Goal: Task Accomplishment & Management: Manage account settings

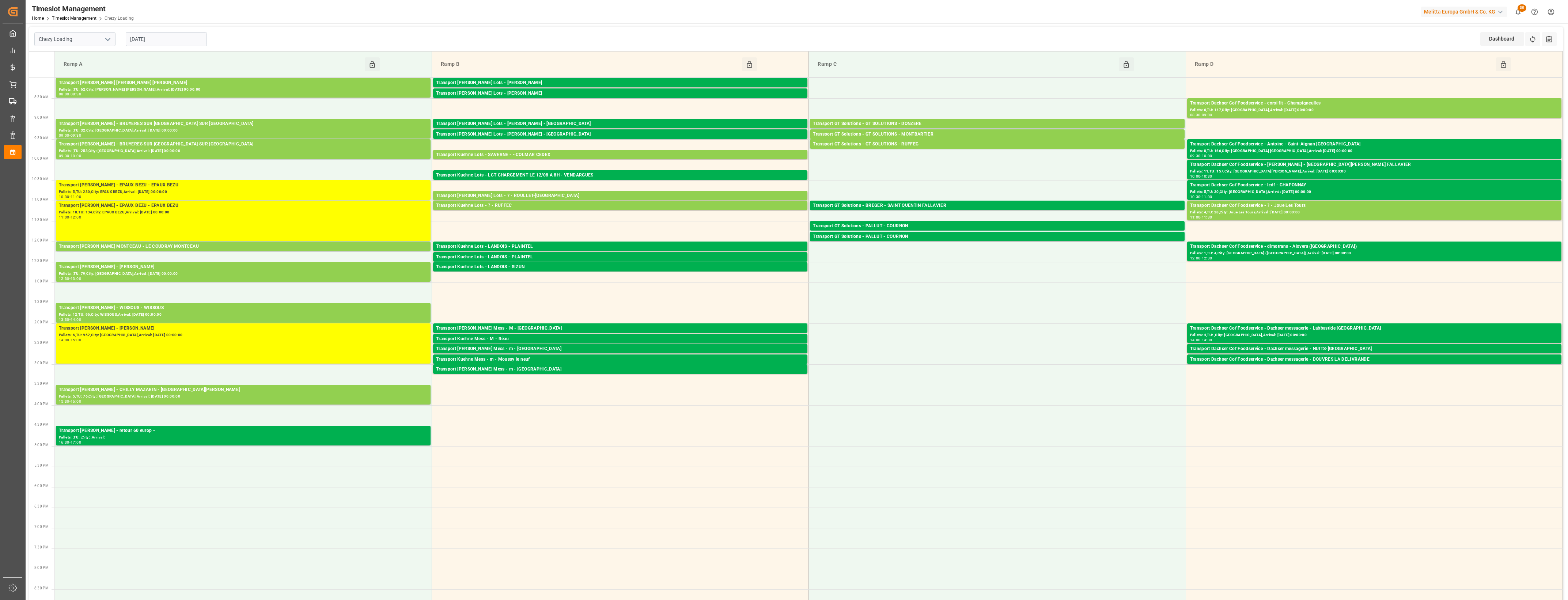
click at [151, 37] on input "[DATE]" at bounding box center [166, 39] width 81 height 14
click at [166, 114] on span "13" at bounding box center [164, 112] width 5 height 5
type input "[DATE]"
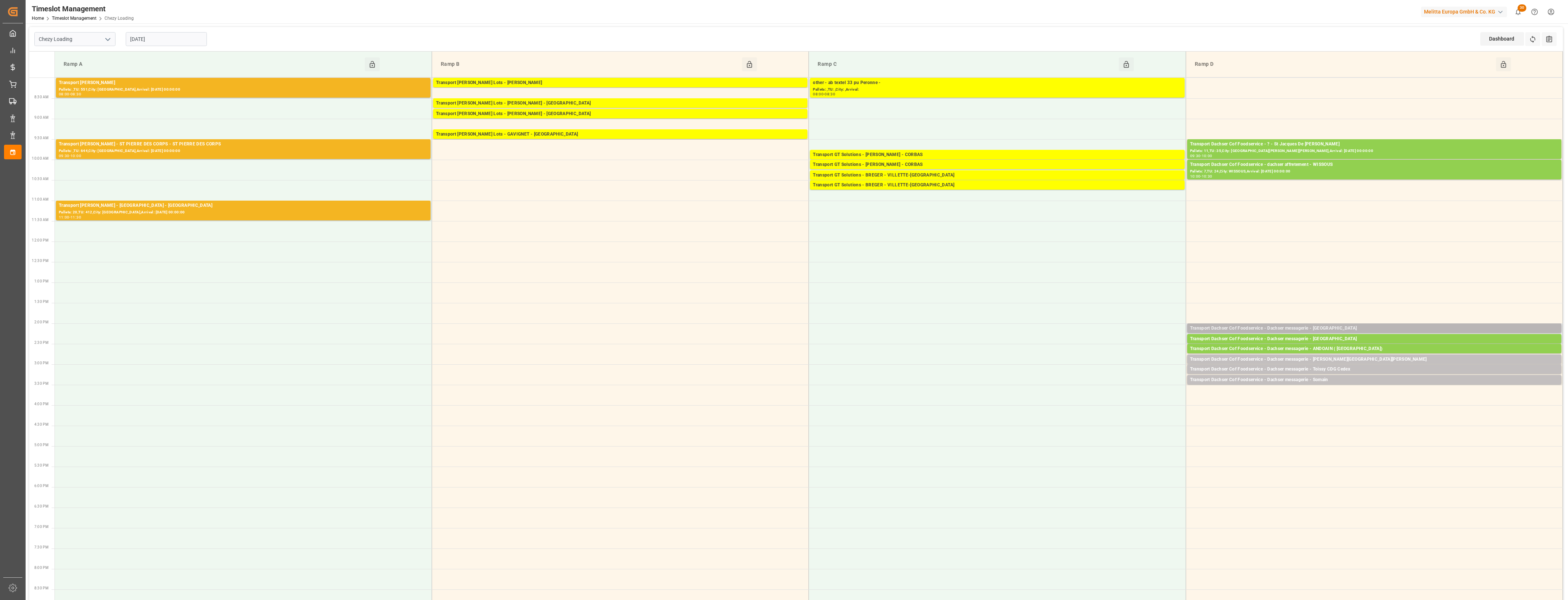
click at [1340, 329] on div "Transport Dachser Cof Foodservice - Dachser messagerie - [GEOGRAPHIC_DATA]" at bounding box center [1374, 329] width 368 height 7
click at [1101, 363] on button "Open" at bounding box center [1091, 361] width 51 height 9
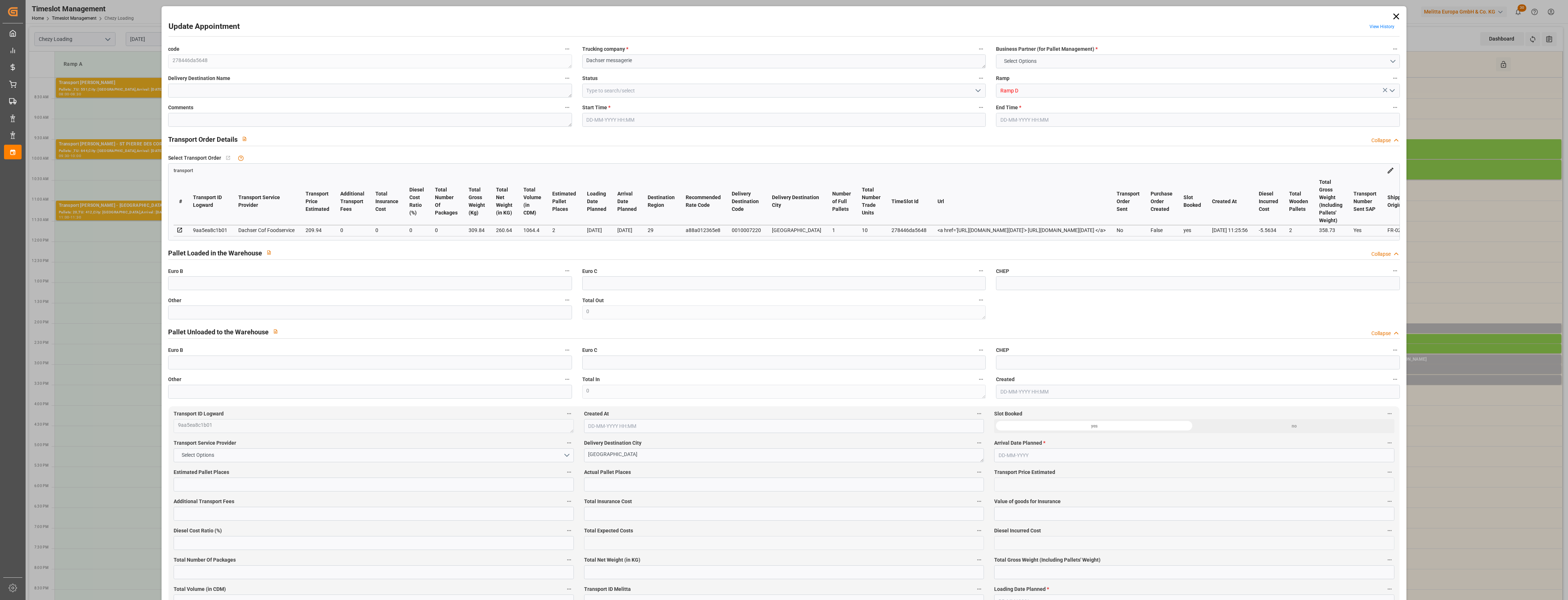
type input "2"
type input "209.94"
type input "0"
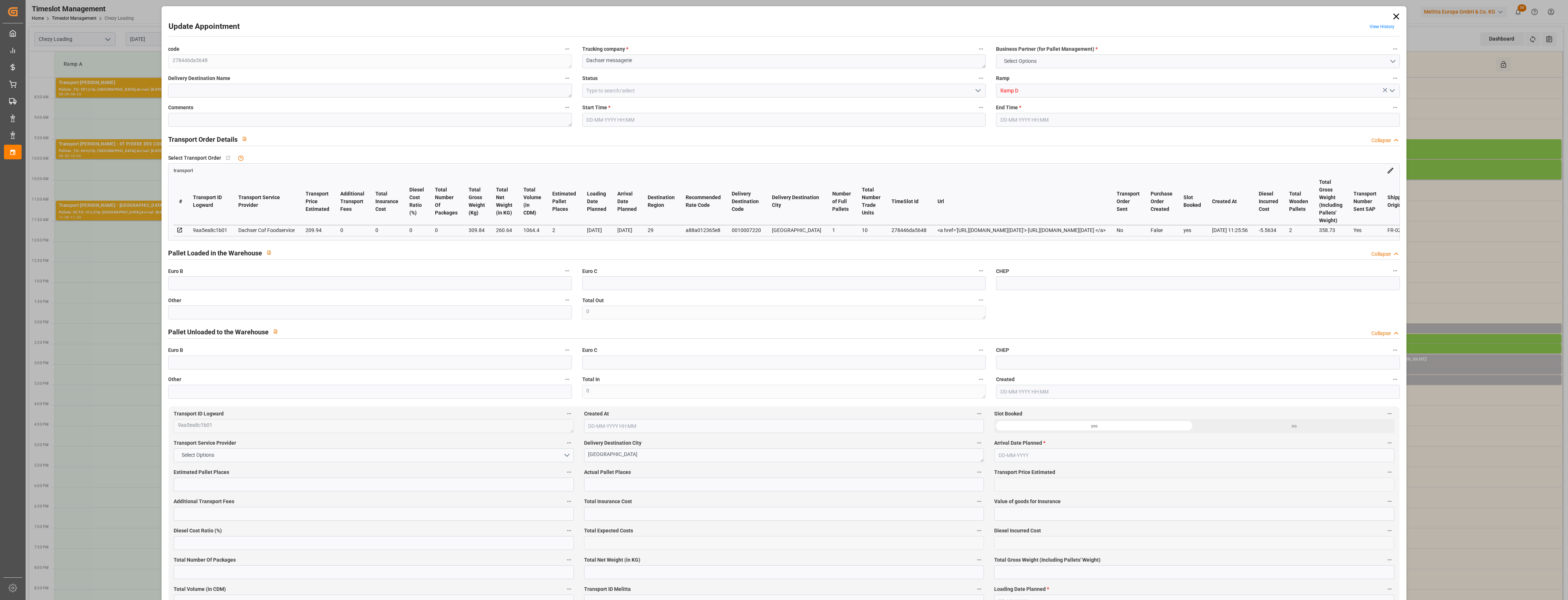
type input "204.3766"
type input "-5.5634"
type input "0"
type input "260.64"
type input "358.73"
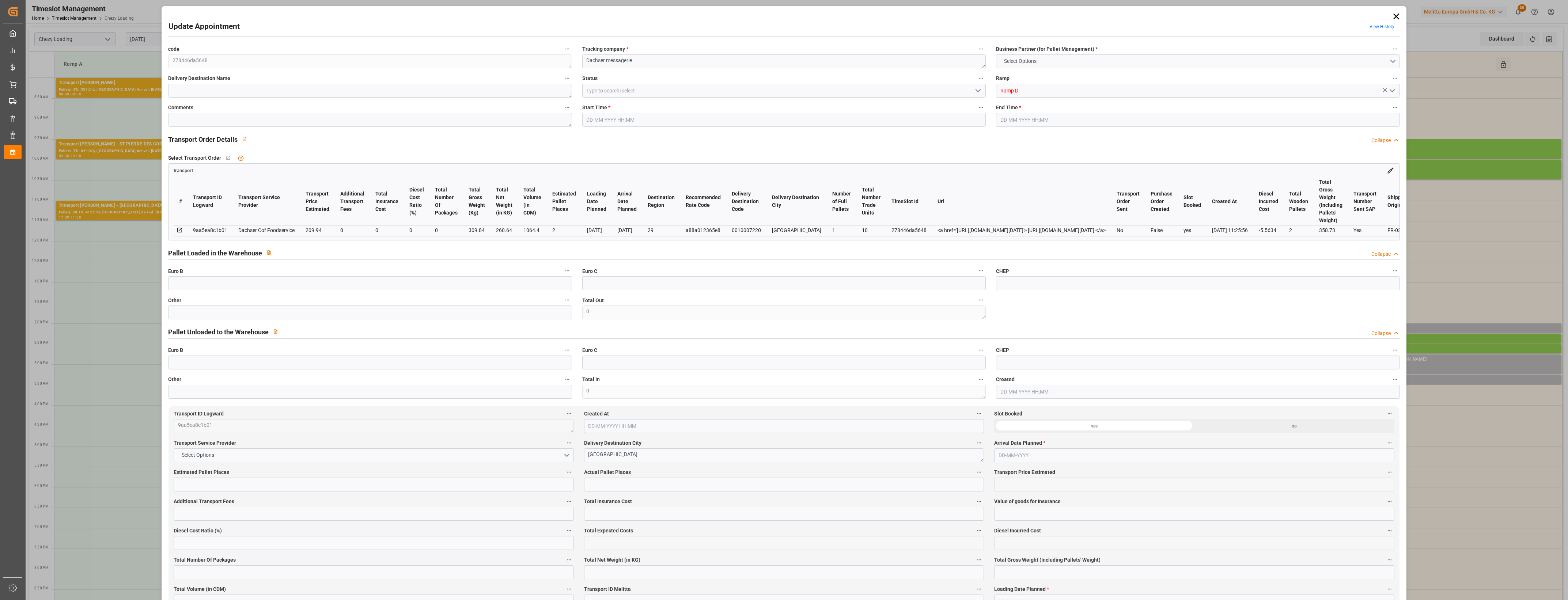
type input "1064.4"
type input "29"
type input "1"
type input "10"
type input "2"
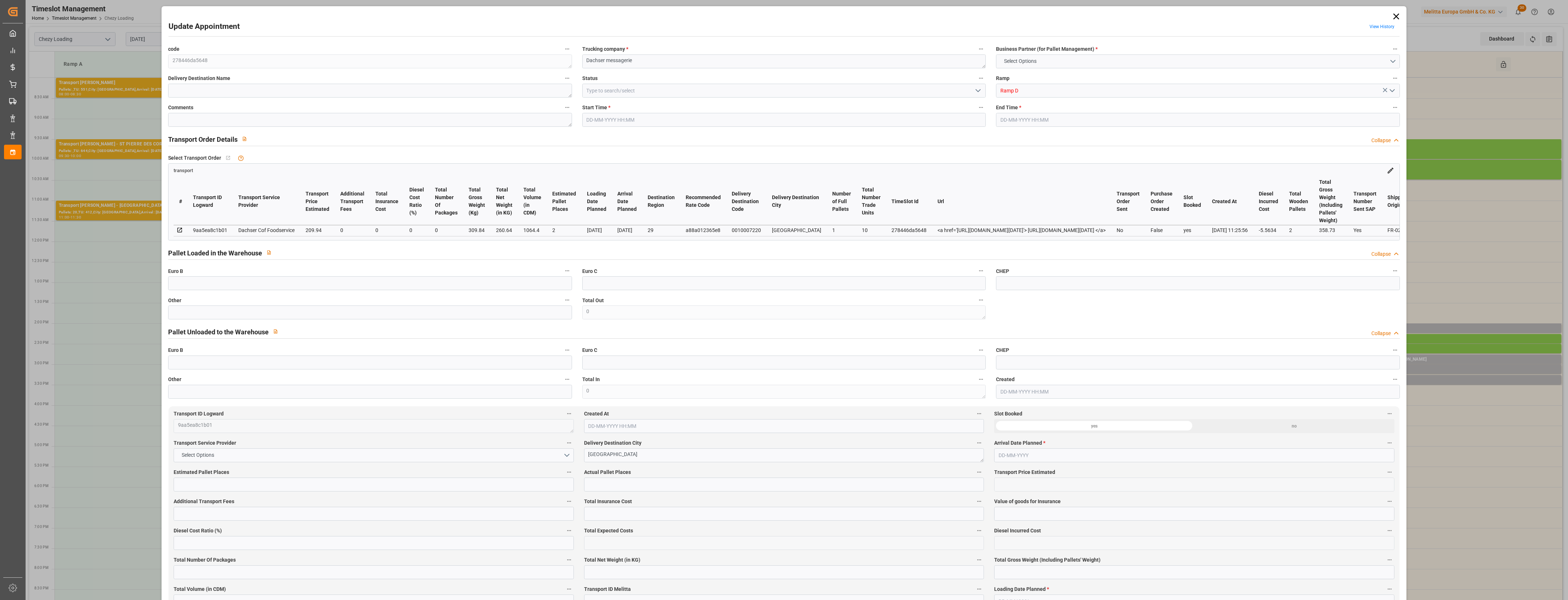
type input "101"
type input "309.84"
type input "0"
type input "4710.8598"
type input "0"
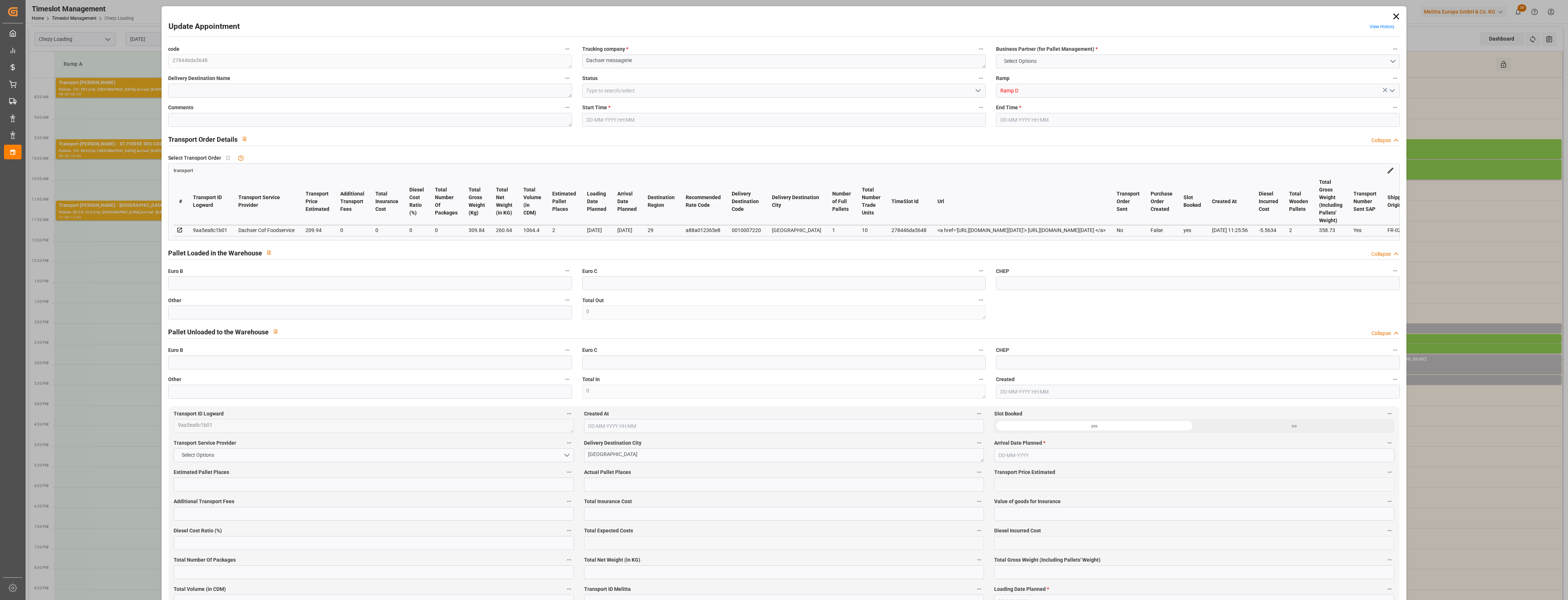
type input "0"
type input "21"
type input "35"
type input "13-08-2025 14:00"
type input "13-08-2025 14:15"
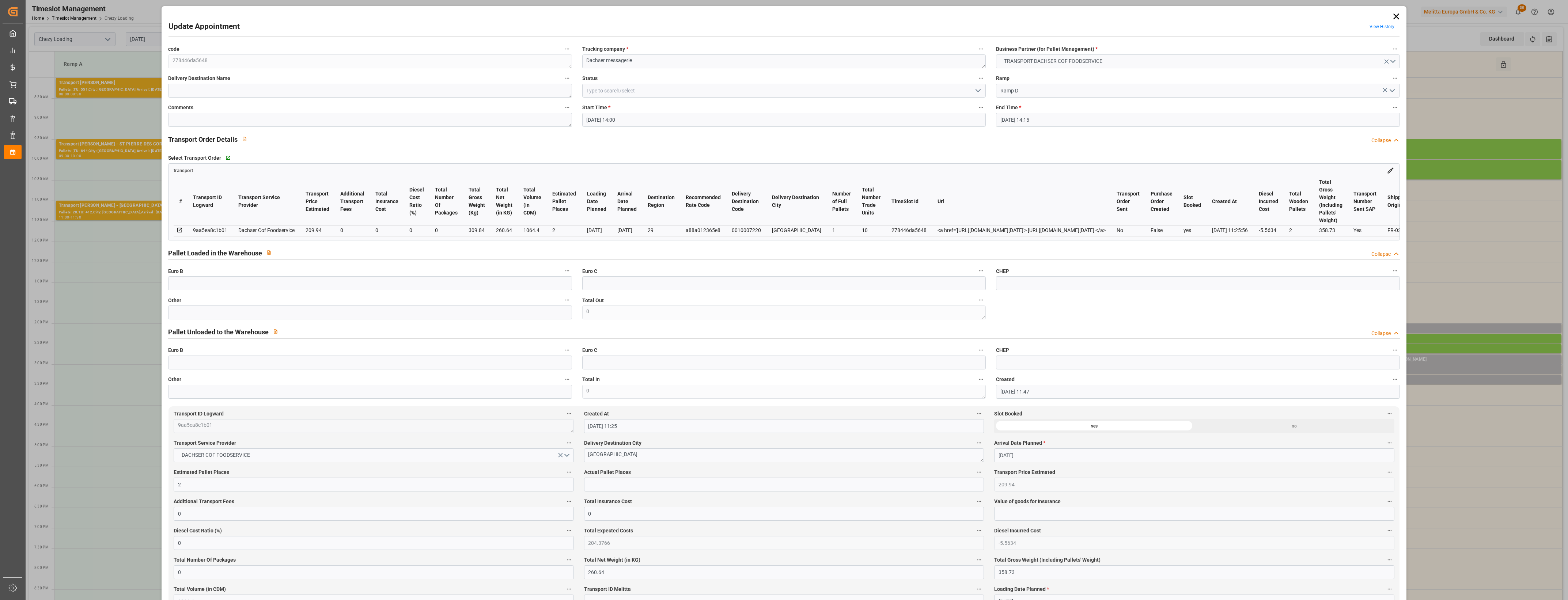
type input "12-08-2025 11:47"
type input "[DATE] 11:25"
type input "[DATE]"
click at [175, 313] on input "text" at bounding box center [369, 312] width 404 height 14
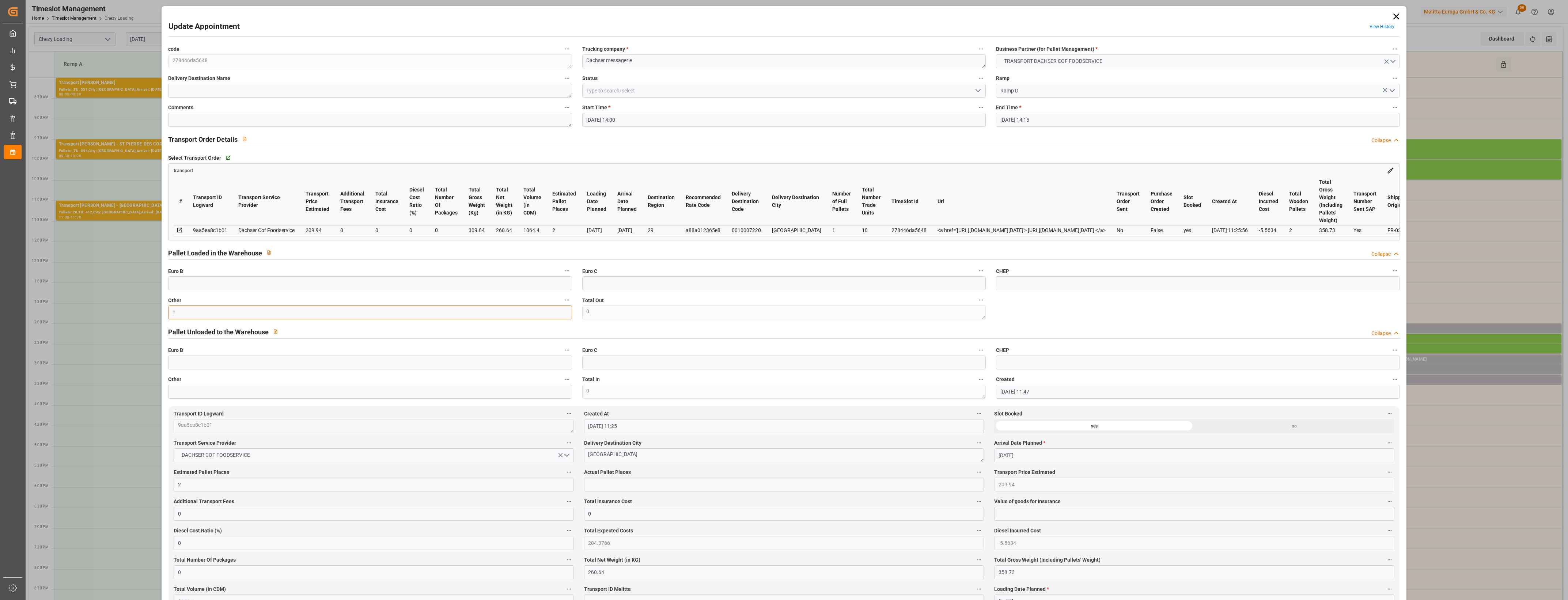
type input "1"
click at [611, 488] on input "text" at bounding box center [784, 484] width 400 height 14
type input "1"
click at [668, 469] on div "Actual Pallet Places 1" at bounding box center [784, 480] width 410 height 29
click at [669, 473] on label "Actual Pallet Places" at bounding box center [784, 472] width 400 height 10
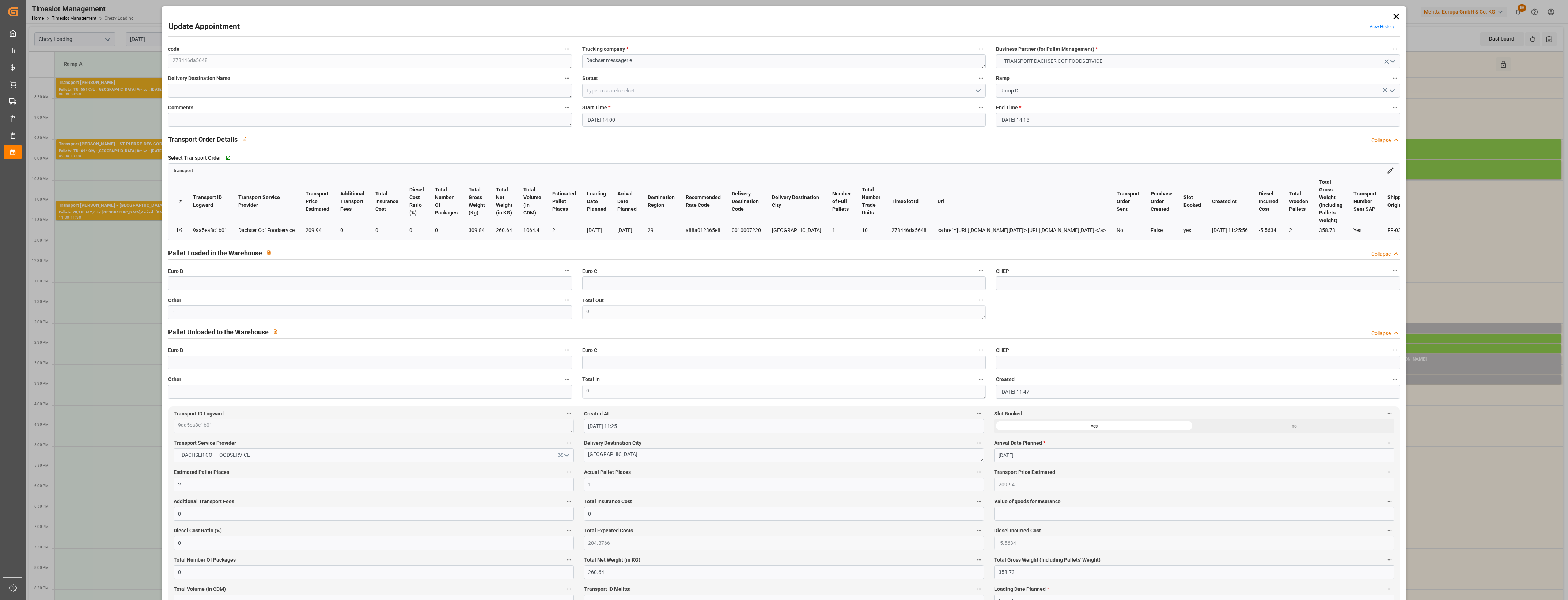
click at [975, 473] on button "Actual Pallet Places" at bounding box center [979, 472] width 10 height 10
click at [979, 91] on div at bounding box center [784, 300] width 1568 height 600
click at [978, 89] on icon "open menu" at bounding box center [978, 91] width 9 height 9
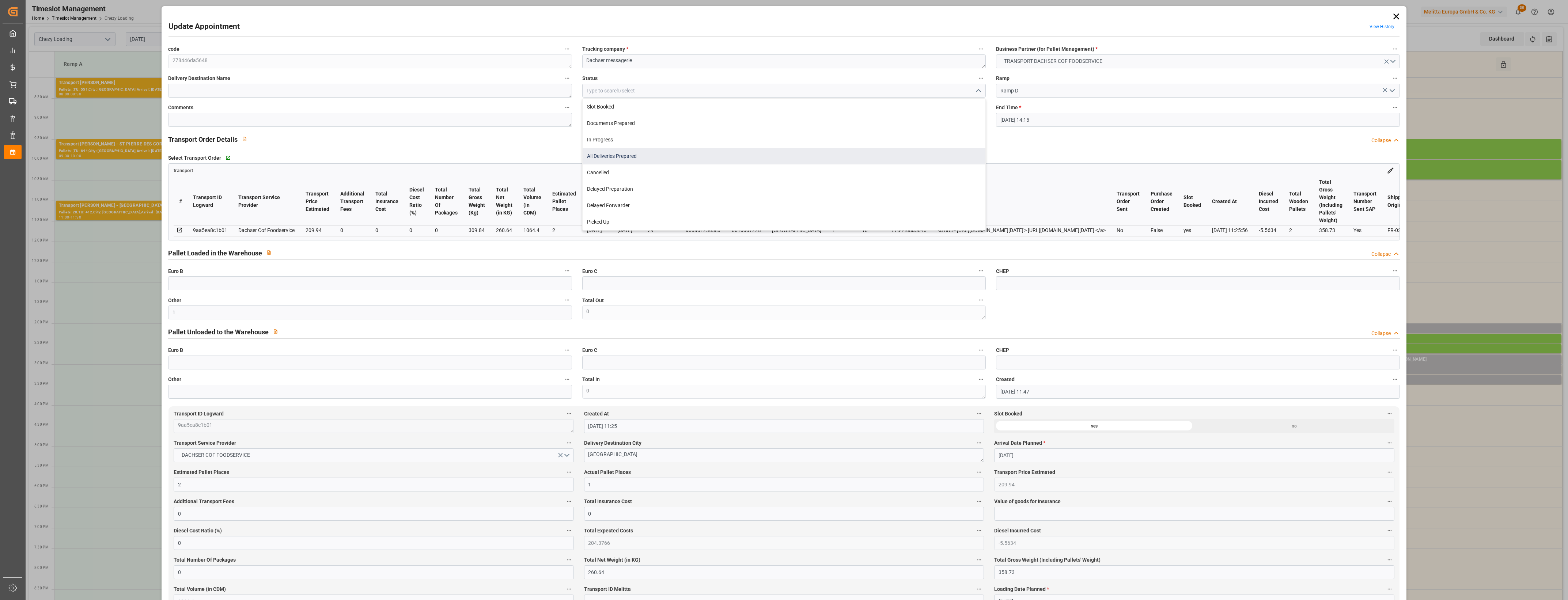
click at [610, 153] on div "All Deliveries Prepared" at bounding box center [784, 156] width 403 height 16
type input "All Deliveries Prepared"
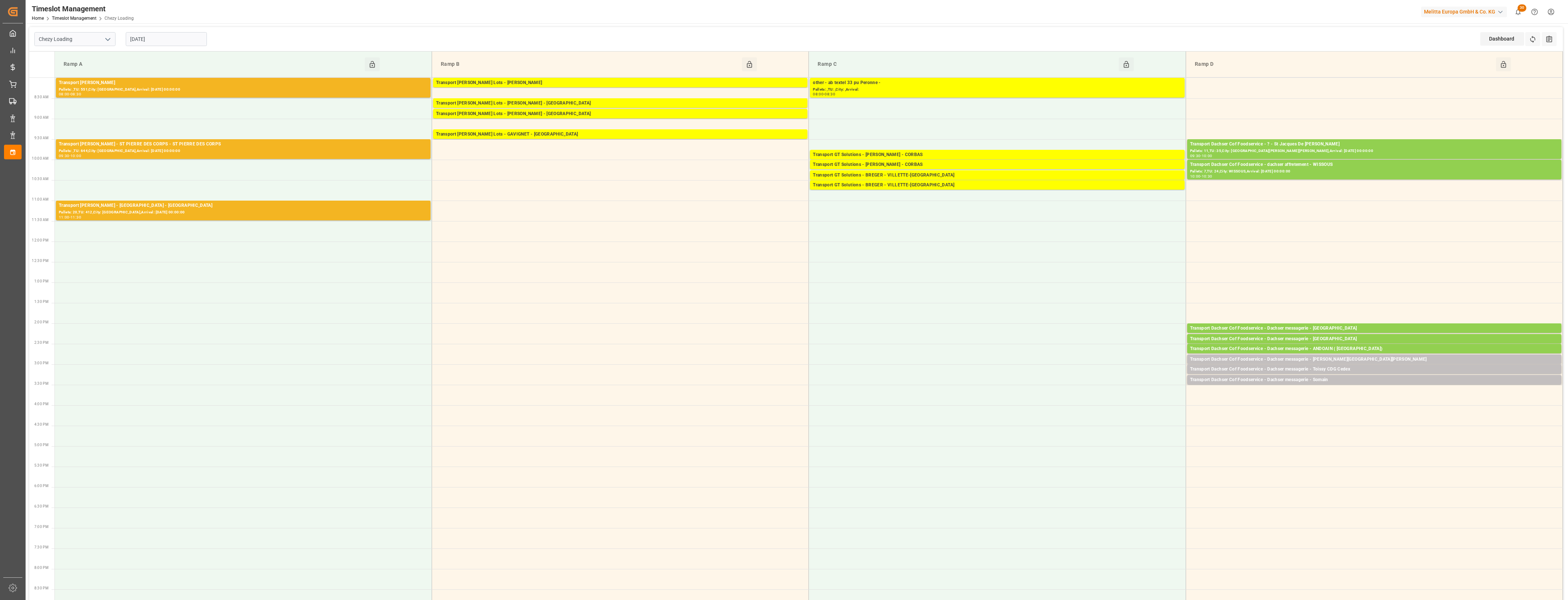
click at [183, 43] on input "[DATE]" at bounding box center [166, 39] width 81 height 14
click at [270, 41] on div "Chezy Loading 13-08-2025 Dashboard View Dashboard Refresh Time Slots All Audits" at bounding box center [796, 39] width 1534 height 24
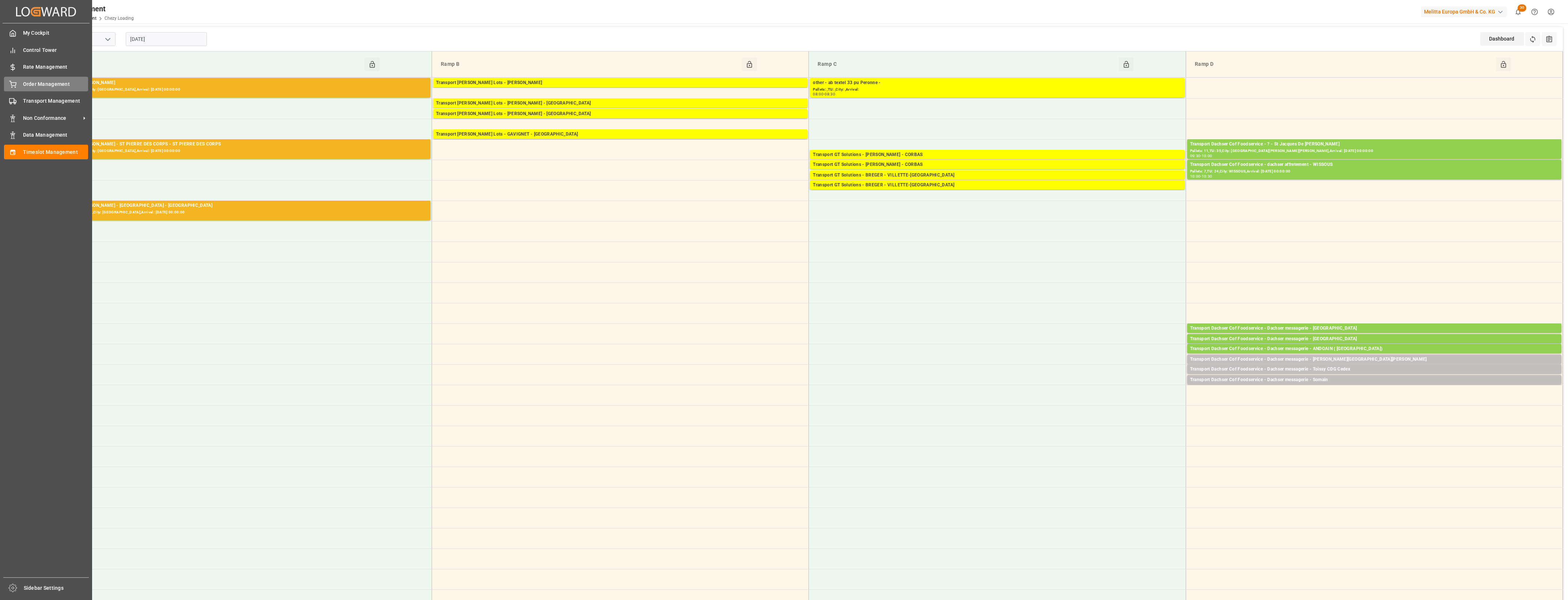
click at [16, 83] on div "Order Management Order Management" at bounding box center [46, 83] width 84 height 14
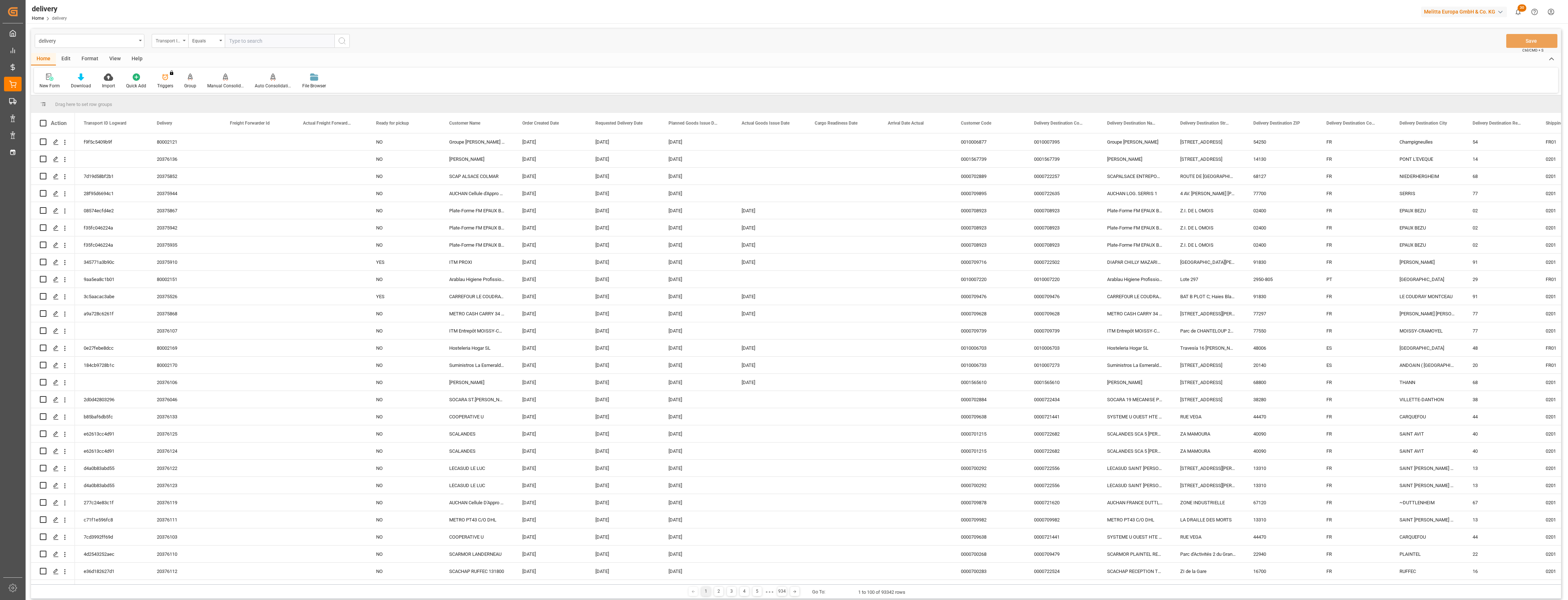
click at [183, 41] on icon "open menu" at bounding box center [184, 40] width 3 height 1
click at [178, 91] on div "Delivery" at bounding box center [206, 89] width 109 height 15
click at [242, 39] on input "text" at bounding box center [279, 41] width 110 height 14
type input "20375944"
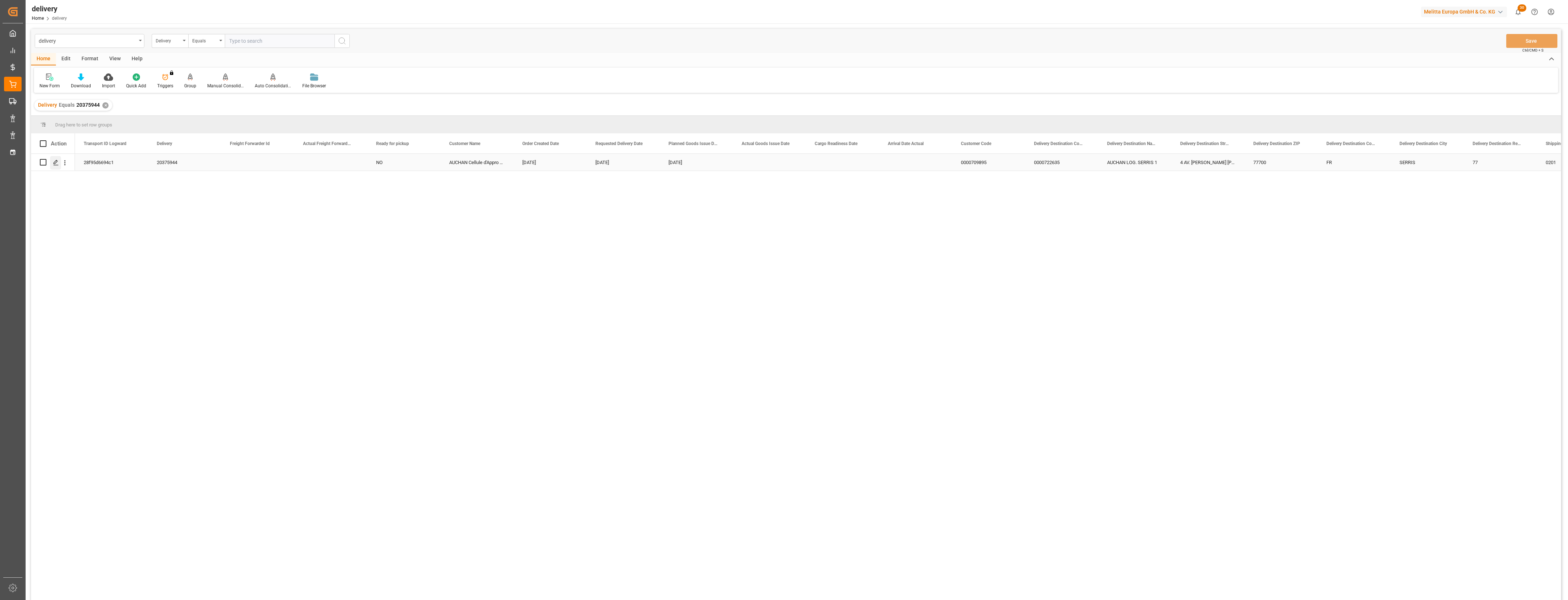
click at [58, 163] on icon "Press SPACE to select this row." at bounding box center [56, 162] width 6 height 6
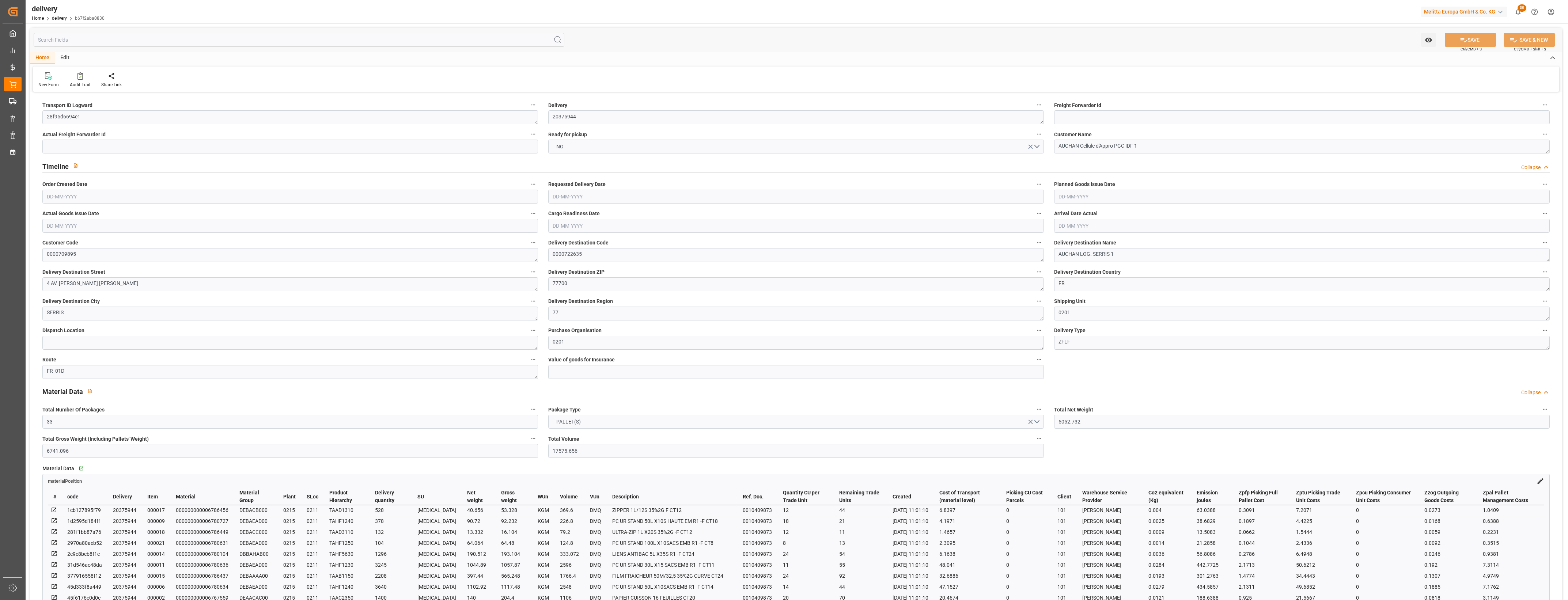
type input "[DATE]"
type input "08-08-2025 11:01"
click at [1039, 147] on button "NO" at bounding box center [796, 146] width 495 height 14
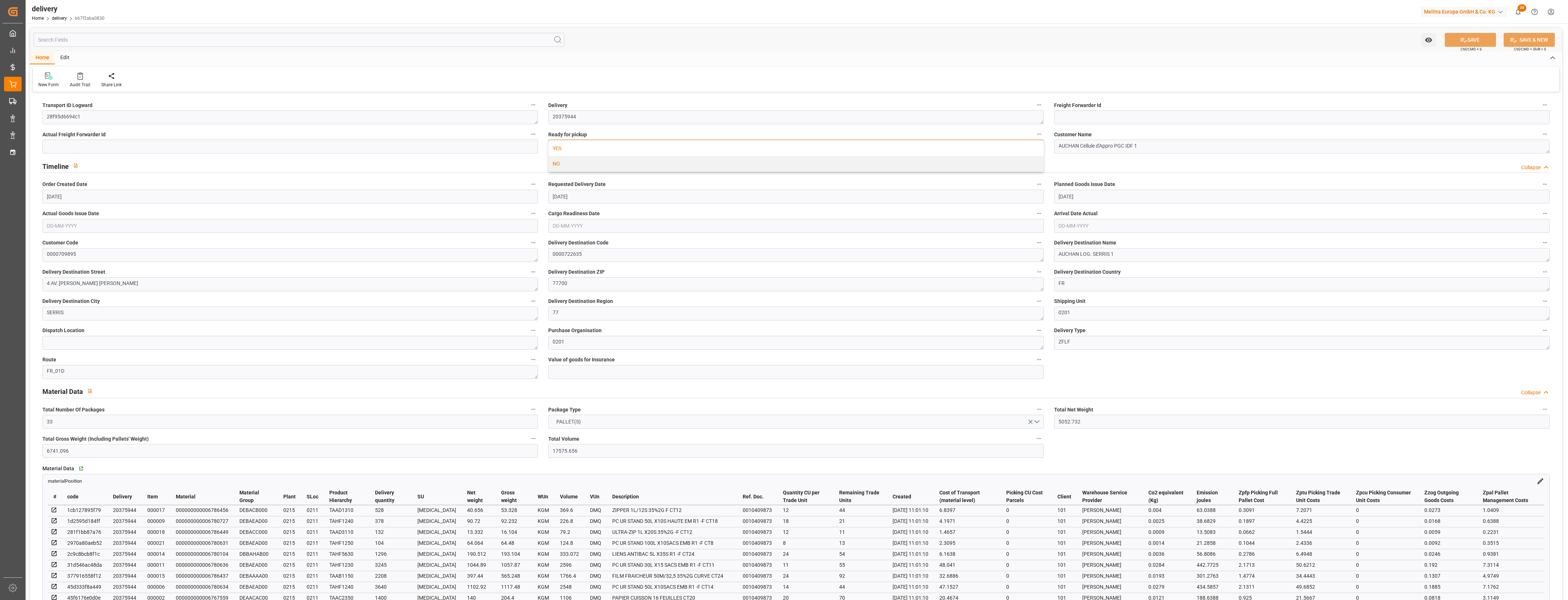
click at [587, 147] on div "YES" at bounding box center [796, 148] width 495 height 15
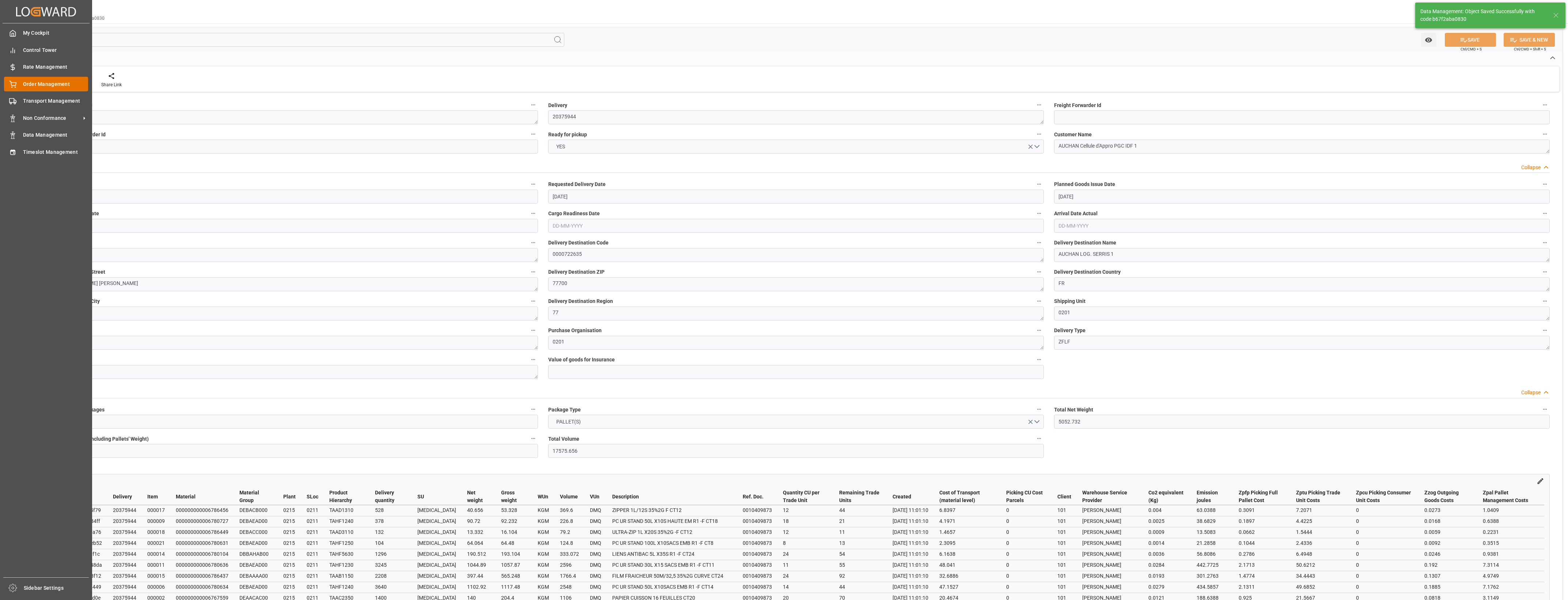
click at [18, 86] on div "Order Management Order Management" at bounding box center [46, 83] width 84 height 14
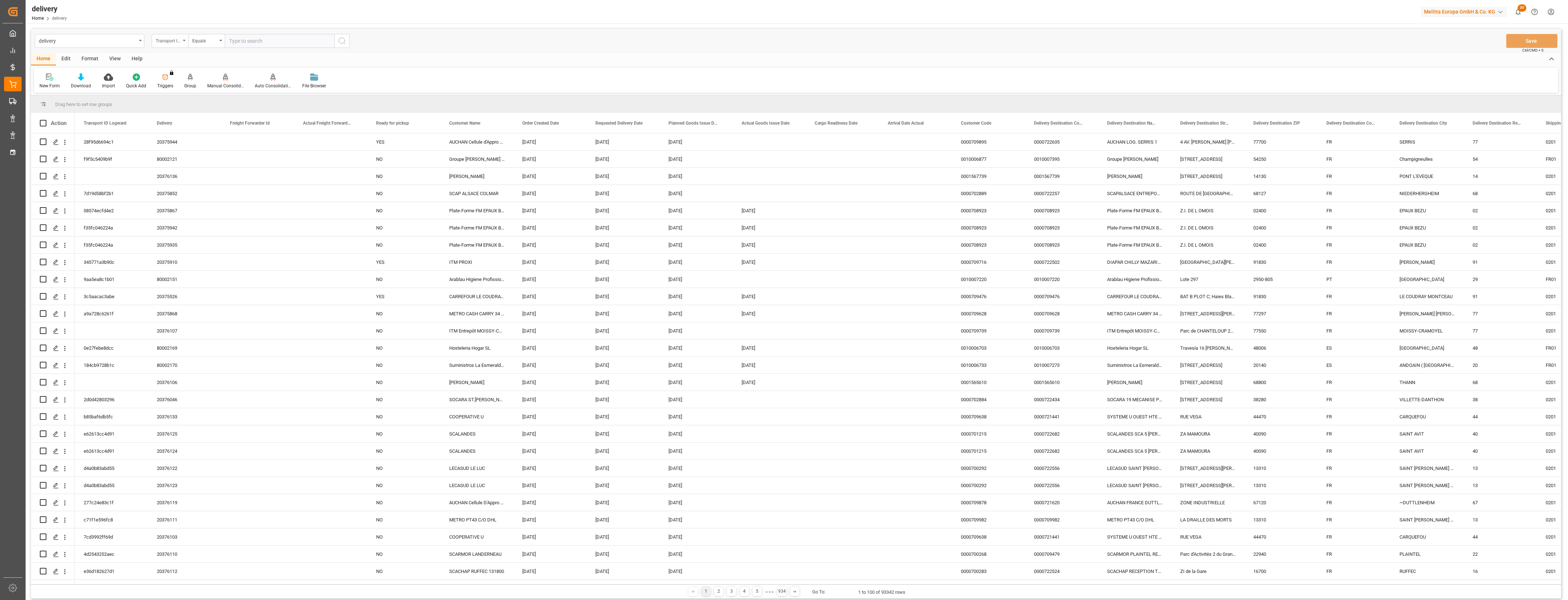
click at [183, 40] on icon "open menu" at bounding box center [184, 40] width 3 height 1
click at [178, 88] on div "Delivery" at bounding box center [206, 89] width 109 height 15
click at [254, 39] on input "text" at bounding box center [279, 41] width 110 height 14
type input "20375819"
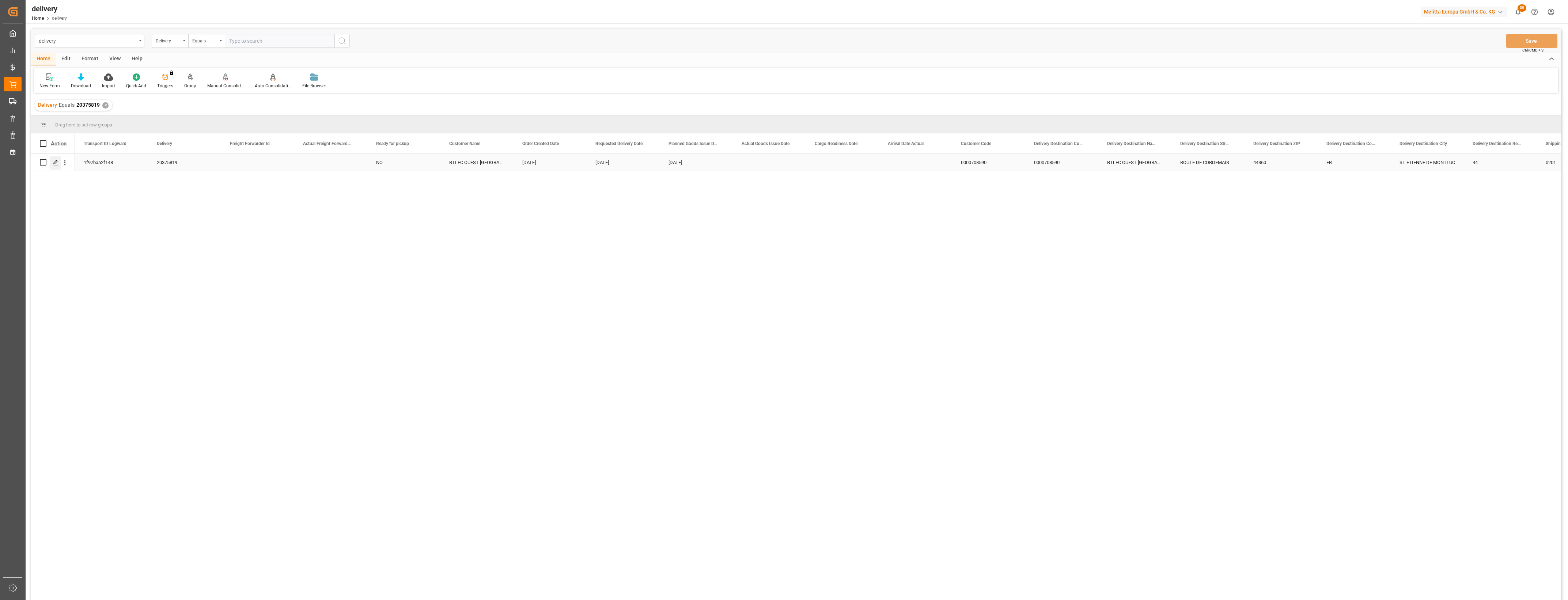
click at [55, 163] on polygon "Press SPACE to select this row." at bounding box center [55, 162] width 4 height 4
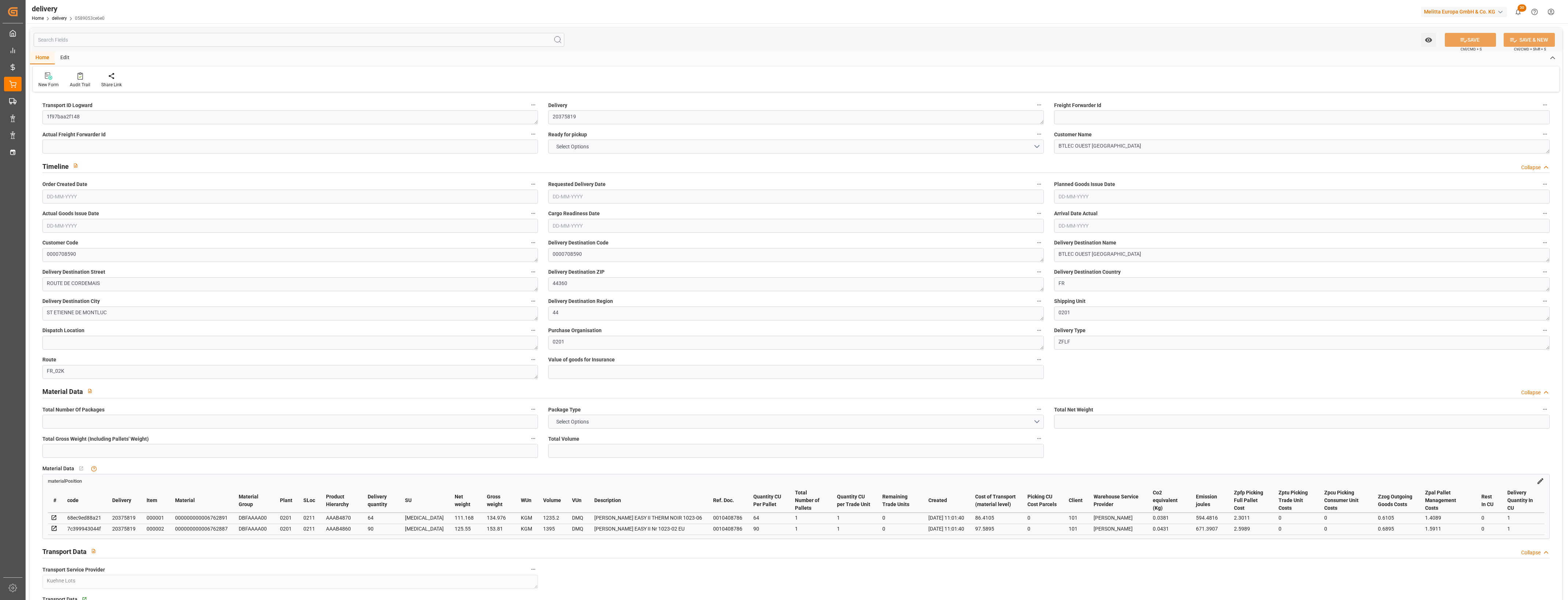
type input "236.718"
type input "364"
type input "2630.2"
type input "0"
type input "2"
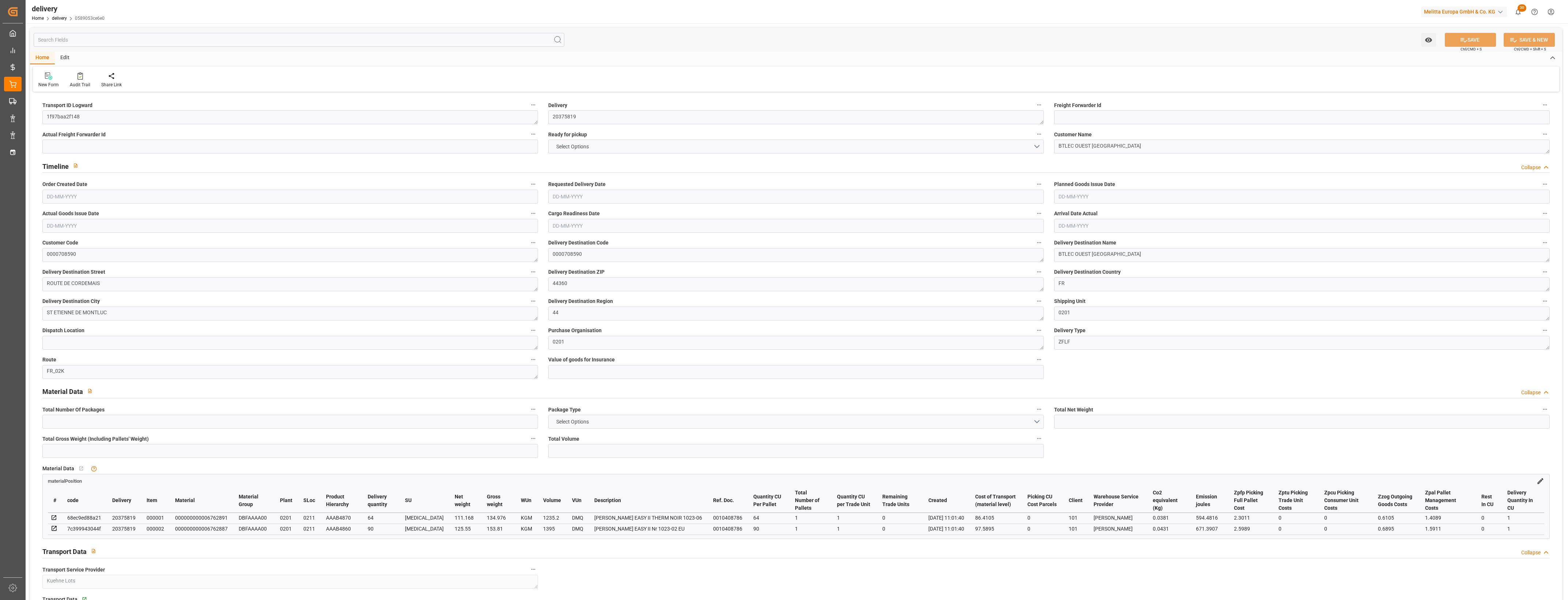
type input "2"
type input "0"
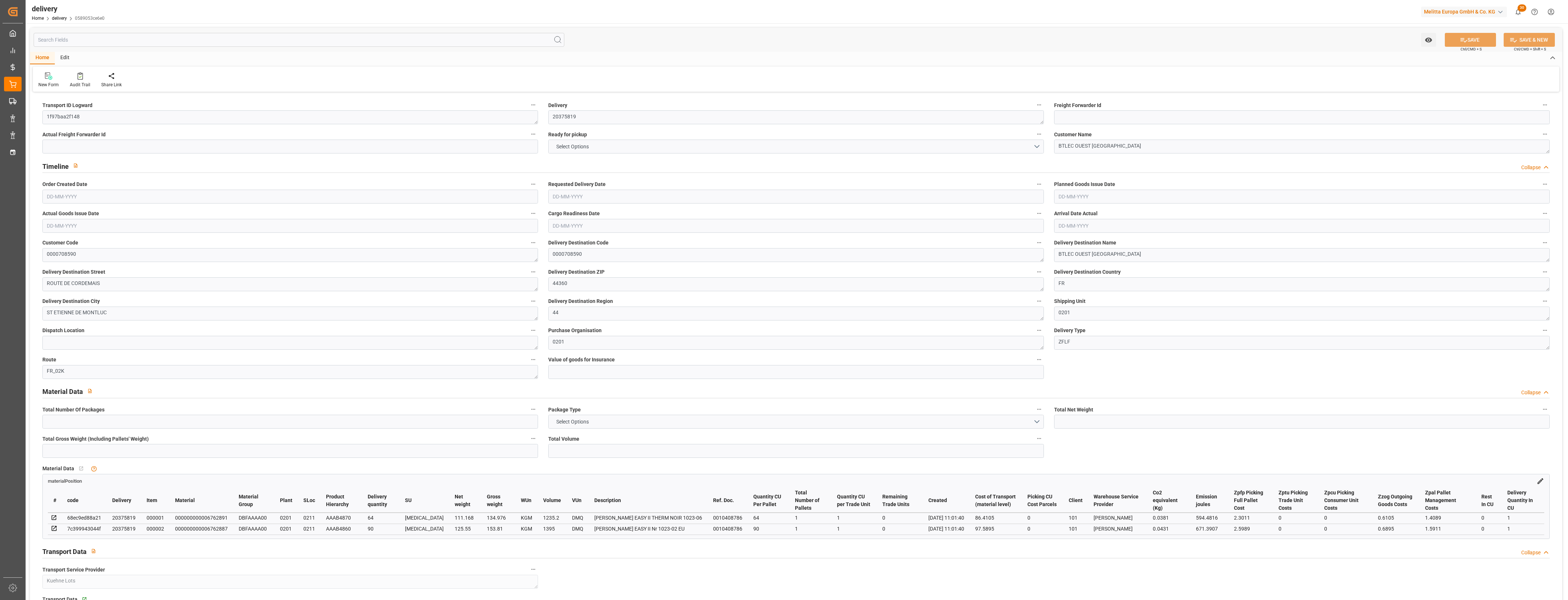
type input "184"
type input "4.9"
type input "0"
type input "1.5"
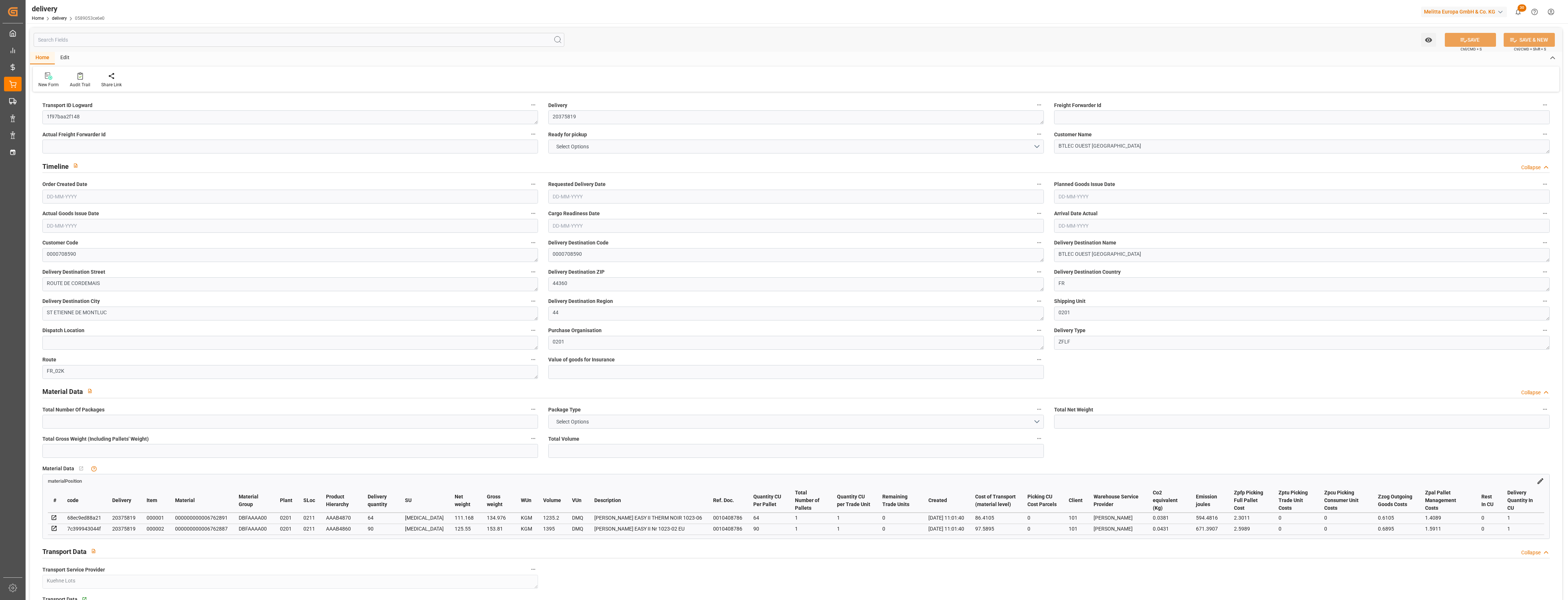
type input "1.3"
type input "0"
type input "3"
type input "288.786"
type input "101"
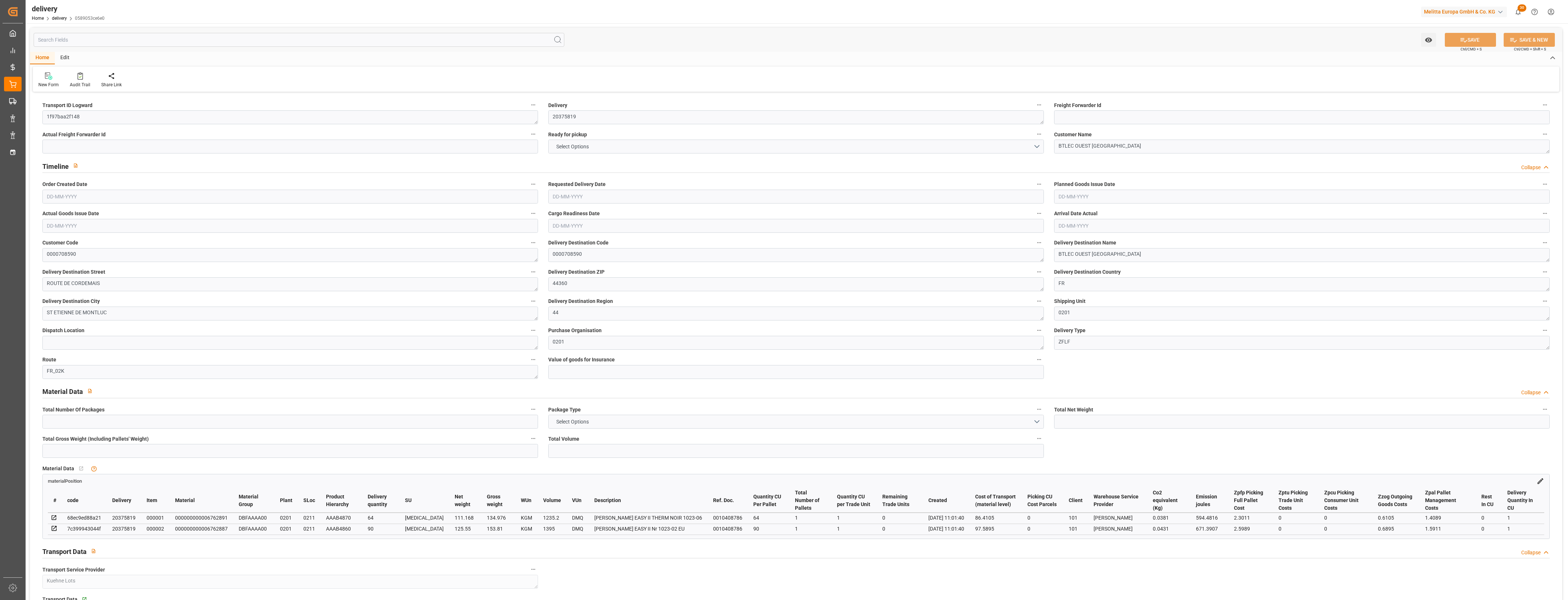
type input "1265.8723"
type input "0.0812"
type input "0"
type input "[DATE]"
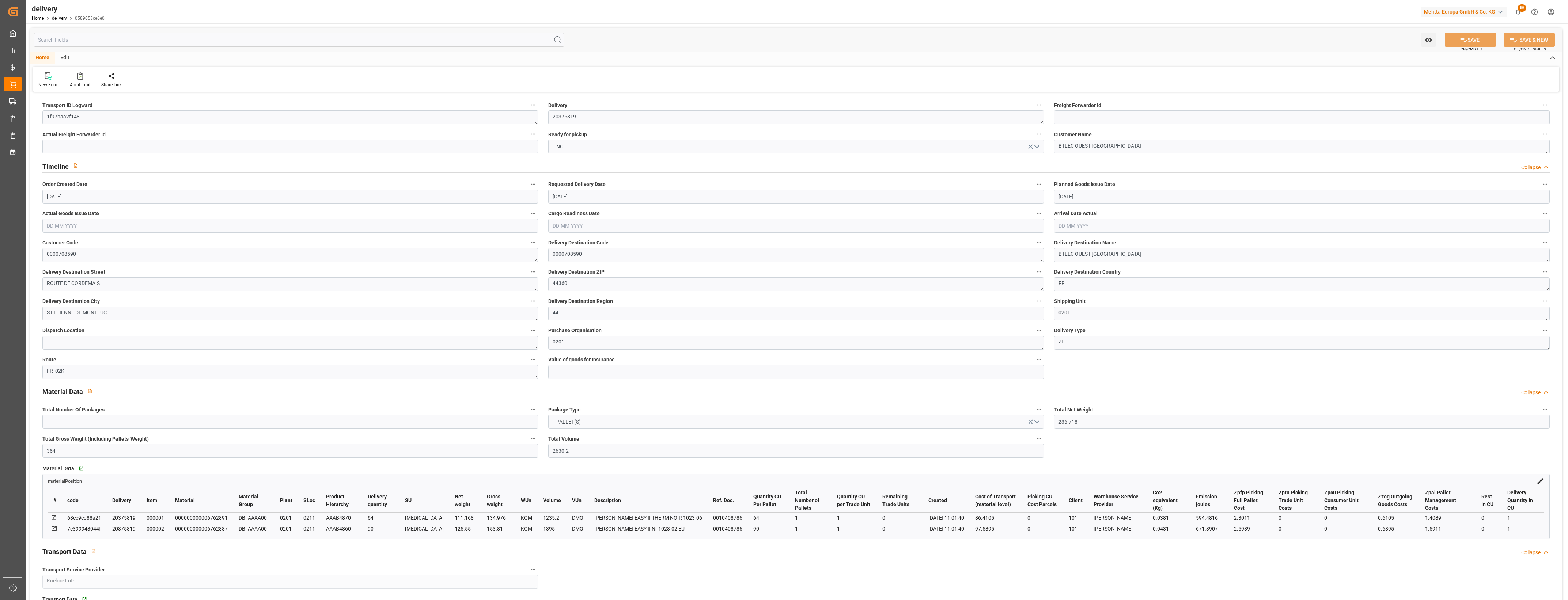
type input "[DATE]"
type input "06-08-2025 11:01"
click at [1040, 148] on button "NO" at bounding box center [796, 146] width 495 height 14
click at [600, 146] on div "YES" at bounding box center [796, 148] width 495 height 15
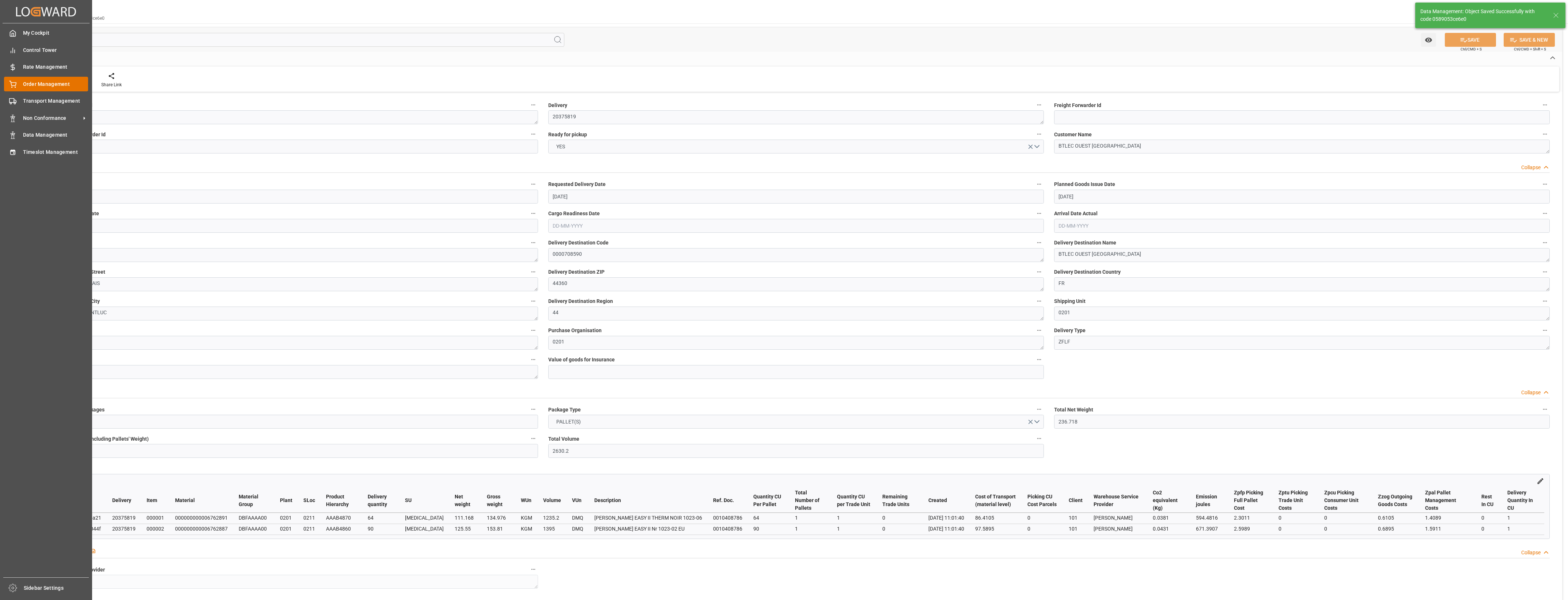
click at [15, 81] on icon at bounding box center [13, 85] width 7 height 7
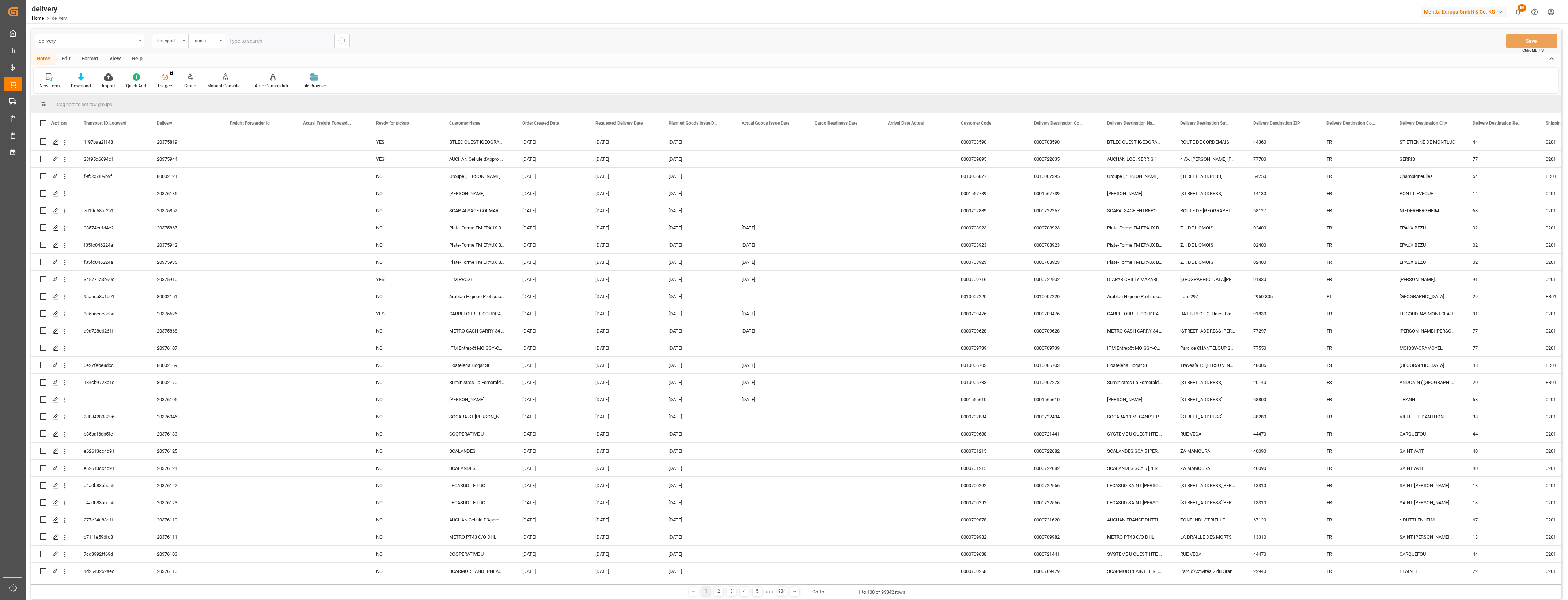
click at [185, 40] on icon "open menu" at bounding box center [184, 40] width 3 height 1
click at [176, 88] on div "Delivery" at bounding box center [206, 89] width 109 height 15
click at [238, 44] on input "text" at bounding box center [279, 41] width 110 height 14
type input "20375887"
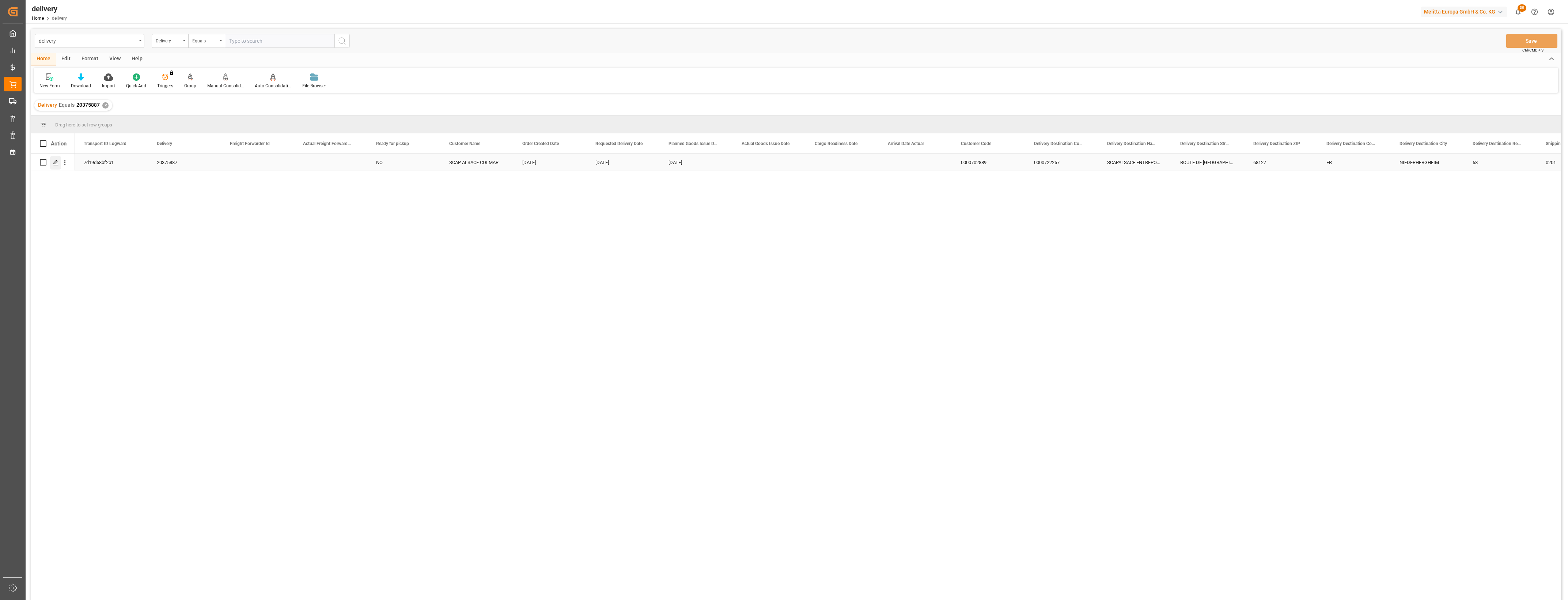
click at [55, 162] on icon "Press SPACE to select this row." at bounding box center [56, 162] width 6 height 6
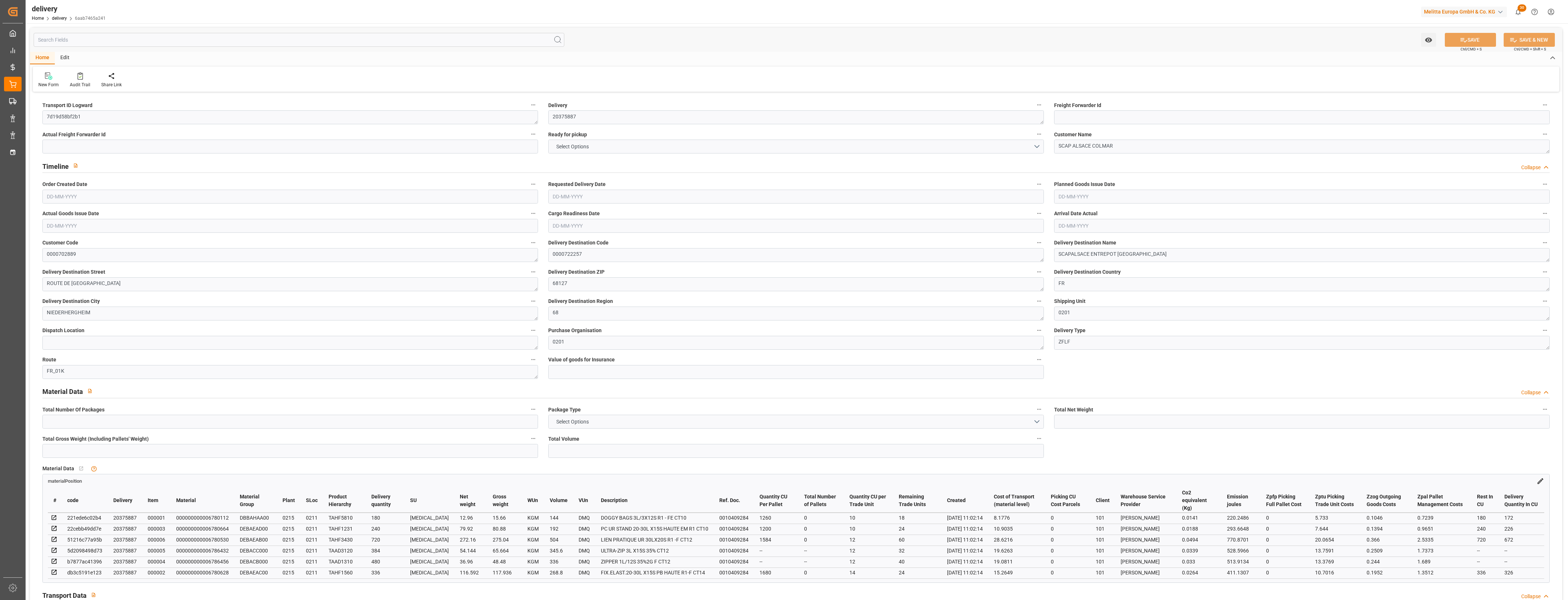
type input "3"
type input "572.736"
type input "741.66"
type input "1790.4"
type input "198"
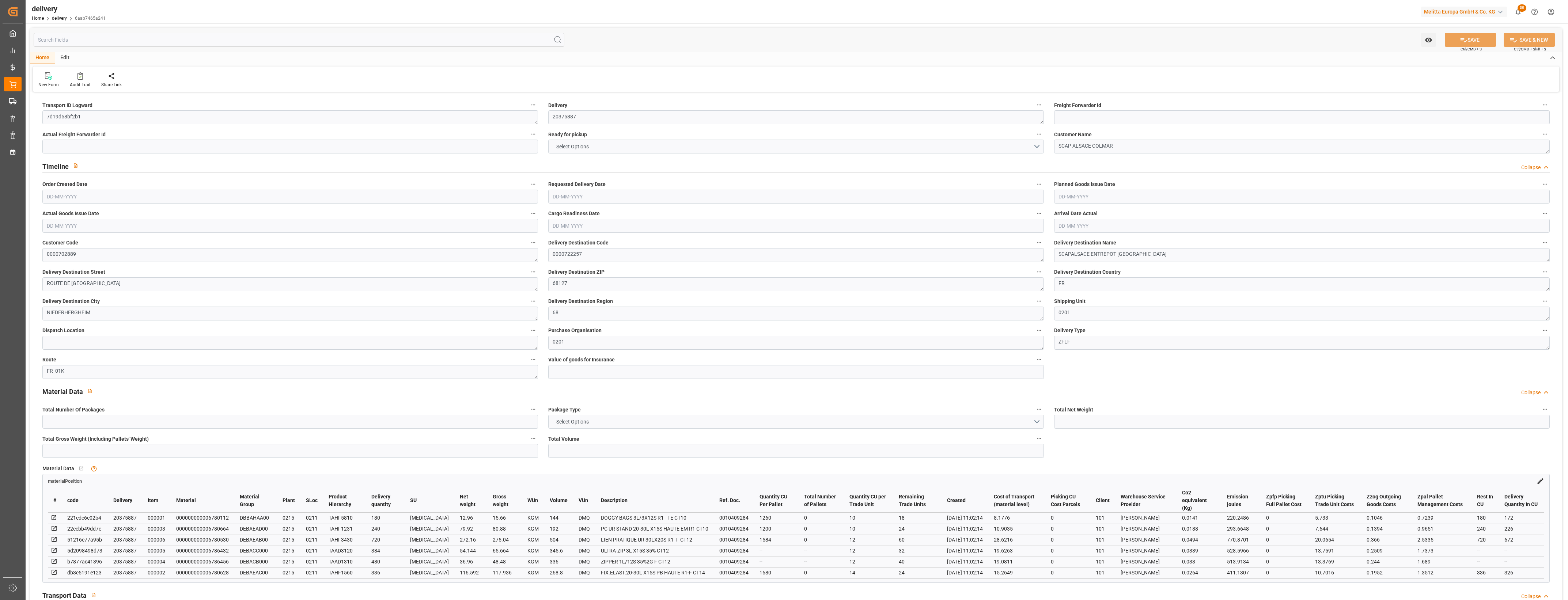
type input "6"
type input "0"
type input "2"
type input "0"
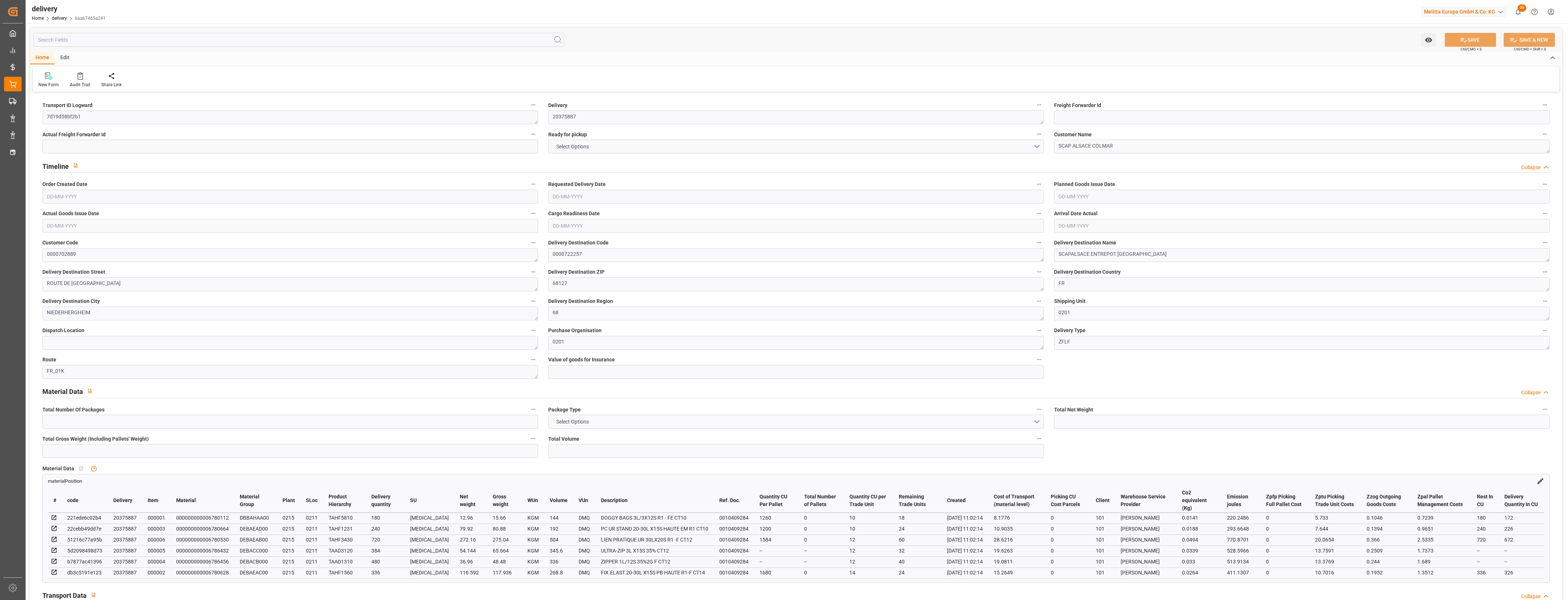
type input "0"
type input "101.675"
type input "0"
type input "71.28"
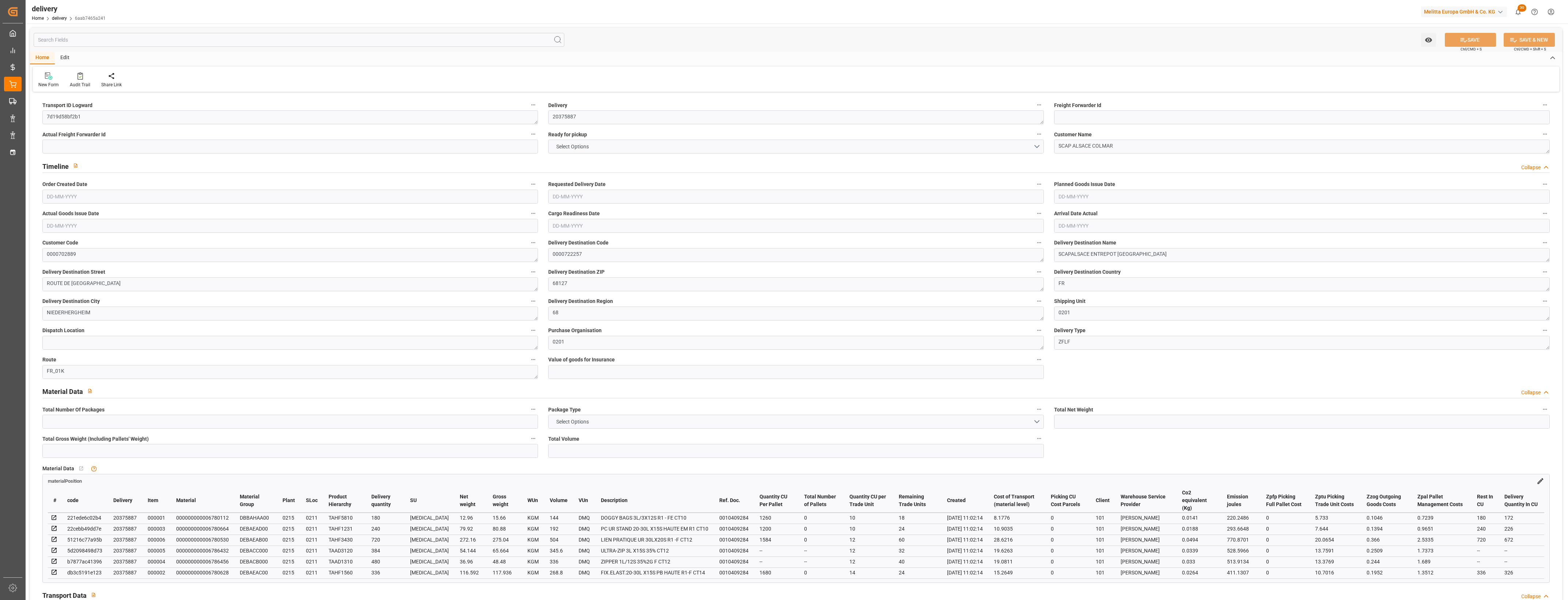
type input "1.5"
type input "1.3"
type input "0"
type input "9"
type input "603.66"
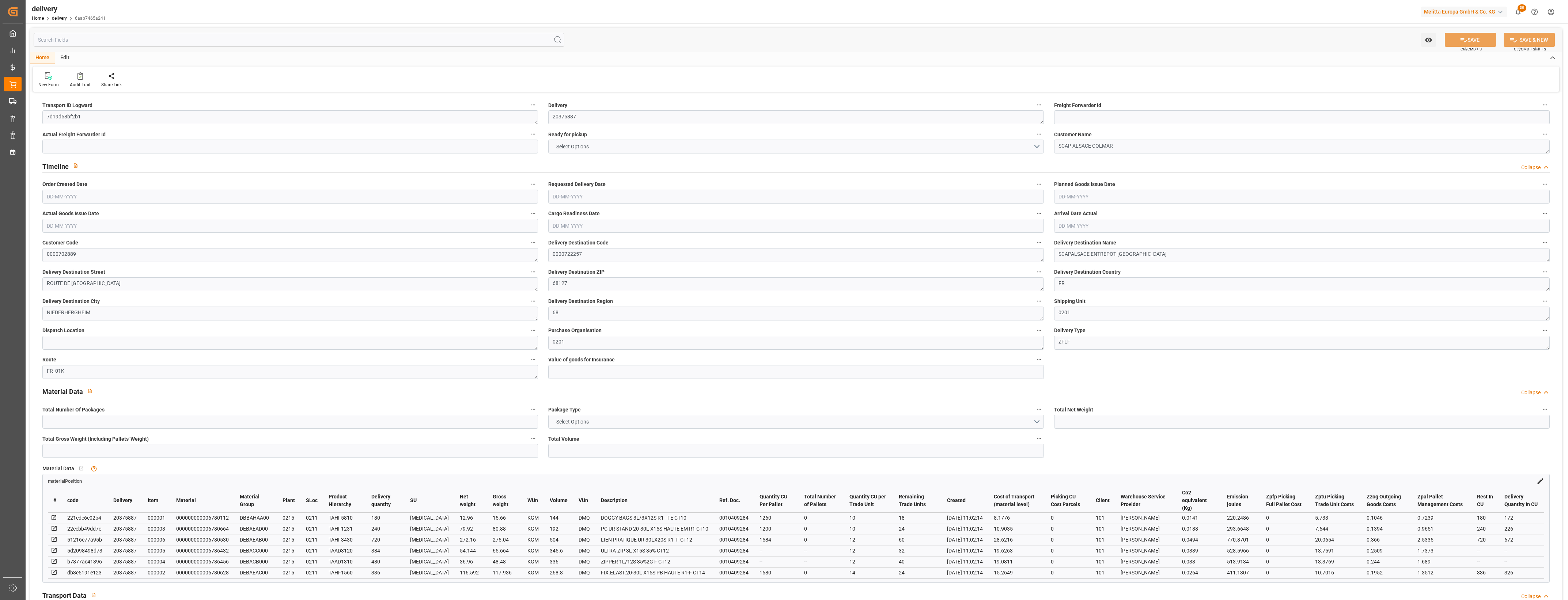
type input "101"
type input "2738.4243"
type input "0.1756"
type input "0"
type input "[DATE]"
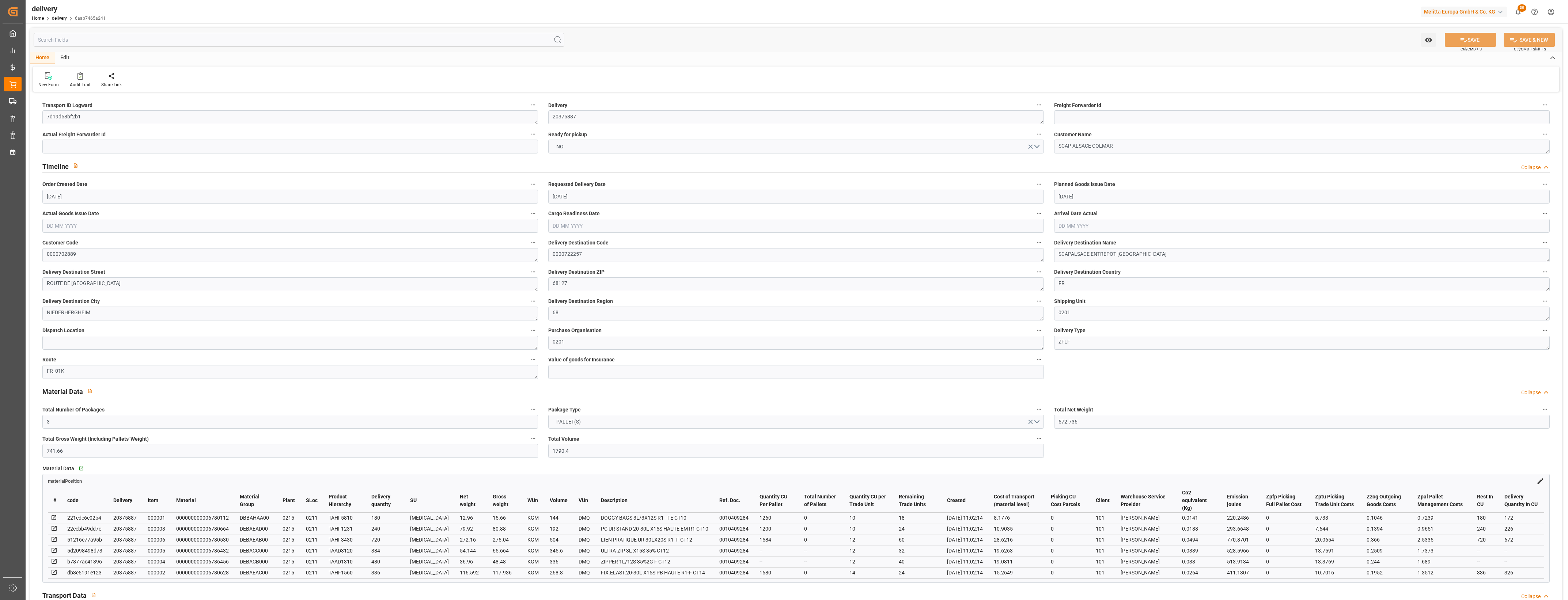
type input "[DATE]"
type input "[DATE] 11:02"
click at [1038, 145] on button "NO" at bounding box center [796, 146] width 495 height 14
click at [593, 149] on div "YES" at bounding box center [796, 148] width 495 height 15
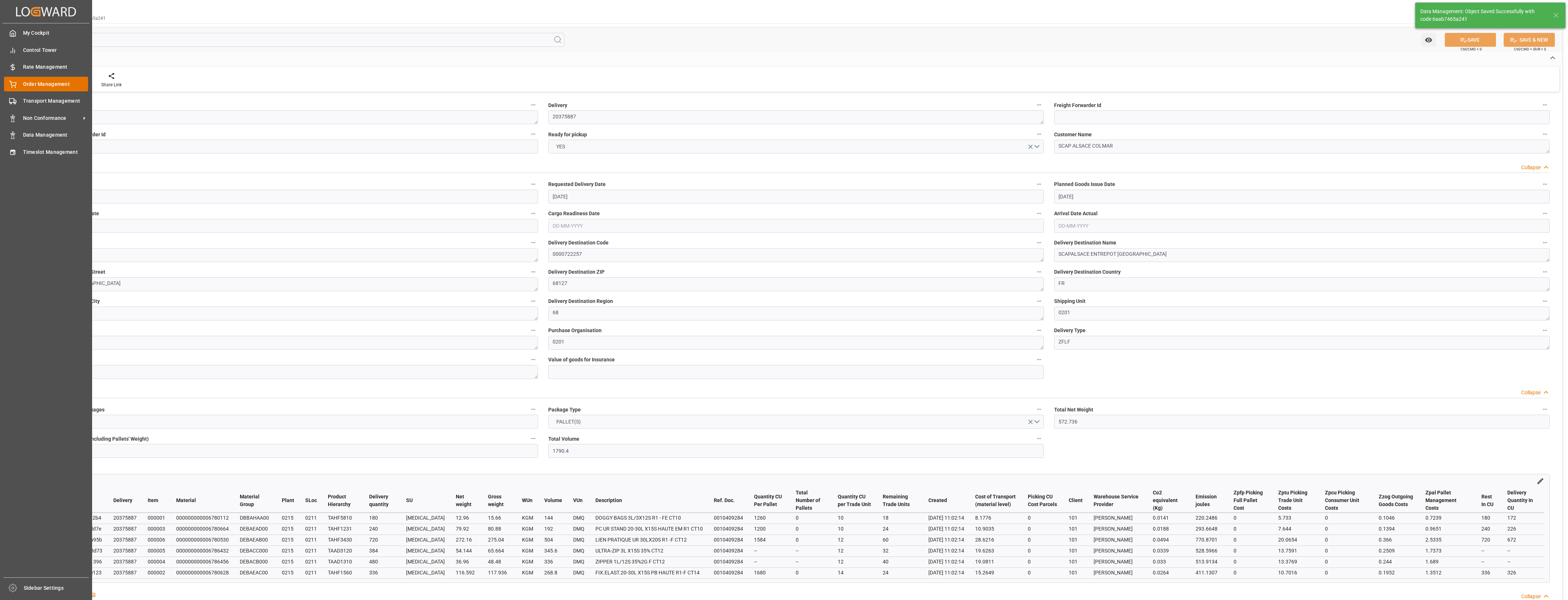
click at [12, 83] on icon at bounding box center [13, 83] width 7 height 5
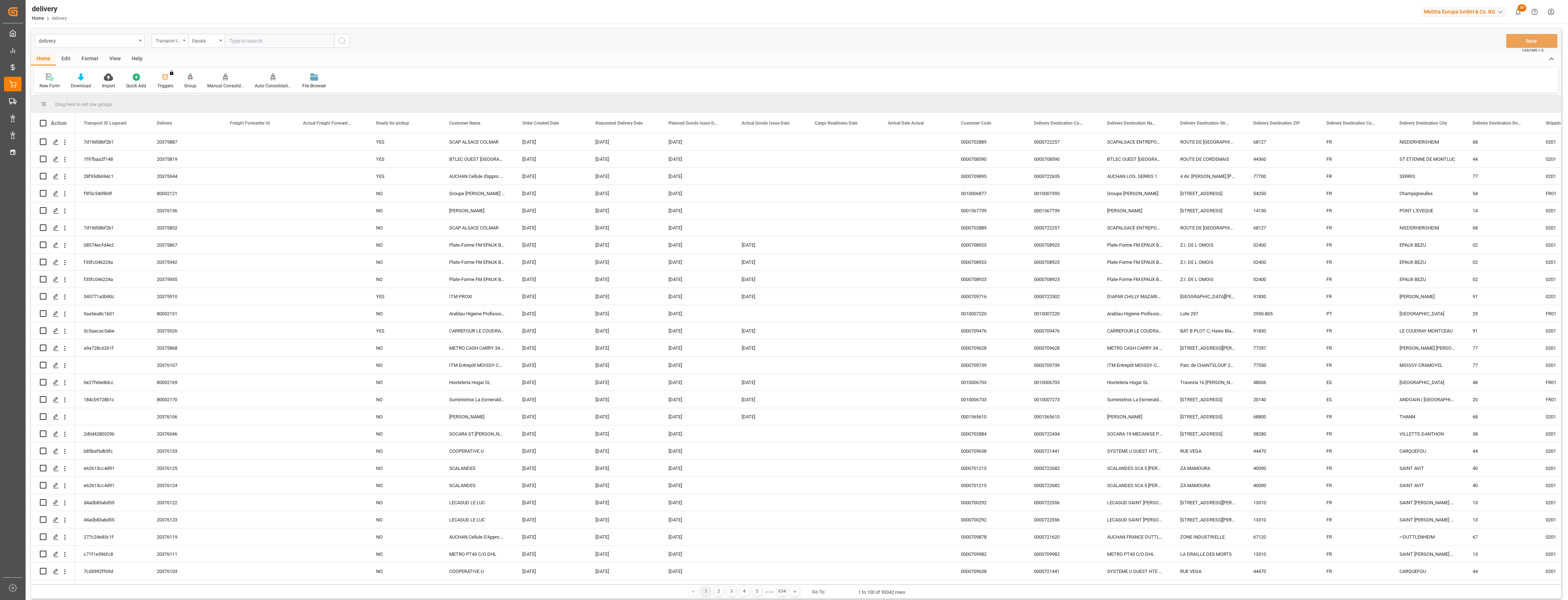
click at [183, 41] on div "Transport ID Logward" at bounding box center [170, 41] width 37 height 14
click at [181, 86] on div "Delivery" at bounding box center [206, 89] width 109 height 15
click at [245, 40] on input "text" at bounding box center [279, 41] width 110 height 14
type input "20375852"
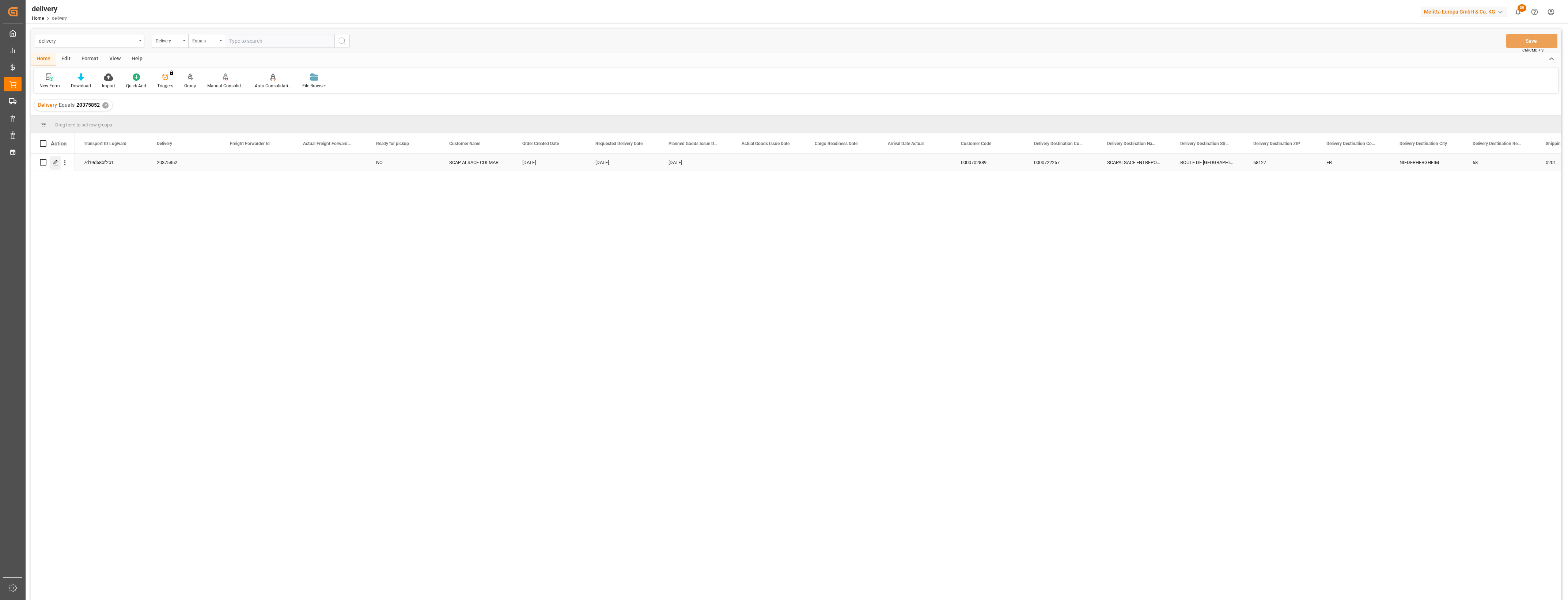
click at [55, 164] on icon "Press SPACE to select this row." at bounding box center [56, 162] width 6 height 6
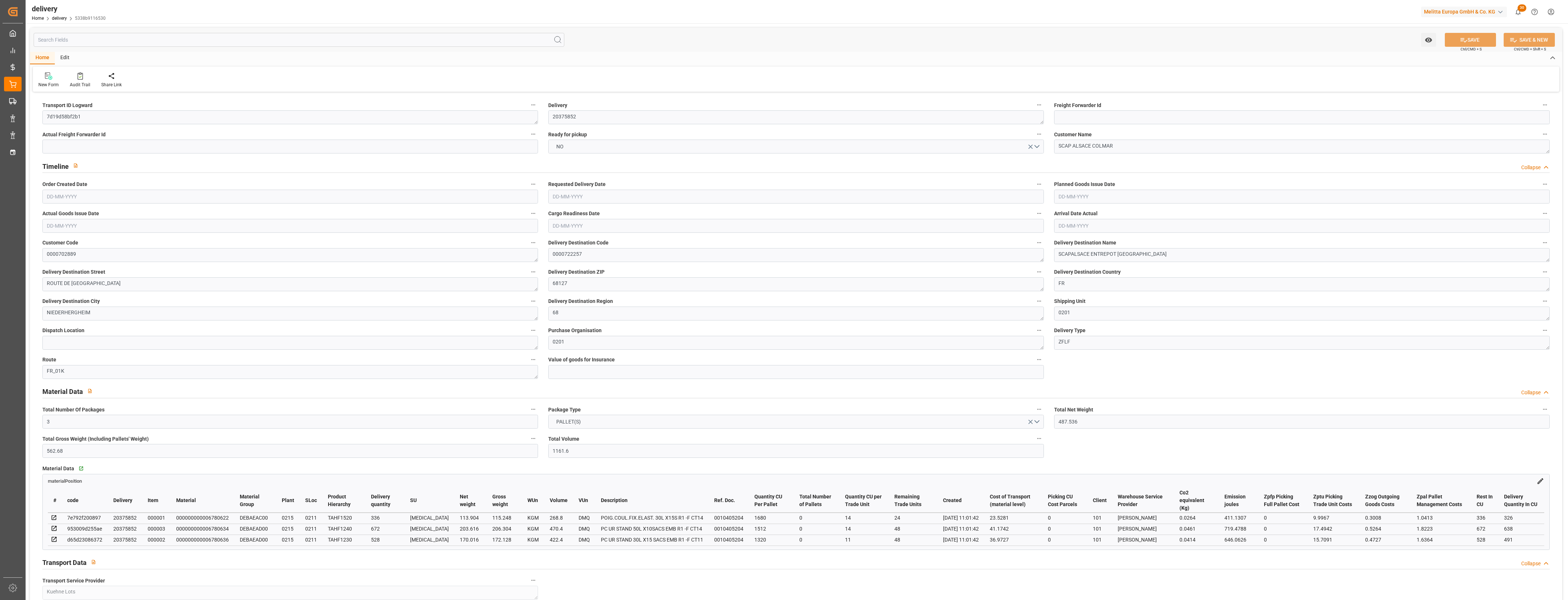
type input "[DATE]"
type input "[DATE] 11:01"
click at [1038, 147] on button "NO" at bounding box center [796, 146] width 495 height 14
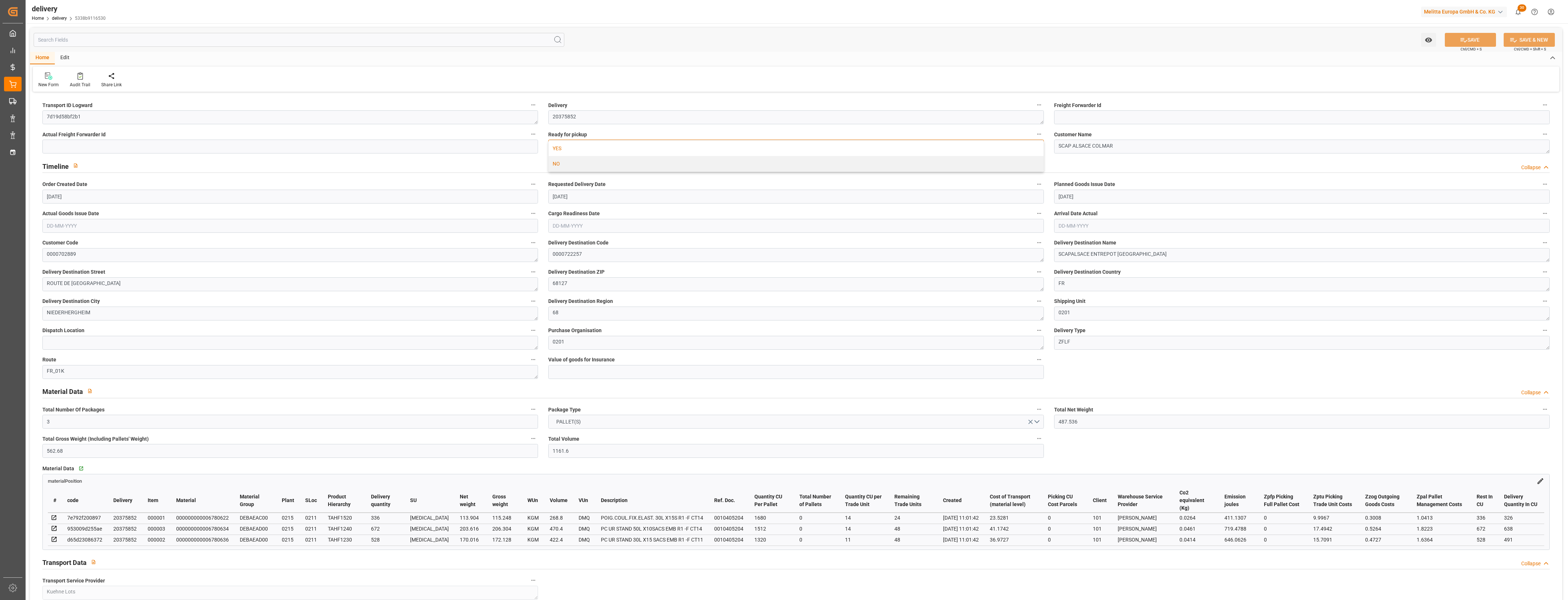
click at [653, 147] on div "YES" at bounding box center [796, 148] width 495 height 15
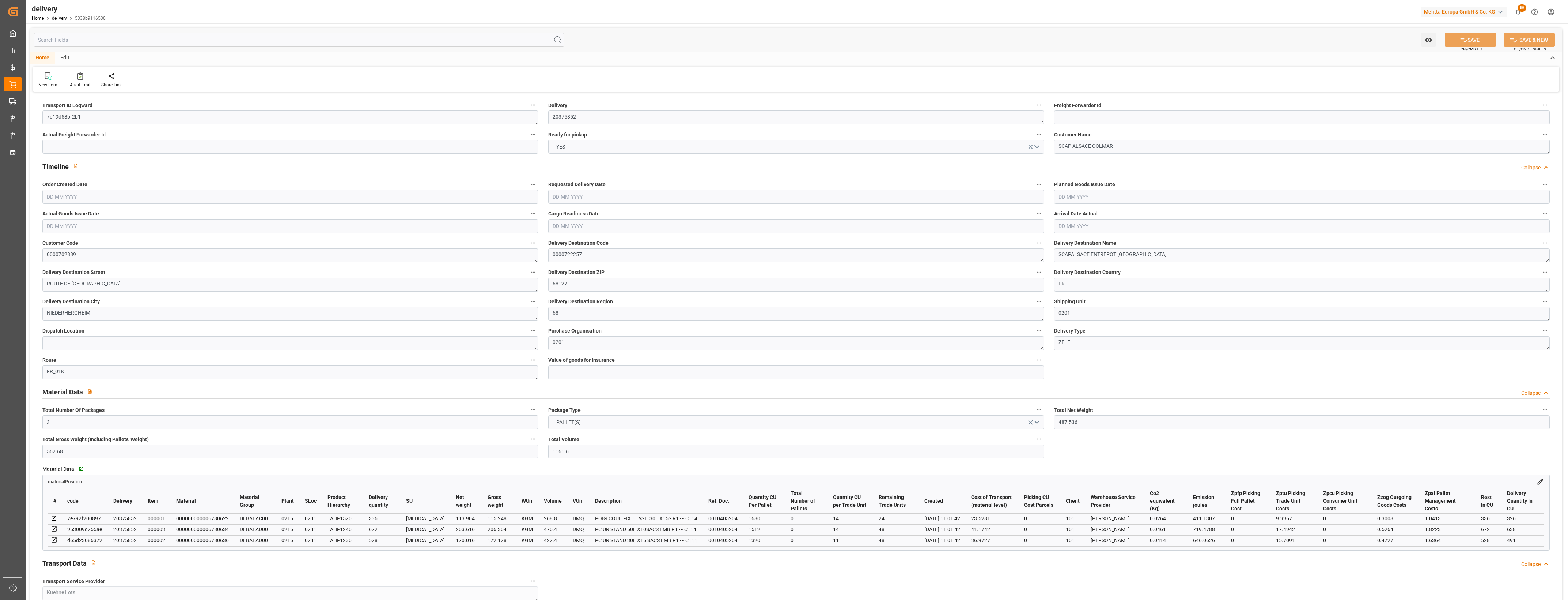
type input "3"
type input "487.536"
type input "562.68"
type input "1161.6"
type input "120"
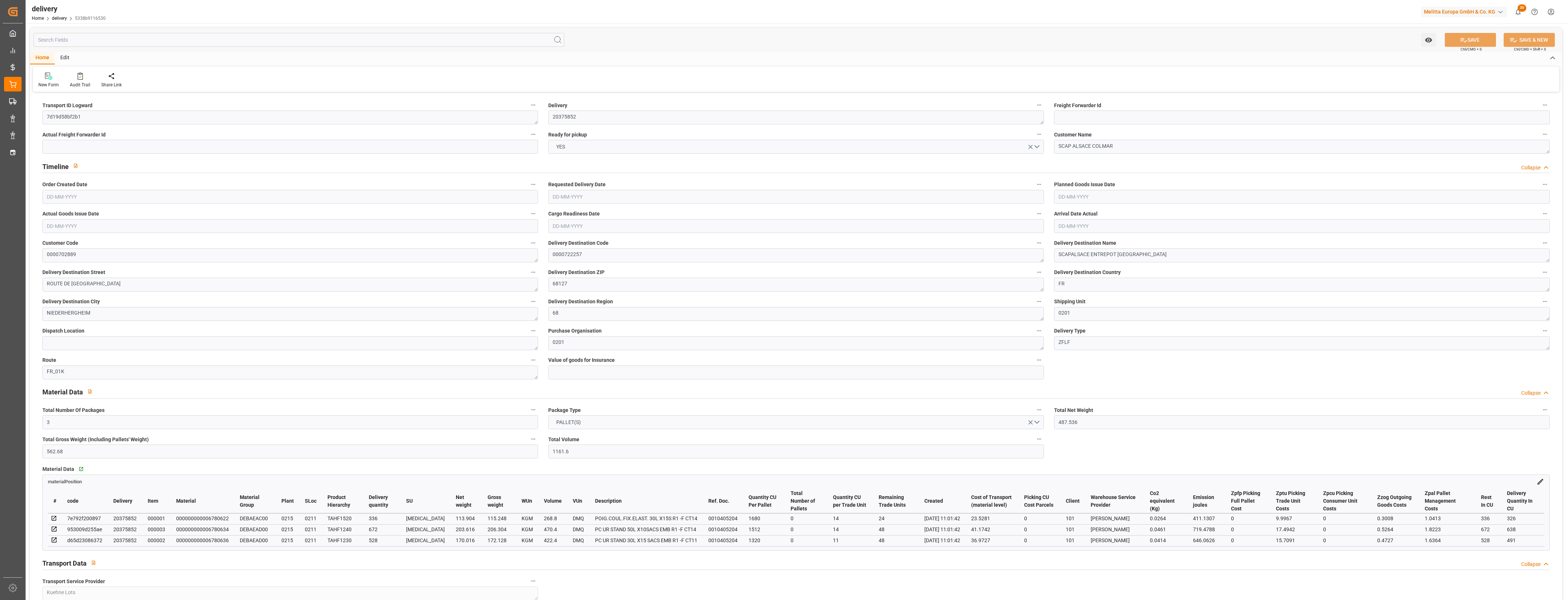
type input "3"
type input "0"
type input "2"
type input "0"
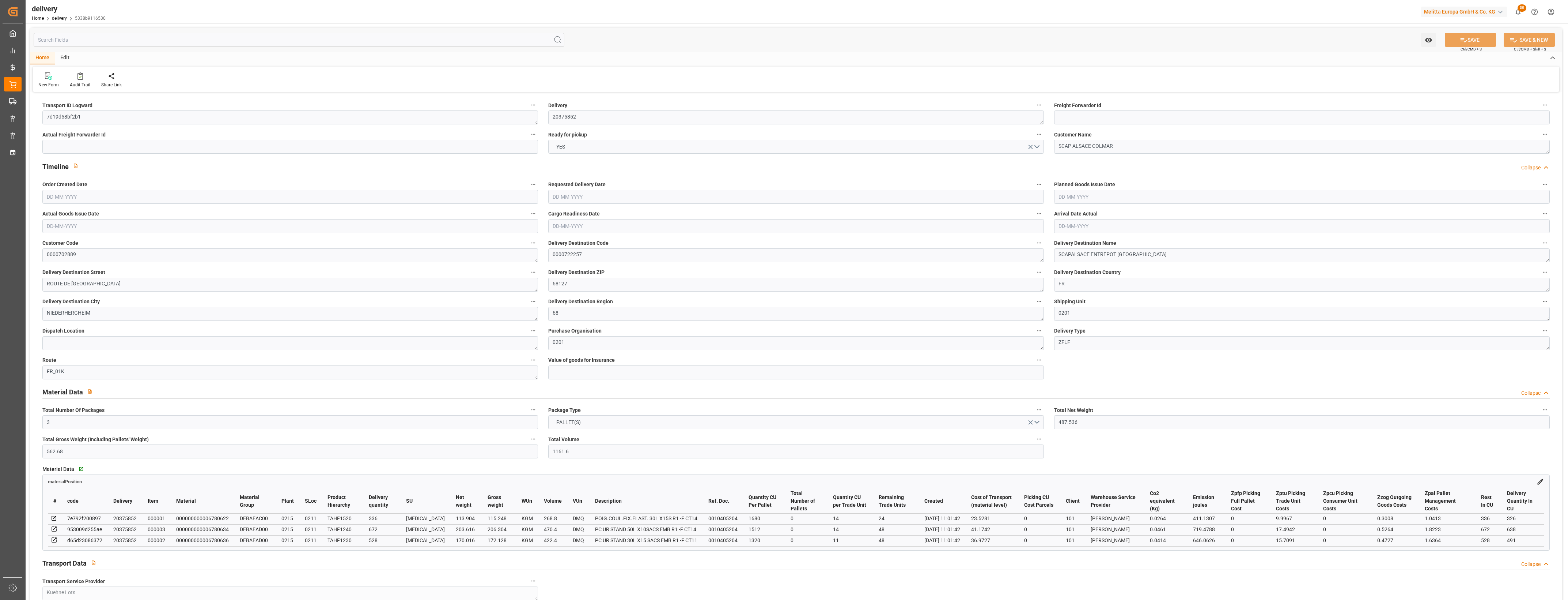
type input "0"
type input "101.675"
type input "0"
type input "43.2"
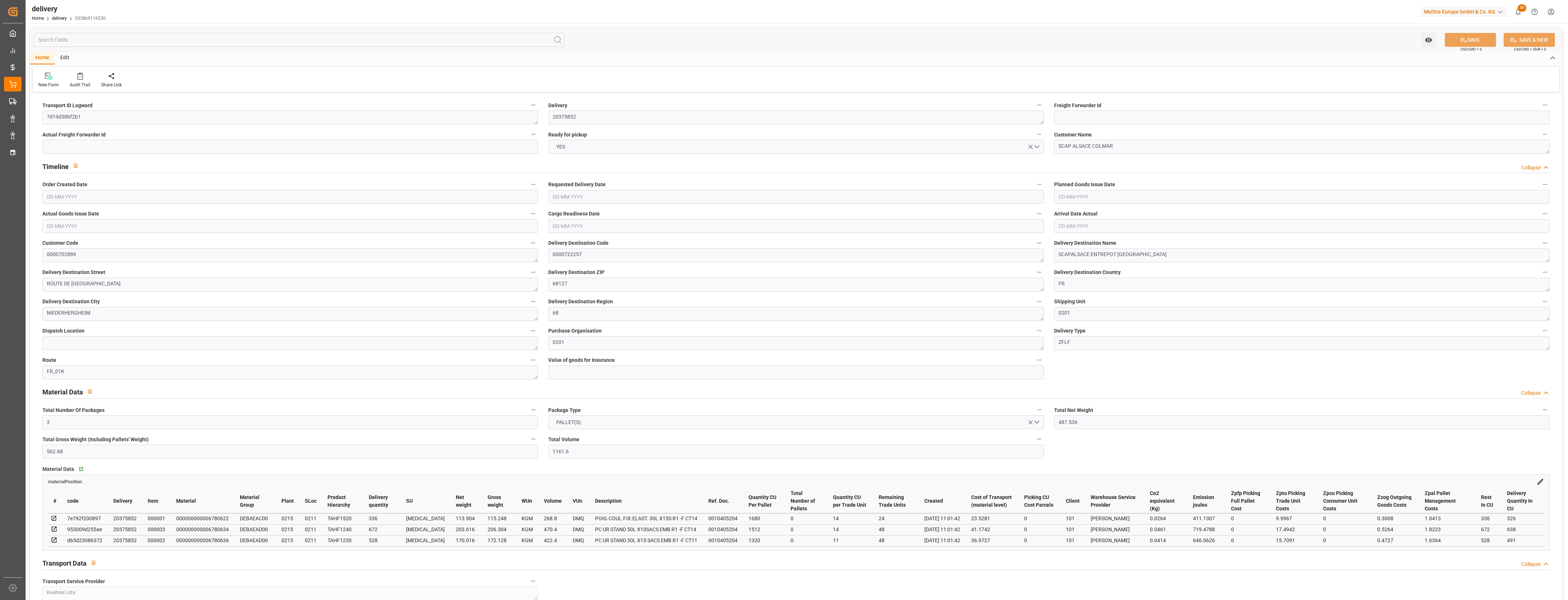
type input "1.5"
type input "1.3"
type input "0"
type input "4.5"
type input "493.68"
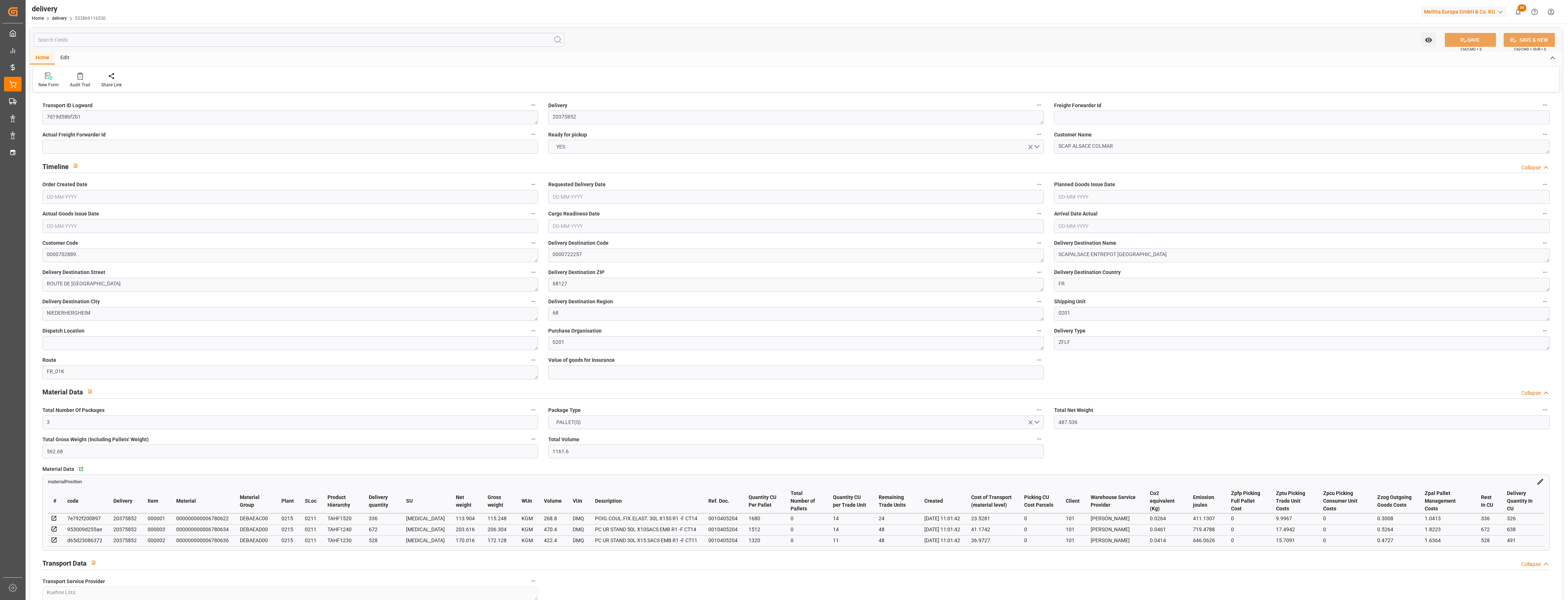
type input "101"
type input "1776.672"
type input "0.114"
type input "0"
type input "[DATE]"
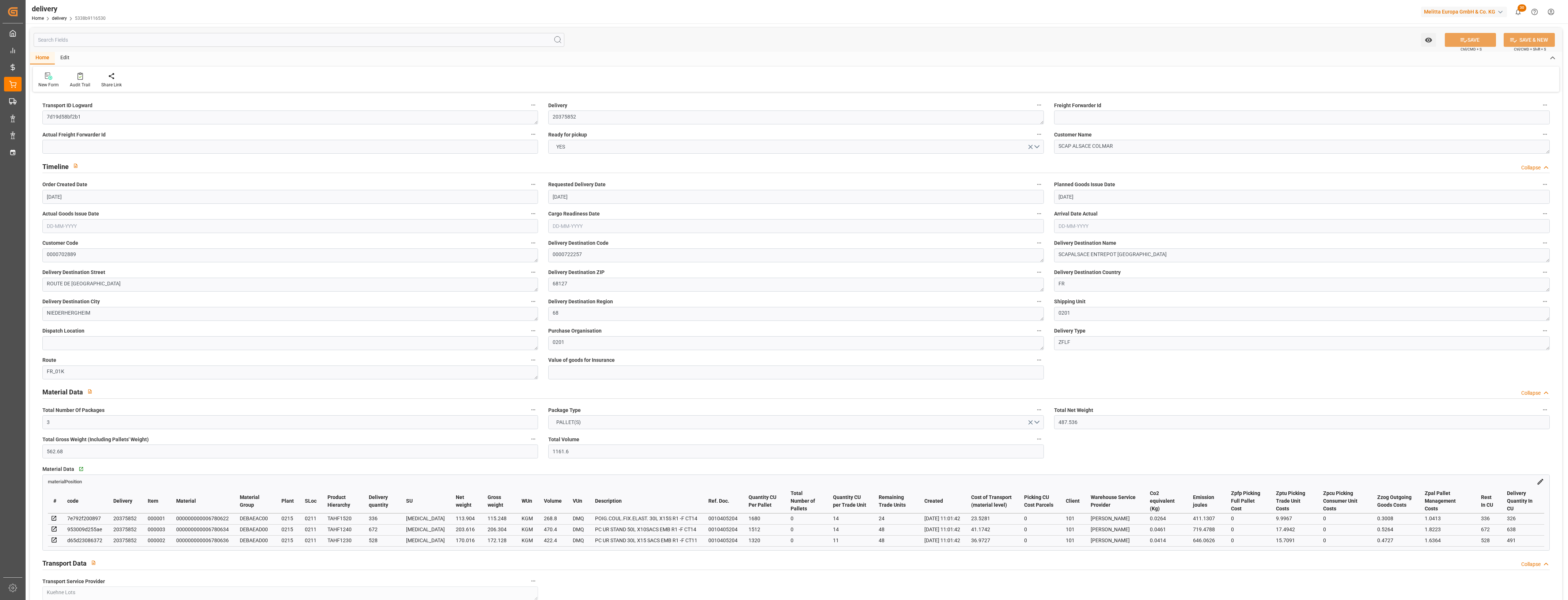
type input "[DATE]"
type input "[DATE] 11:01"
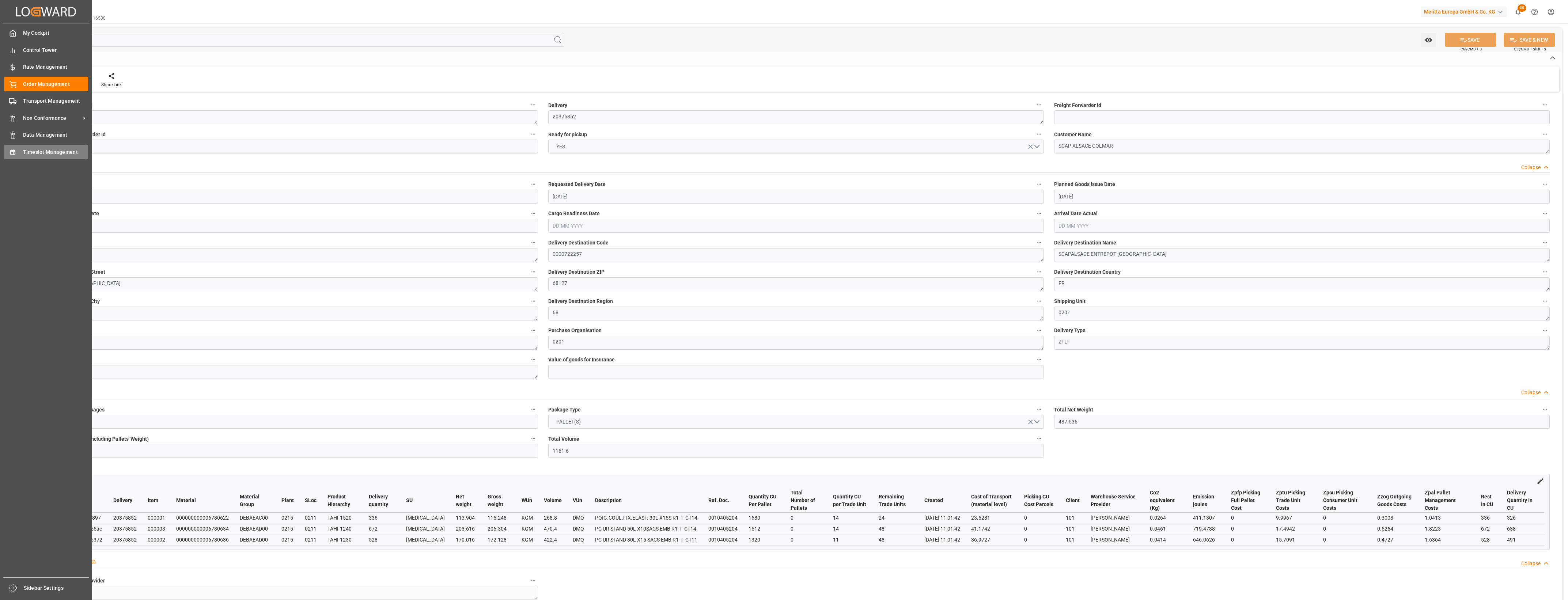
click at [17, 145] on div "Timeslot Management Timeslot Management" at bounding box center [46, 152] width 84 height 14
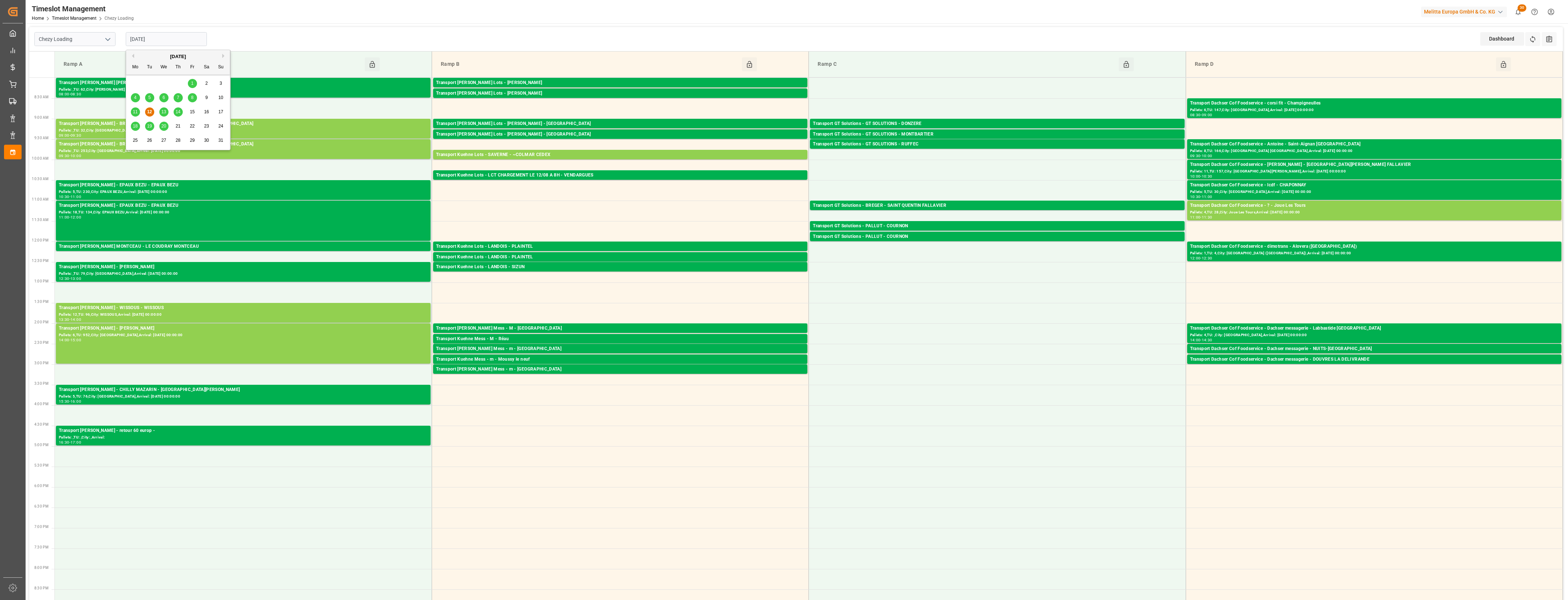
click at [155, 42] on input "[DATE]" at bounding box center [166, 39] width 81 height 14
click at [163, 113] on span "13" at bounding box center [164, 112] width 5 height 5
type input "[DATE]"
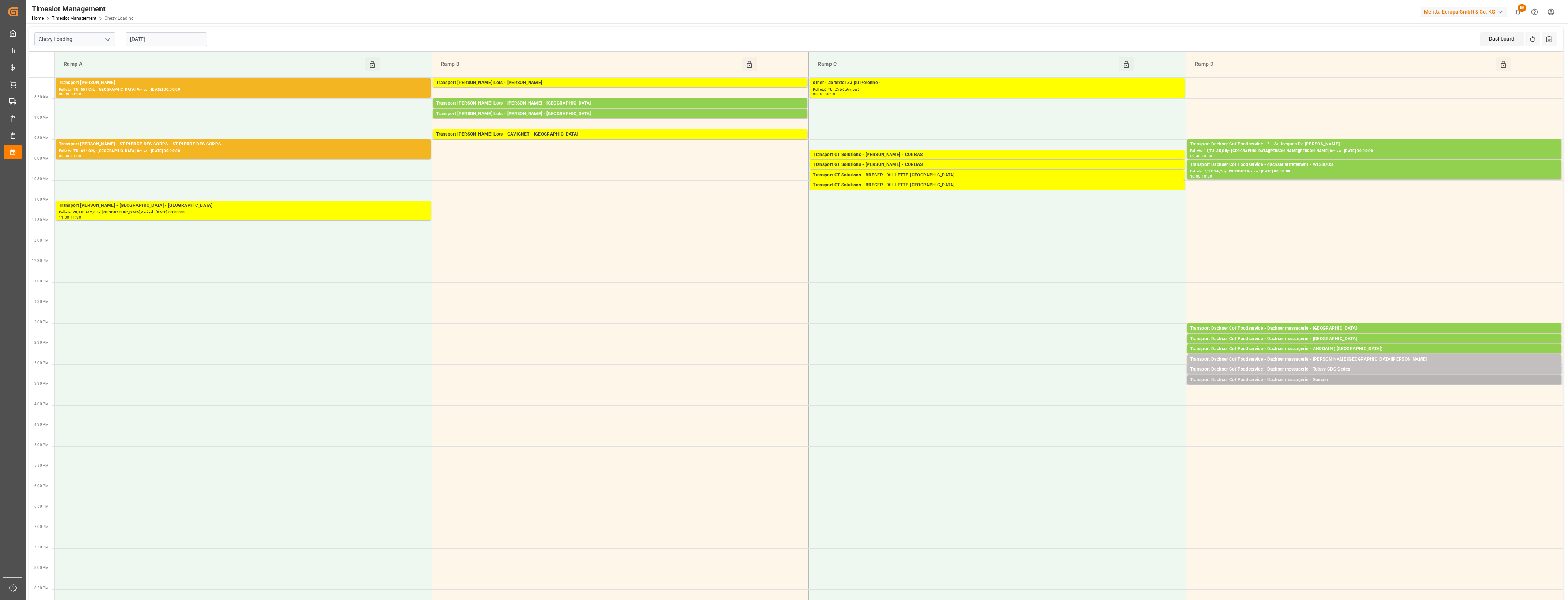
click at [1346, 380] on div "Transport Dachser Cof Foodservice - Dachser messagerie - Somain" at bounding box center [1374, 380] width 368 height 7
click at [1105, 406] on button "Open" at bounding box center [1091, 402] width 51 height 9
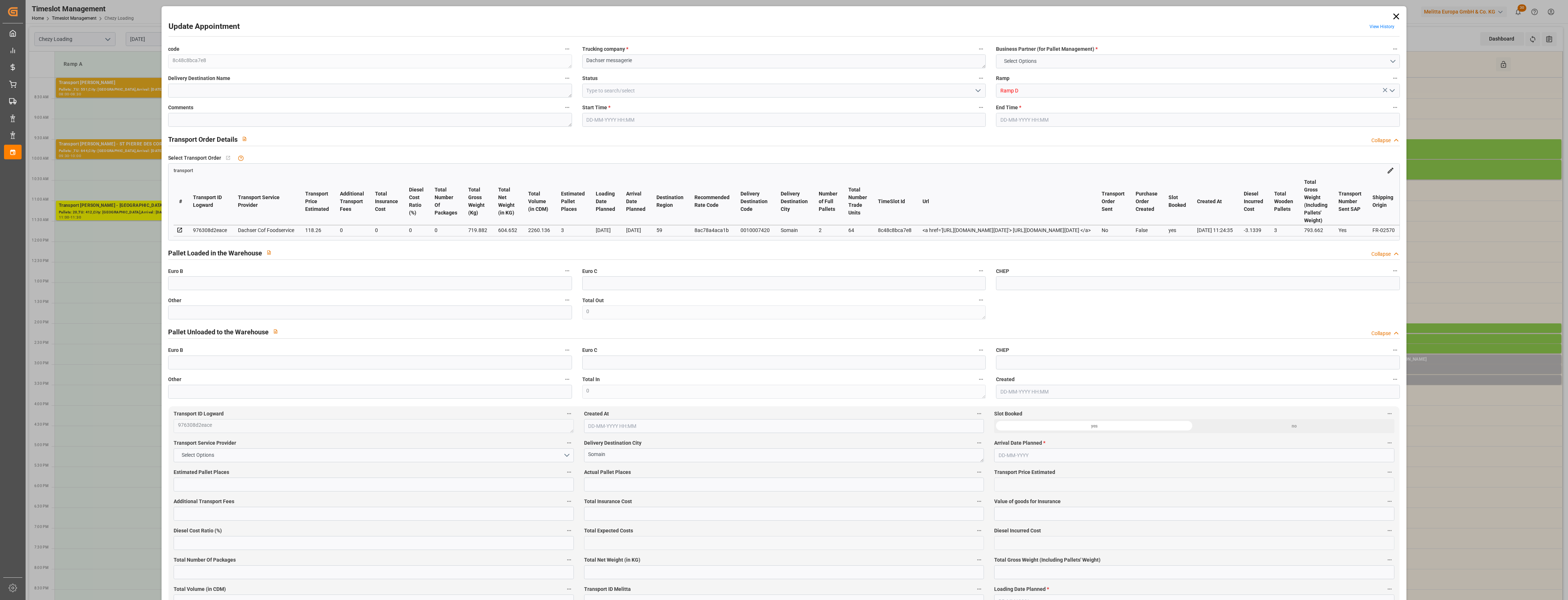
type input "3"
type input "118.26"
type input "0"
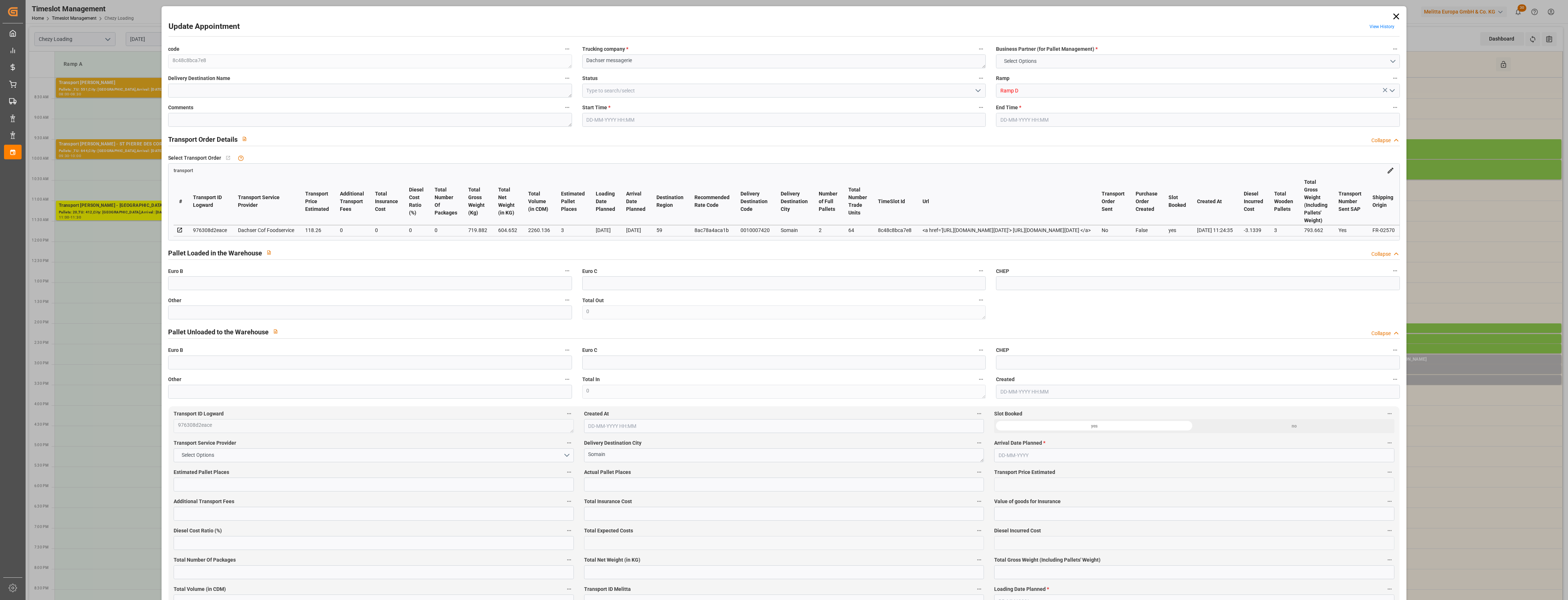
type input "115.1261"
type input "-3.1339"
type input "0"
type input "604.652"
type input "793.662"
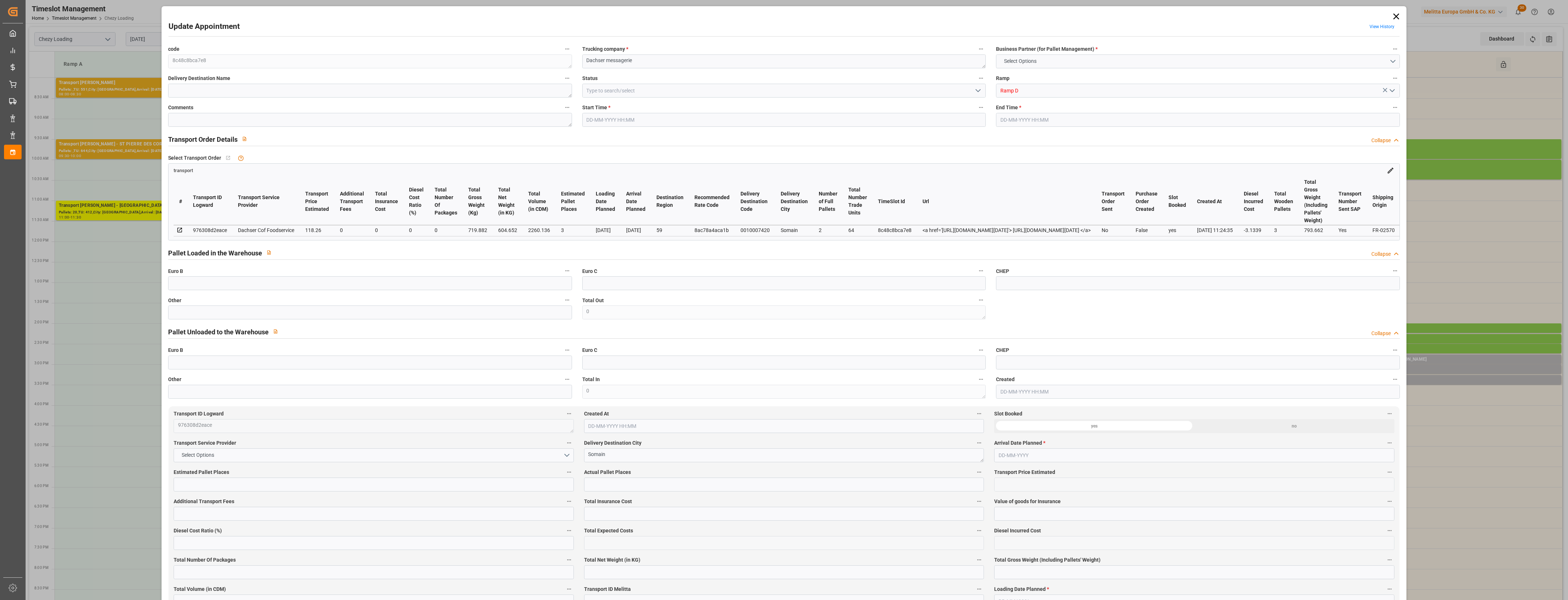
type input "2260.136"
type input "59"
type input "2"
type input "64"
type input "3"
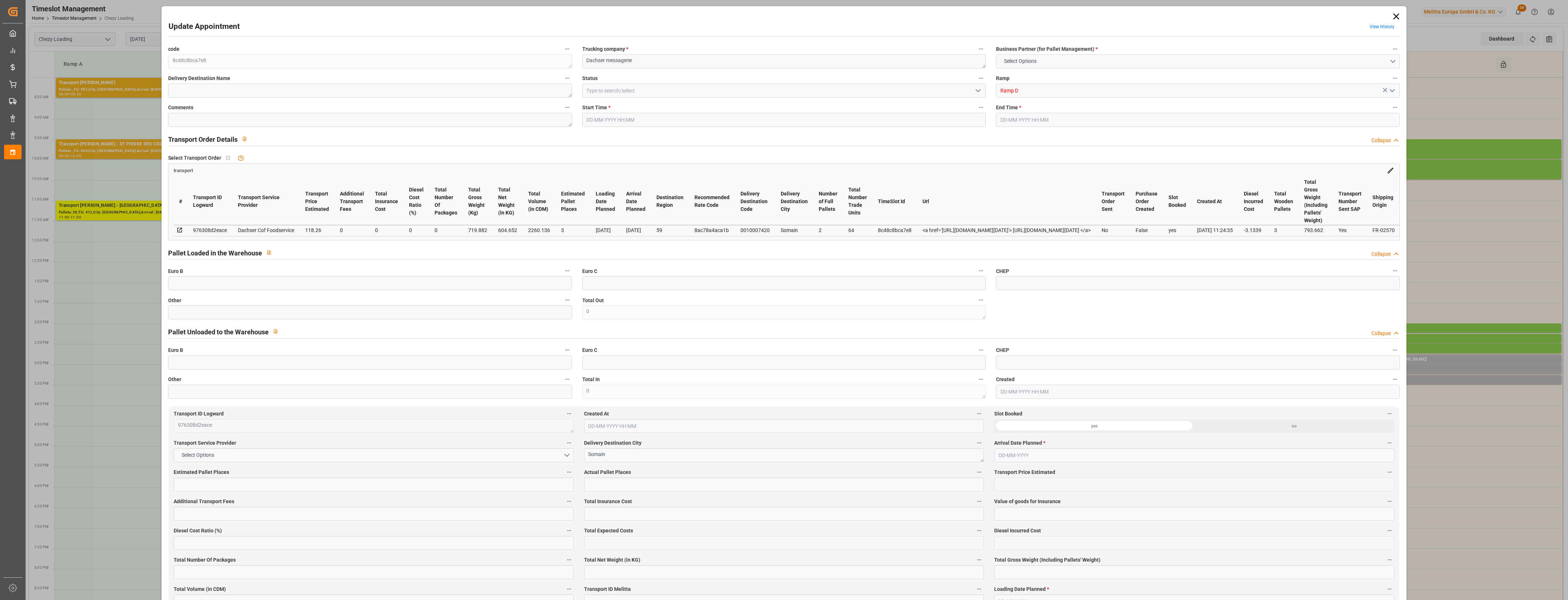
type input "101"
type input "719.882"
type input "0"
type input "4710.8598"
type input "0"
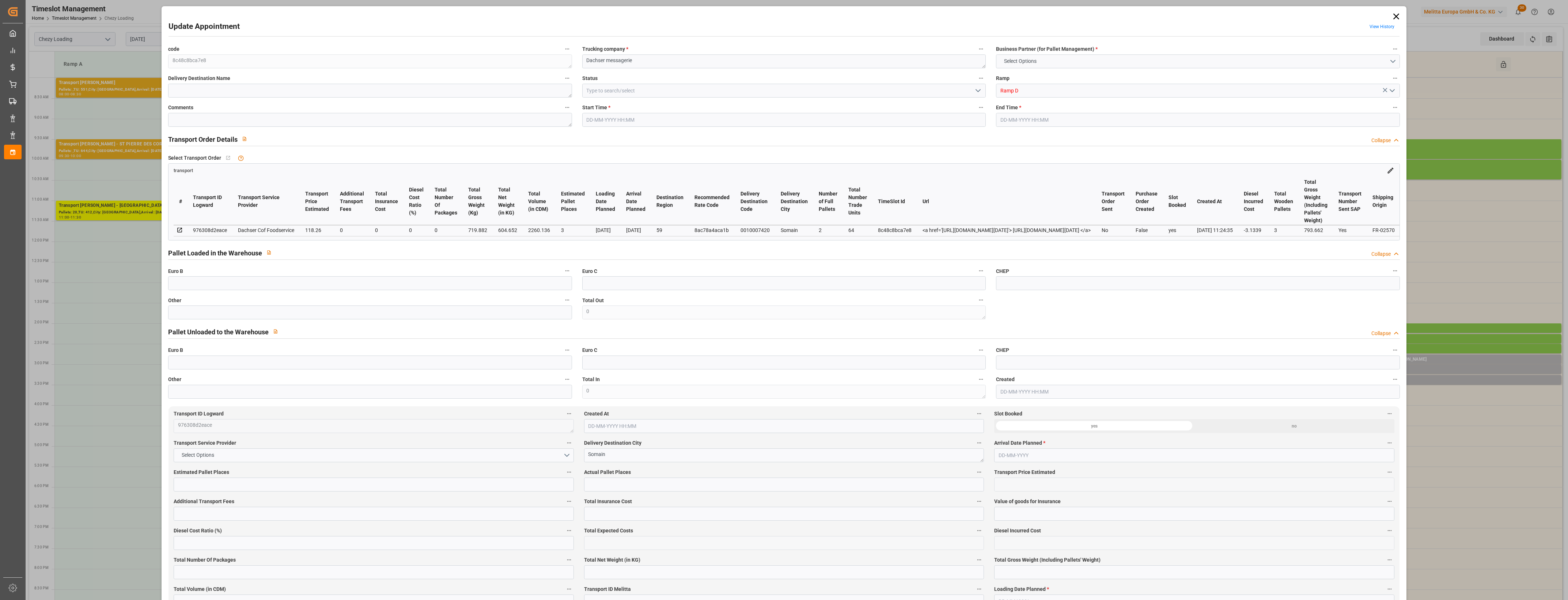
type input "0"
type input "21"
type input "35"
type input "[DATE] 15:15"
type input "[DATE] 15:30"
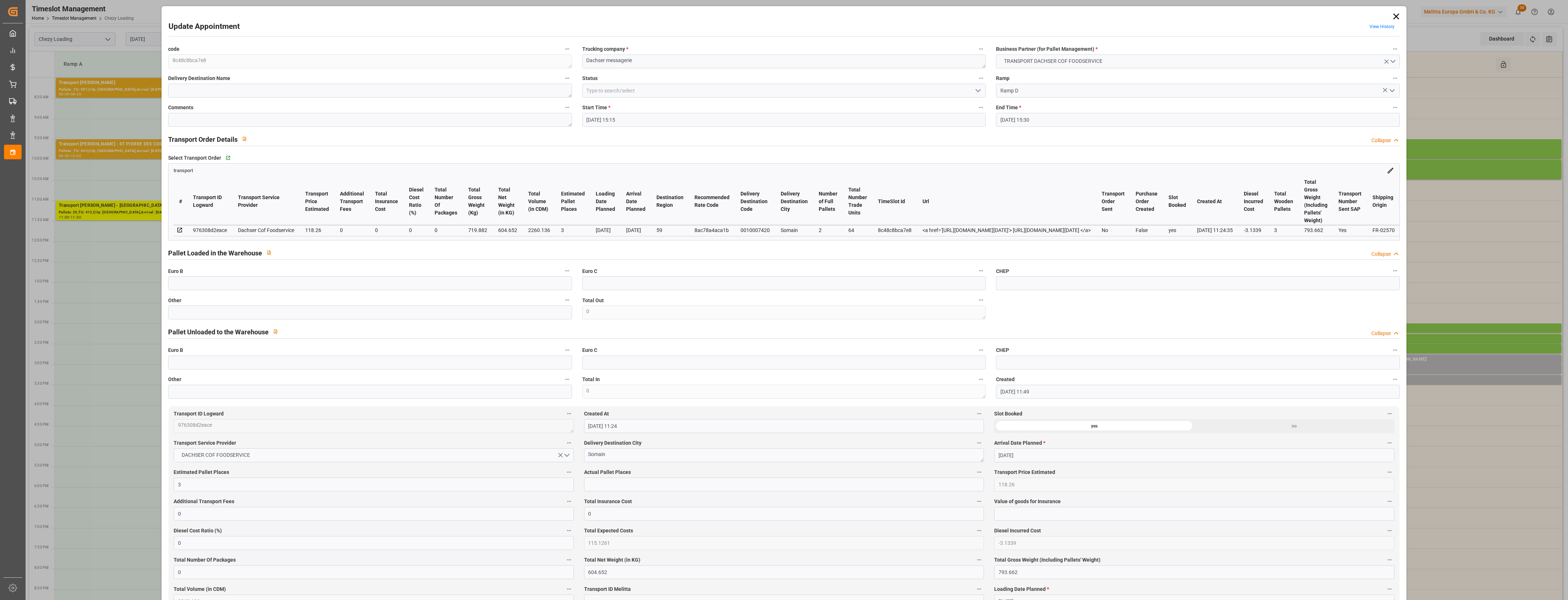
type input "[DATE] 11:49"
type input "[DATE] 11:24"
type input "[DATE]"
click at [227, 309] on input "text" at bounding box center [369, 312] width 404 height 14
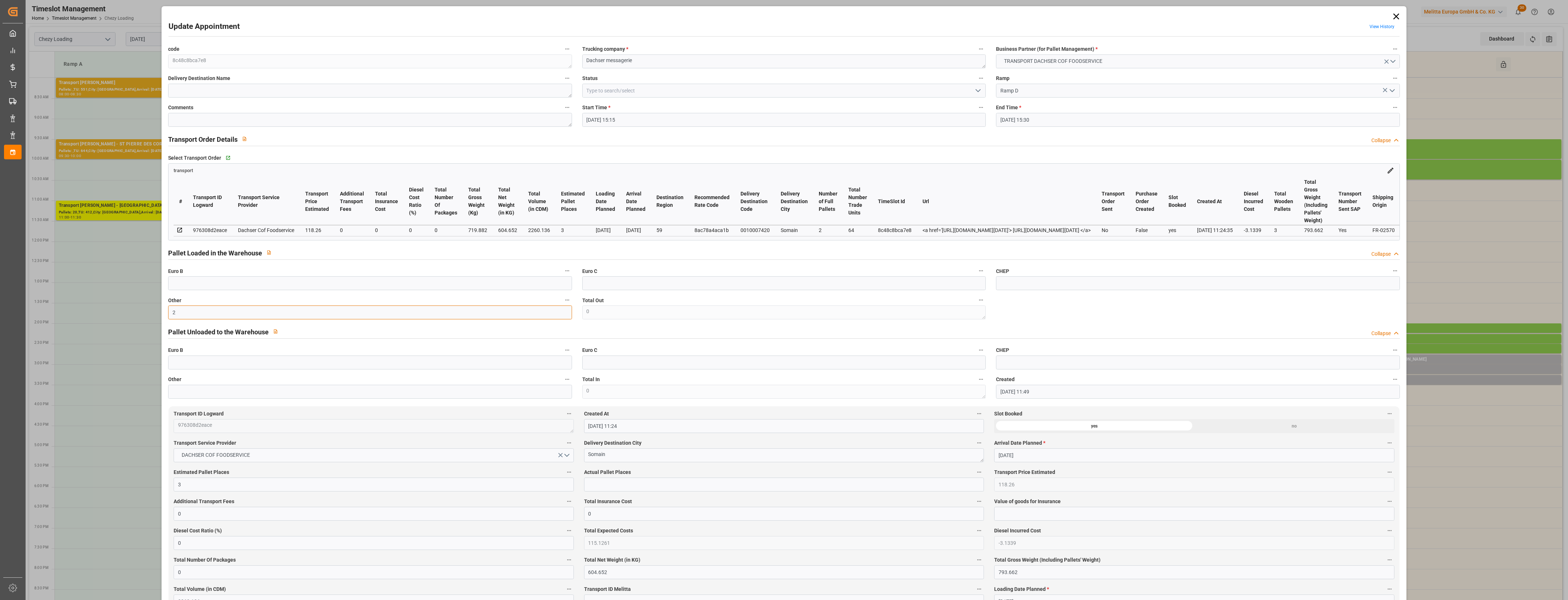
type input "2"
drag, startPoint x: 612, startPoint y: 488, endPoint x: 623, endPoint y: 486, distance: 11.2
click at [612, 488] on input "text" at bounding box center [784, 484] width 400 height 14
type input "2"
click at [752, 472] on label "Actual Pallet Places" at bounding box center [784, 472] width 400 height 10
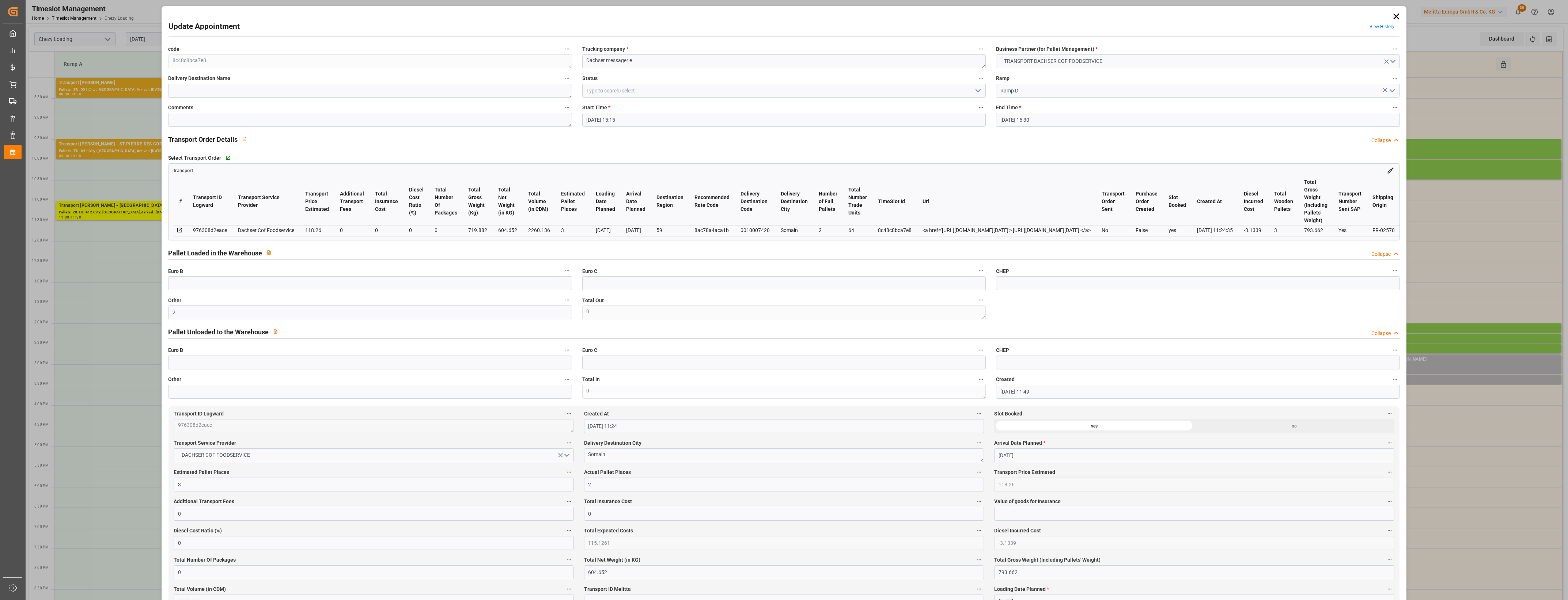
click at [975, 472] on button "Actual Pallet Places" at bounding box center [979, 472] width 10 height 10
click at [978, 90] on div at bounding box center [784, 300] width 1568 height 600
click at [975, 88] on icon "open menu" at bounding box center [978, 91] width 9 height 9
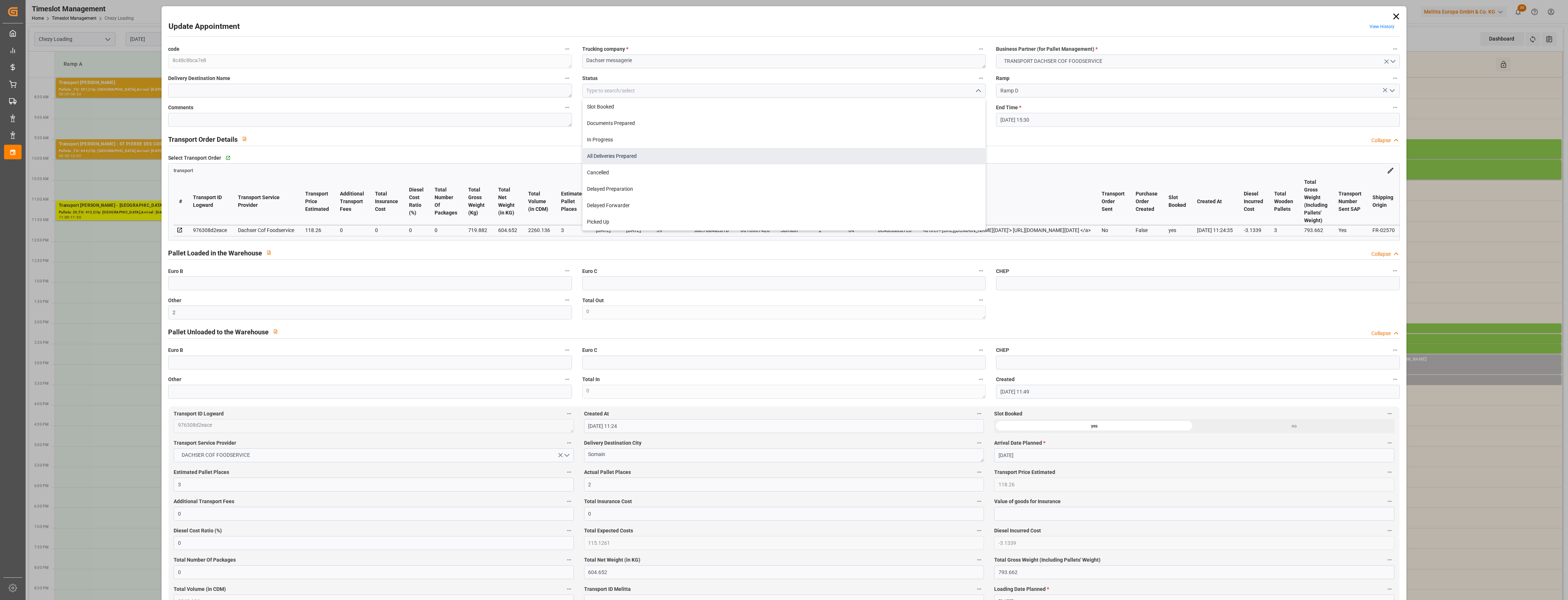
click at [613, 158] on div "All Deliveries Prepared" at bounding box center [784, 156] width 403 height 16
type input "All Deliveries Prepared"
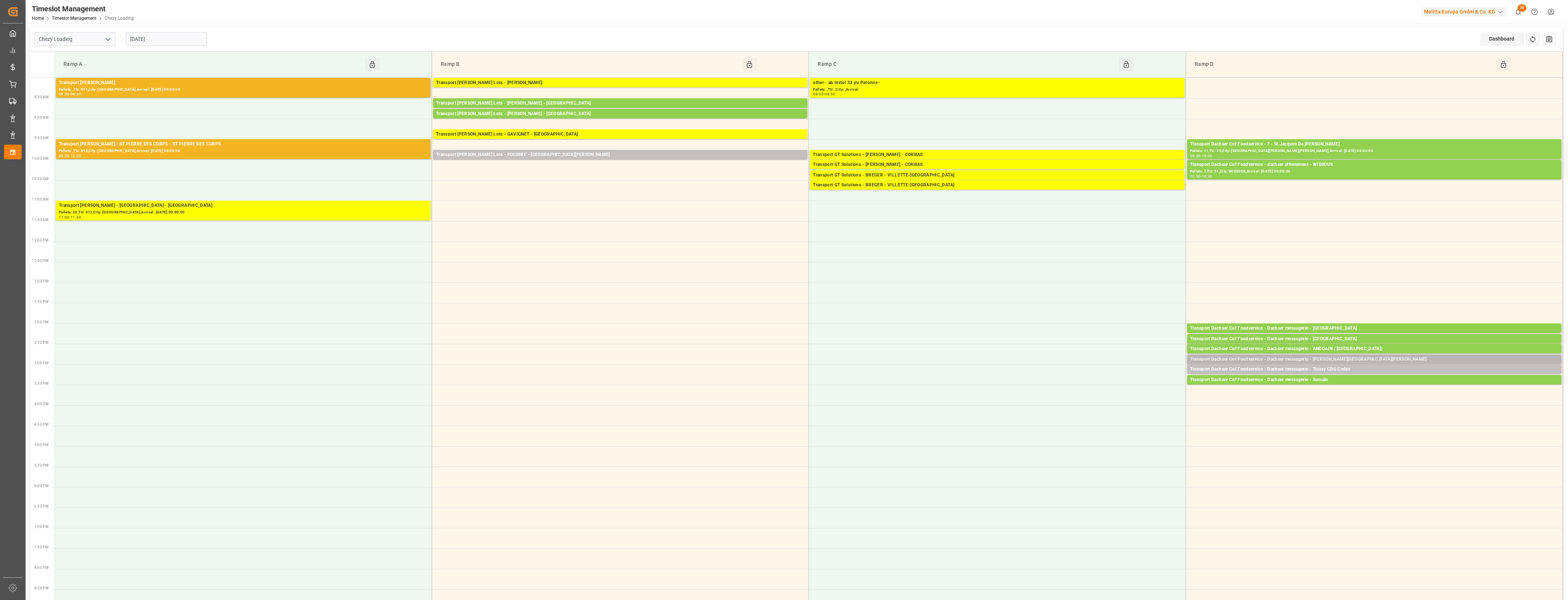
click at [1353, 361] on div "Transport Dachser Cof Foodservice - Dachser messagerie - [PERSON_NAME][GEOGRAPH…" at bounding box center [1374, 360] width 368 height 7
click at [1105, 380] on button "Open" at bounding box center [1091, 382] width 51 height 9
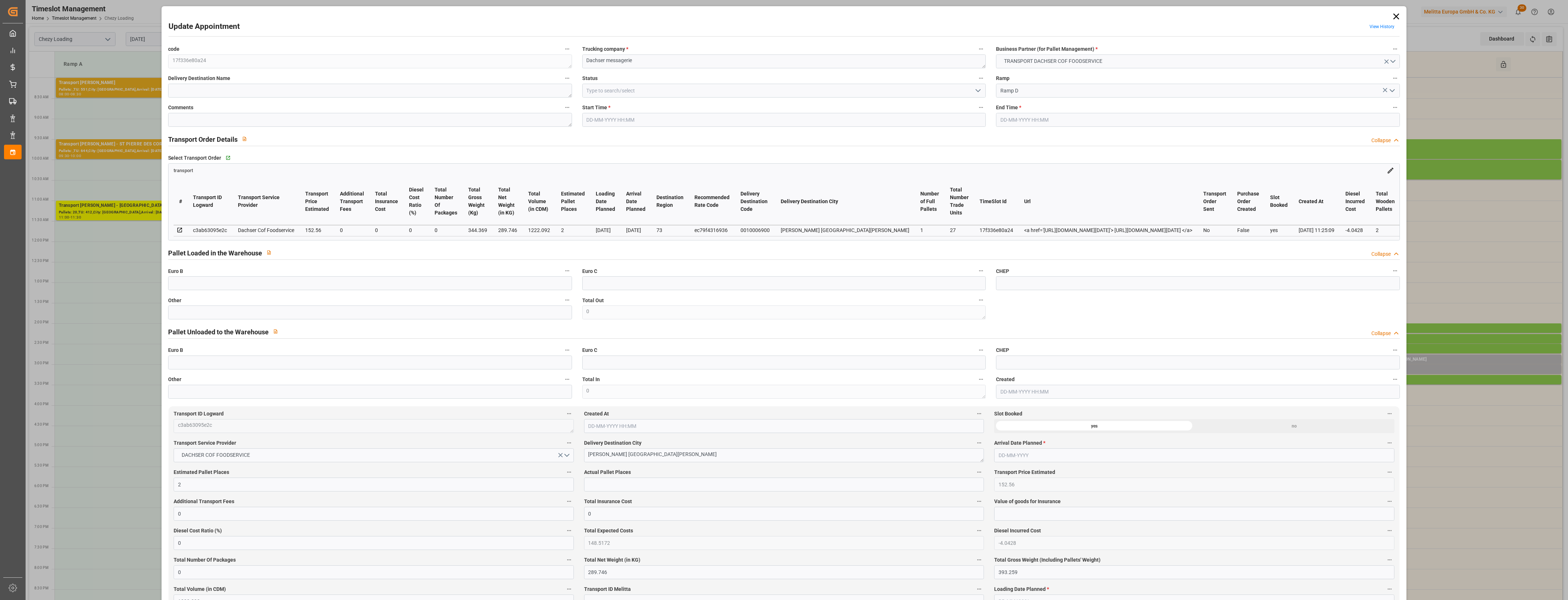
type input "[DATE] 14:45"
type input "[DATE] 15:00"
type input "[DATE] 11:48"
type input "[DATE] 11:25"
type input "[DATE]"
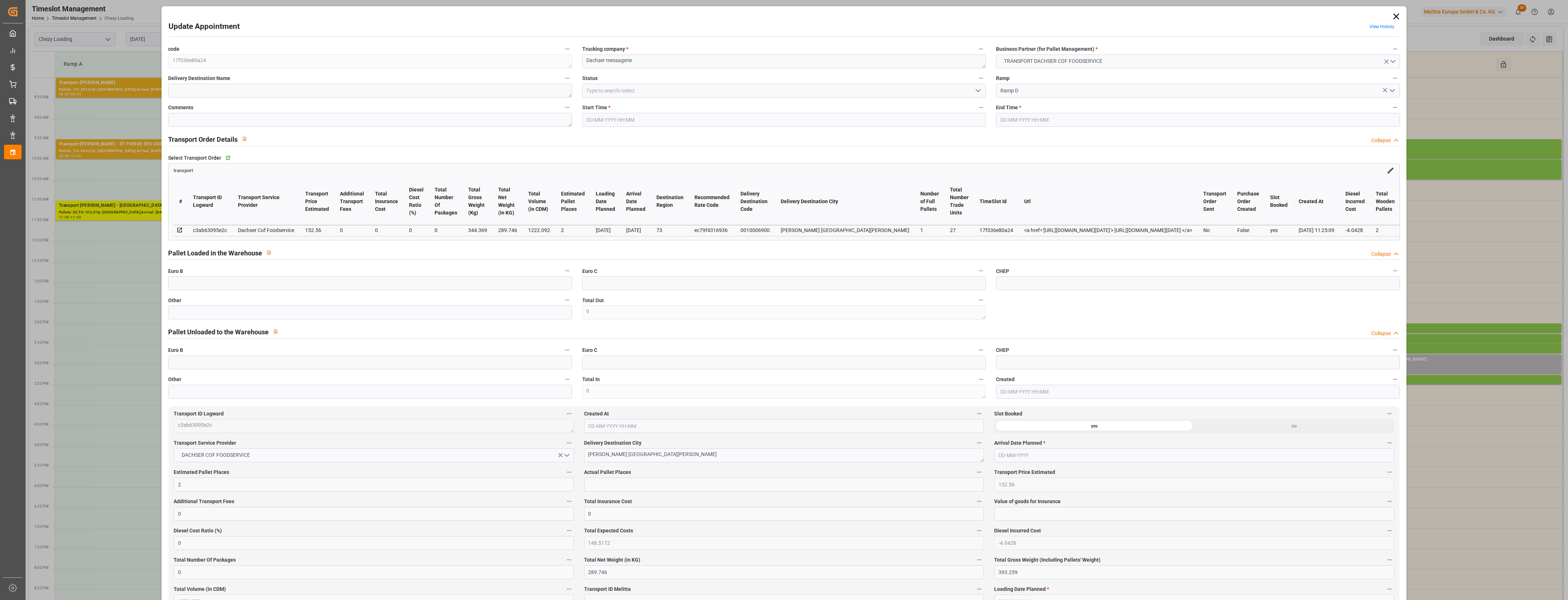
type input "[DATE]"
click at [333, 316] on input "text" at bounding box center [369, 312] width 404 height 14
type input "1"
click at [387, 335] on div "Pallet Unloaded to the Warehouse Collapse" at bounding box center [783, 331] width 1231 height 14
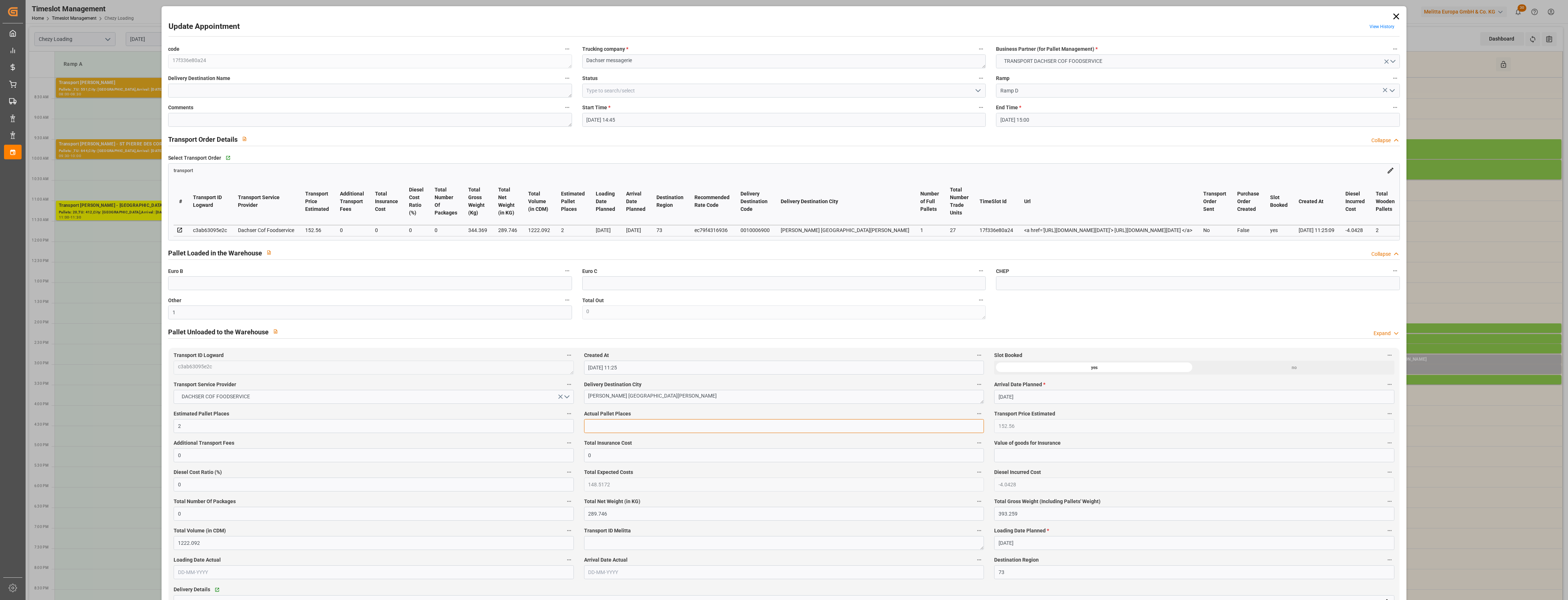
drag, startPoint x: 595, startPoint y: 432, endPoint x: 601, endPoint y: 432, distance: 6.0
click at [595, 432] on input "text" at bounding box center [784, 426] width 400 height 14
type input "1"
click at [645, 416] on label "Actual Pallet Places" at bounding box center [784, 414] width 400 height 10
click at [975, 416] on button "Actual Pallet Places" at bounding box center [979, 414] width 10 height 10
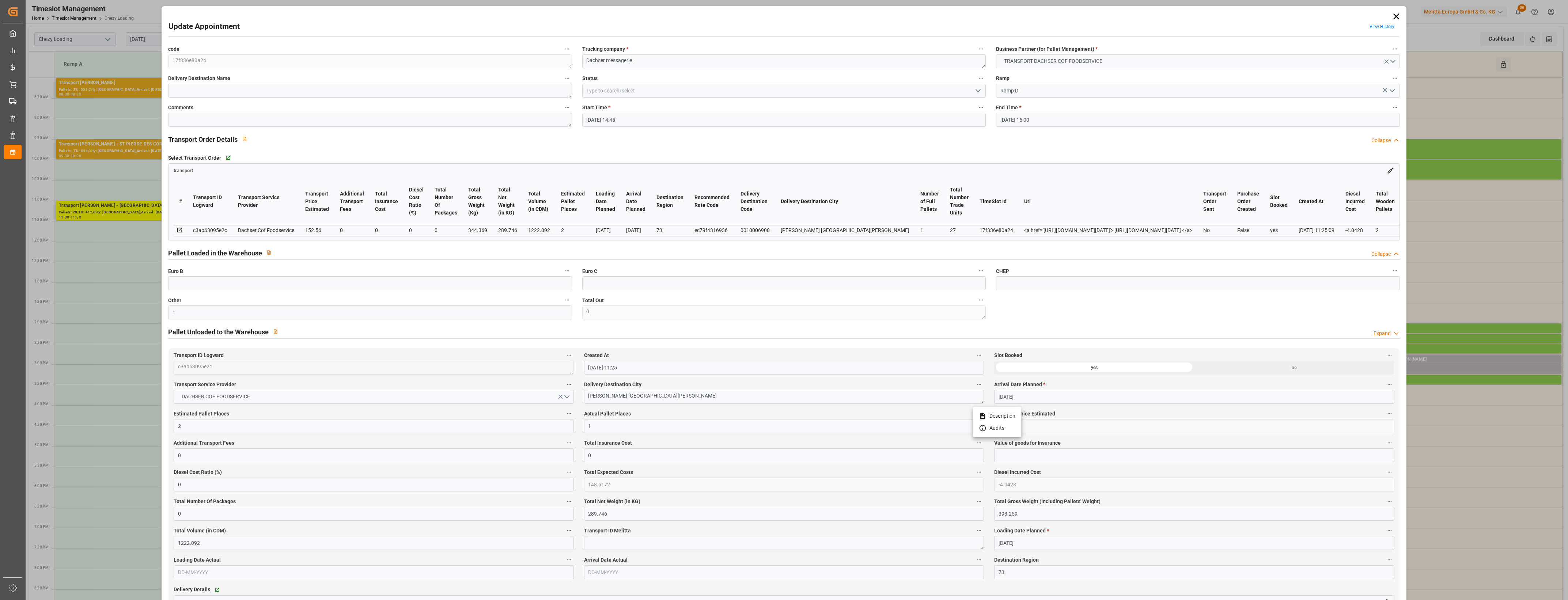
click at [659, 414] on div at bounding box center [784, 300] width 1568 height 600
click at [980, 92] on icon "open menu" at bounding box center [978, 91] width 9 height 9
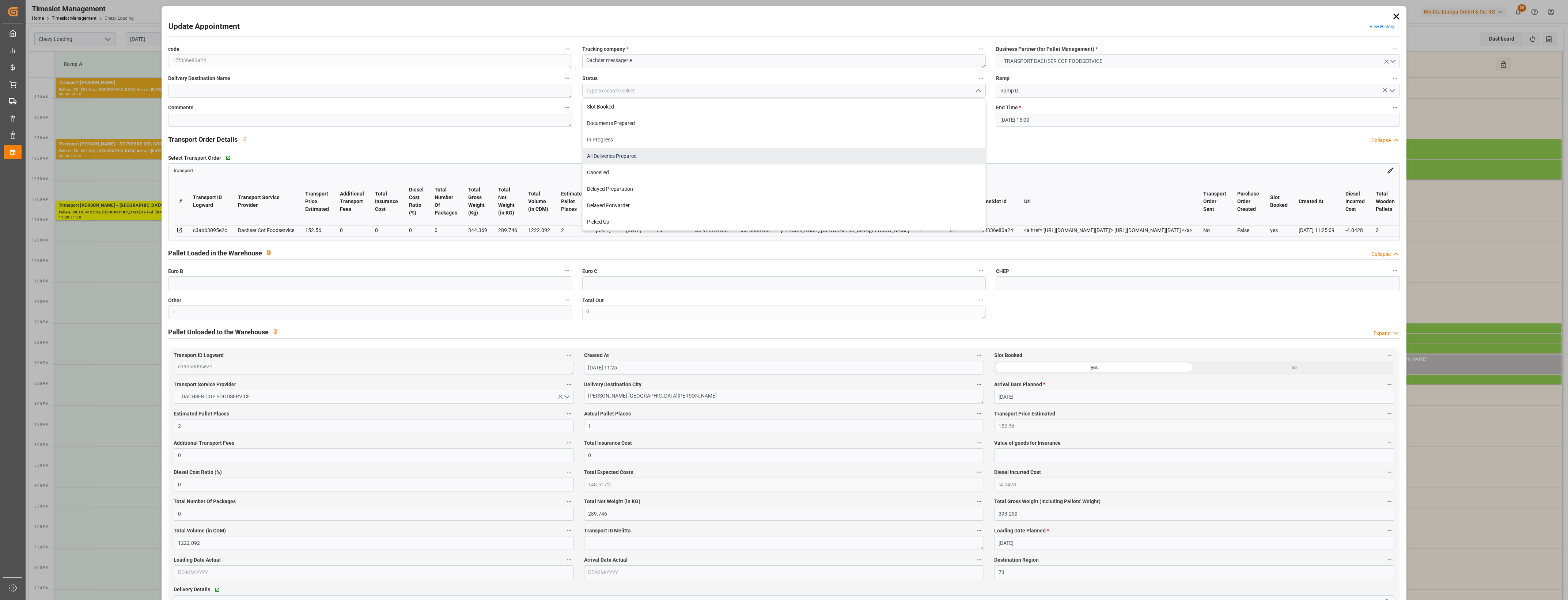
click at [602, 155] on div "All Deliveries Prepared" at bounding box center [784, 156] width 403 height 16
type input "All Deliveries Prepared"
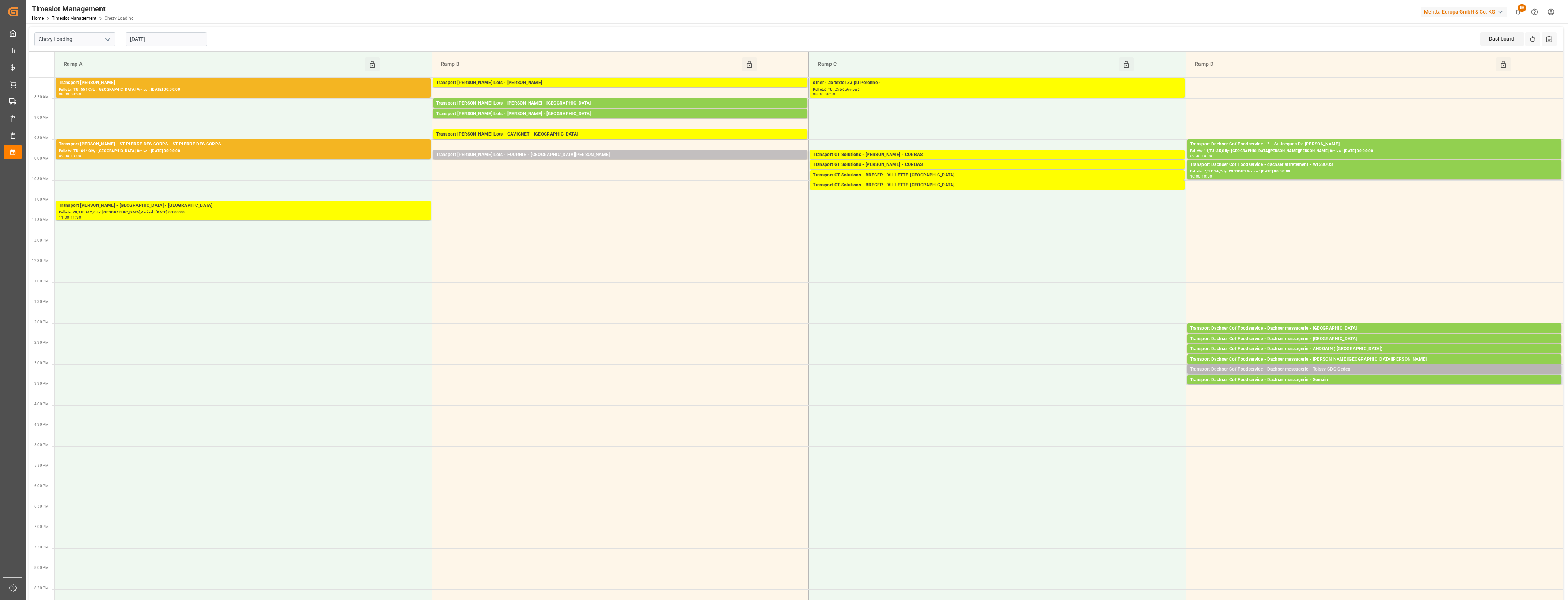
click at [1329, 369] on div "Transport Dachser Cof Foodservice - Dachser messagerie - Toissy CDG Cedex" at bounding box center [1374, 369] width 368 height 7
click at [1107, 400] on button "Open" at bounding box center [1091, 402] width 51 height 9
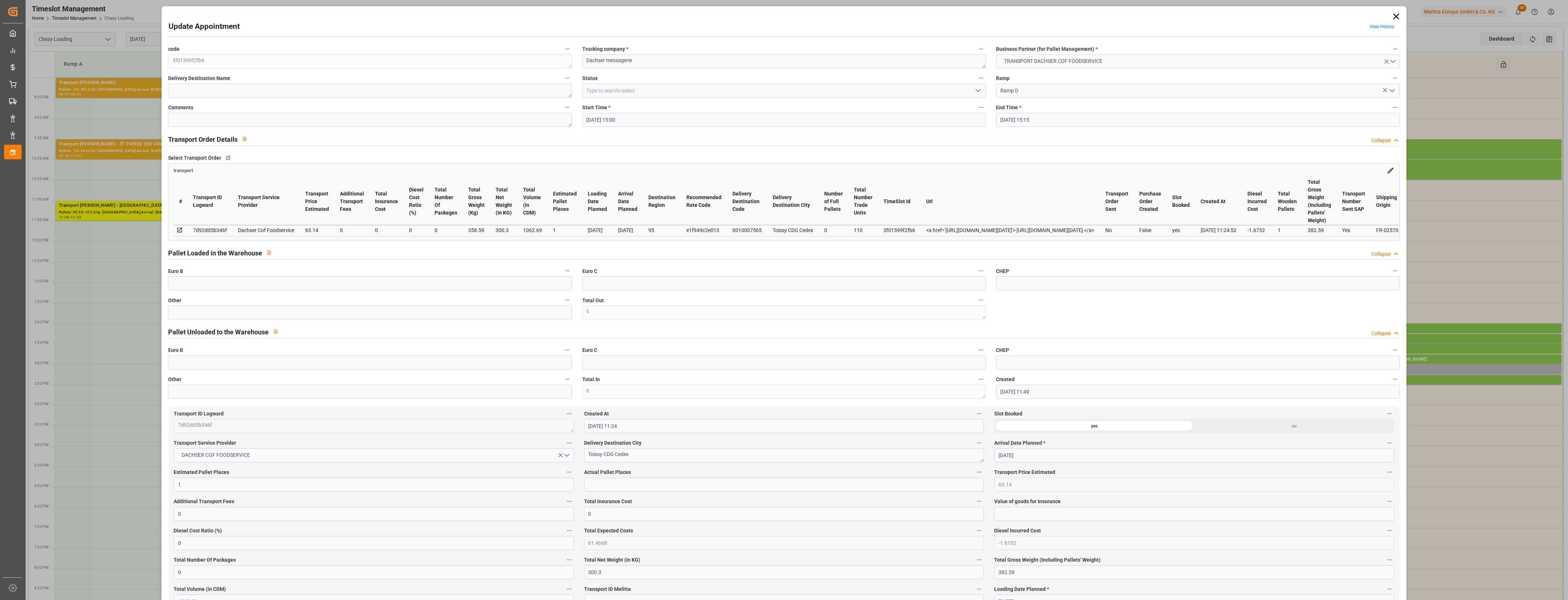
type input "[DATE] 15:00"
type input "[DATE] 15:15"
type input "[DATE] 11:49"
type input "[DATE] 11:24"
type input "[DATE]"
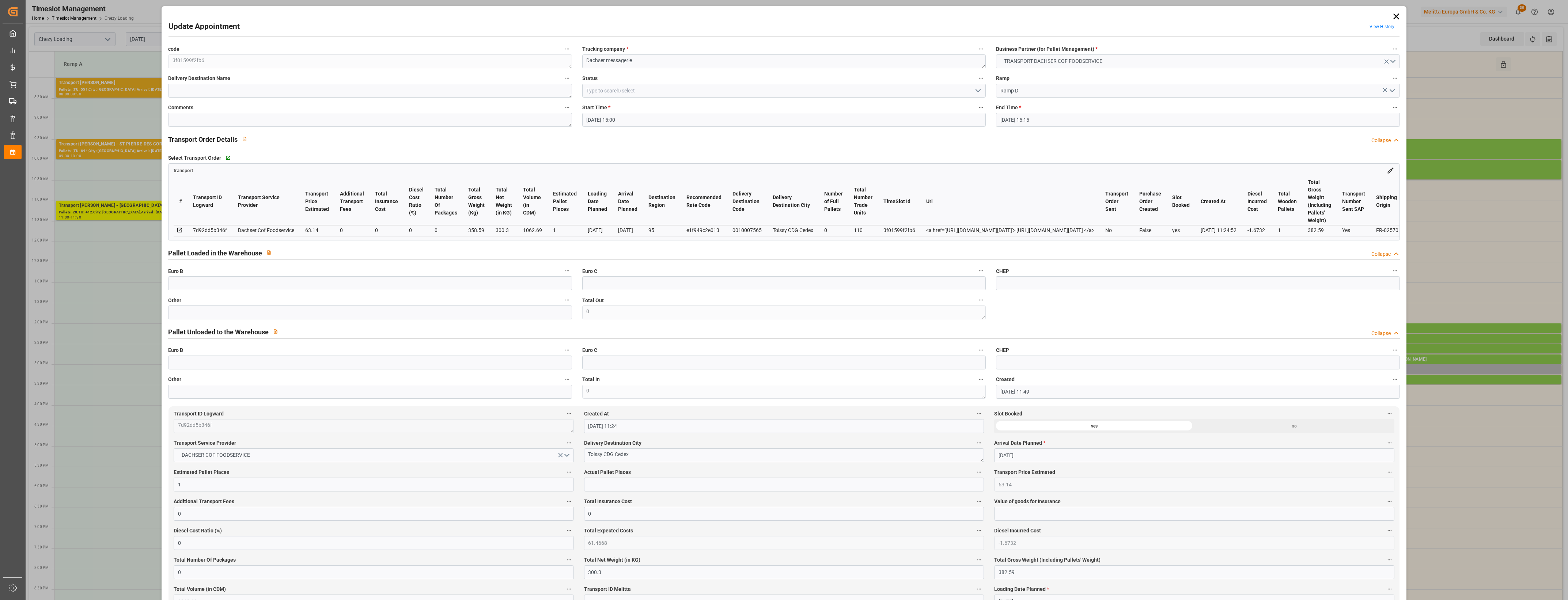
type input "[DATE]"
click at [181, 316] on input "text" at bounding box center [369, 312] width 404 height 14
type input "1"
click at [243, 301] on label "Other" at bounding box center [369, 300] width 404 height 10
click at [562, 301] on button "Other" at bounding box center [567, 300] width 10 height 10
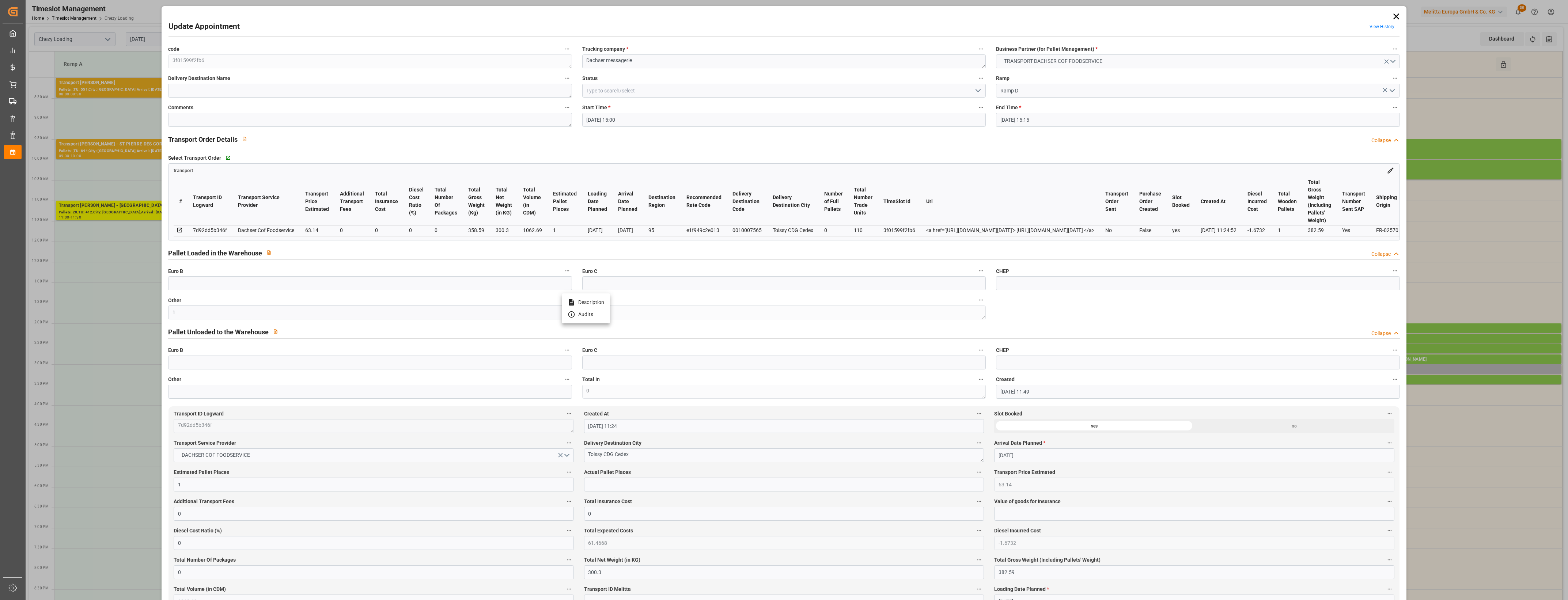
click at [255, 300] on div at bounding box center [784, 300] width 1568 height 600
click at [612, 484] on input "text" at bounding box center [784, 484] width 400 height 14
type input "1"
click at [667, 384] on label "Total In" at bounding box center [784, 379] width 404 height 10
click at [976, 384] on button "Total In" at bounding box center [981, 379] width 10 height 10
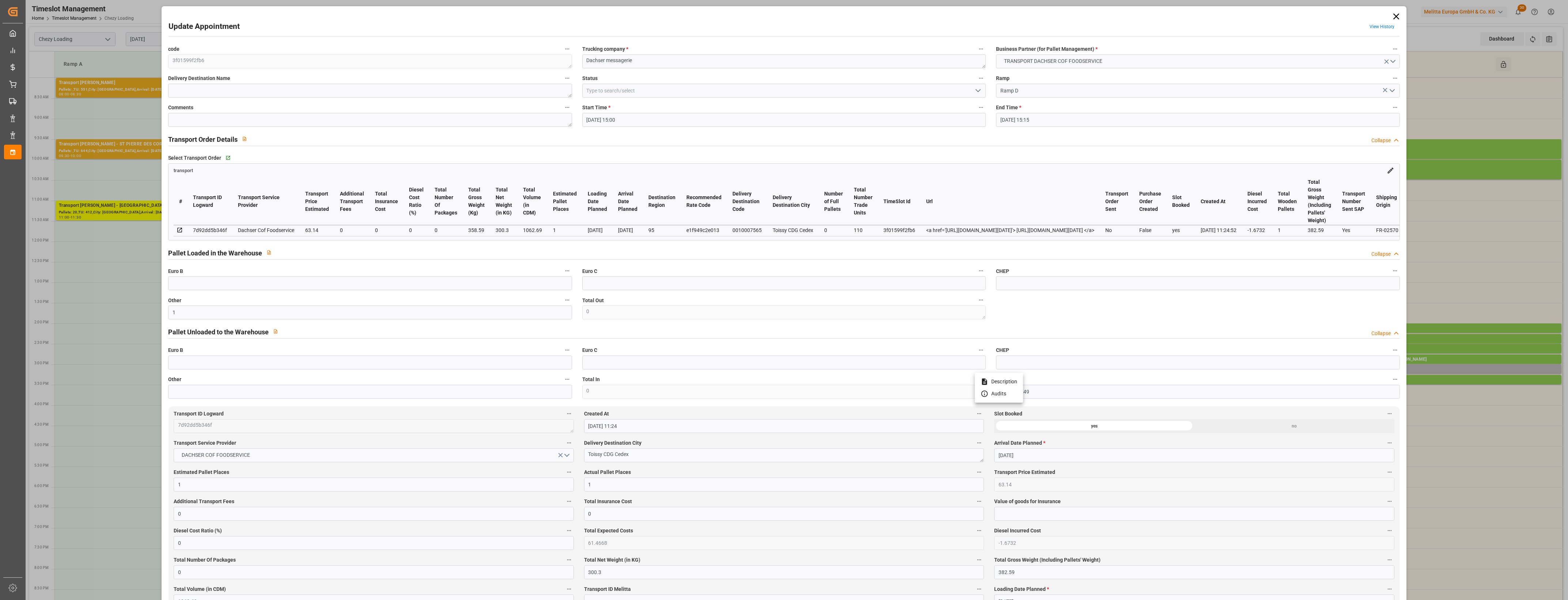
click at [680, 377] on div at bounding box center [784, 300] width 1568 height 600
click at [978, 89] on polyline "open menu" at bounding box center [978, 91] width 4 height 2
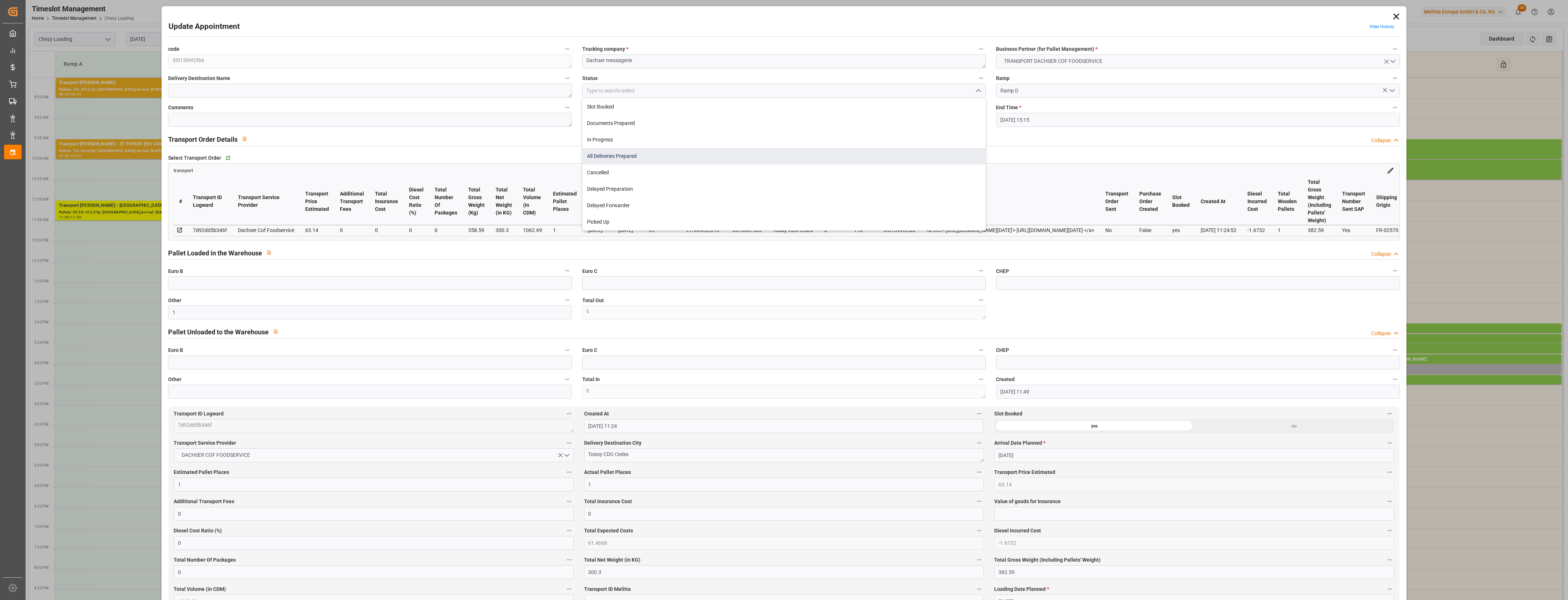
click at [603, 154] on div "All Deliveries Prepared" at bounding box center [784, 156] width 403 height 16
type input "All Deliveries Prepared"
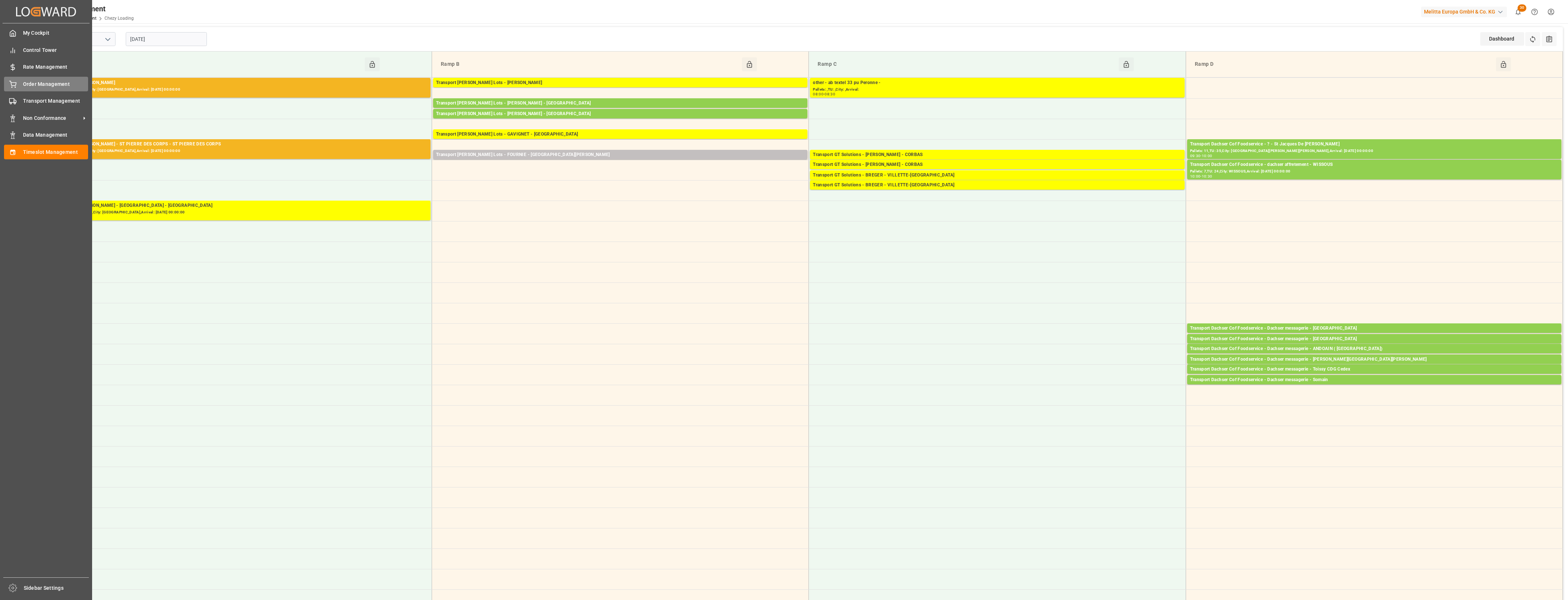
click at [18, 82] on div "Order Management Order Management" at bounding box center [46, 83] width 84 height 14
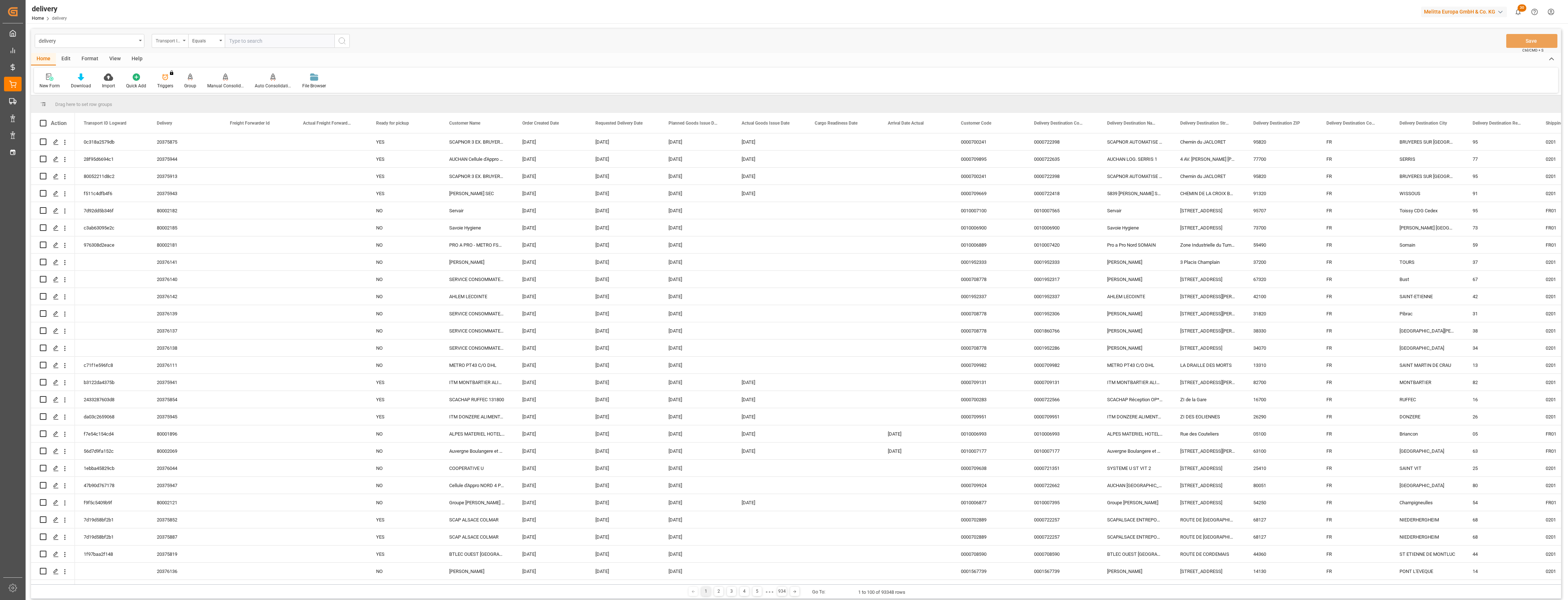
click at [185, 41] on icon "open menu" at bounding box center [184, 40] width 3 height 1
click at [180, 88] on div "Delivery" at bounding box center [206, 89] width 109 height 15
click at [257, 44] on input "text" at bounding box center [279, 41] width 110 height 14
type input "20376055"
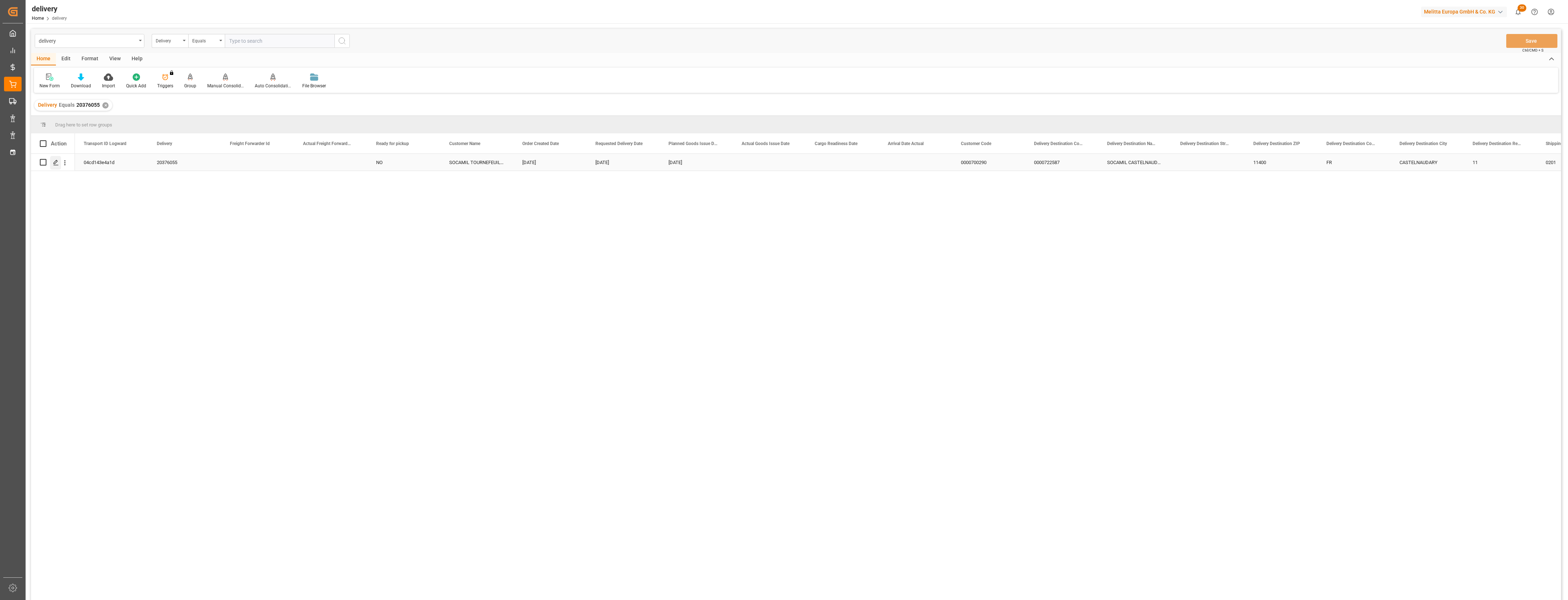
click at [56, 161] on icon "Press SPACE to select this row." at bounding box center [56, 162] width 6 height 6
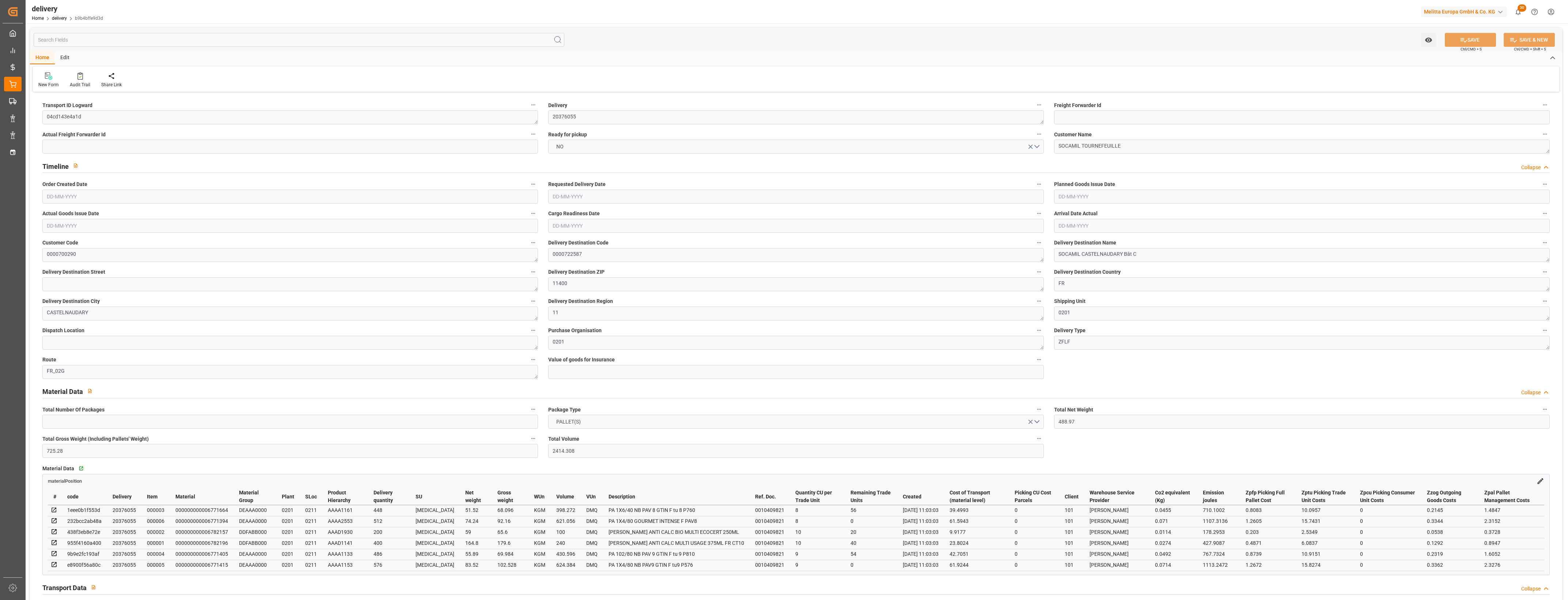
type input "[DATE]"
type input "[DATE] 11:03"
click at [1037, 148] on button "NO" at bounding box center [796, 146] width 495 height 14
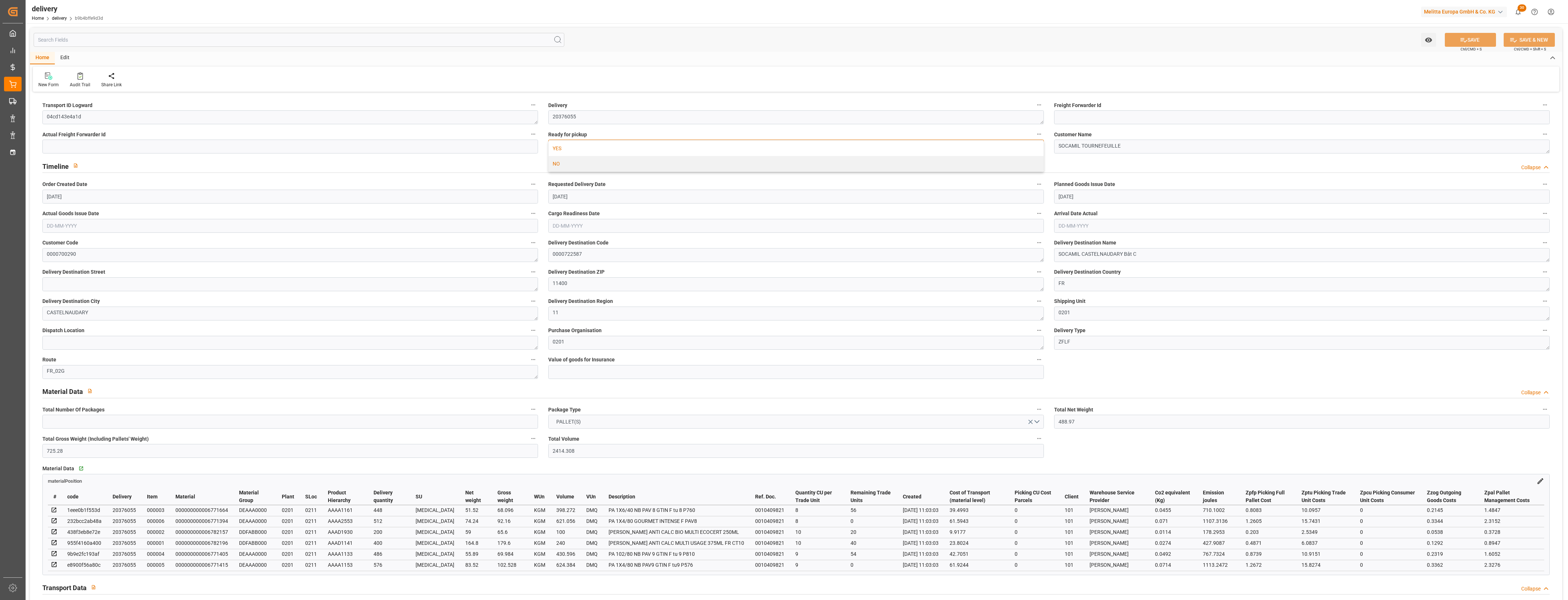
click at [627, 152] on div "YES" at bounding box center [796, 148] width 495 height 15
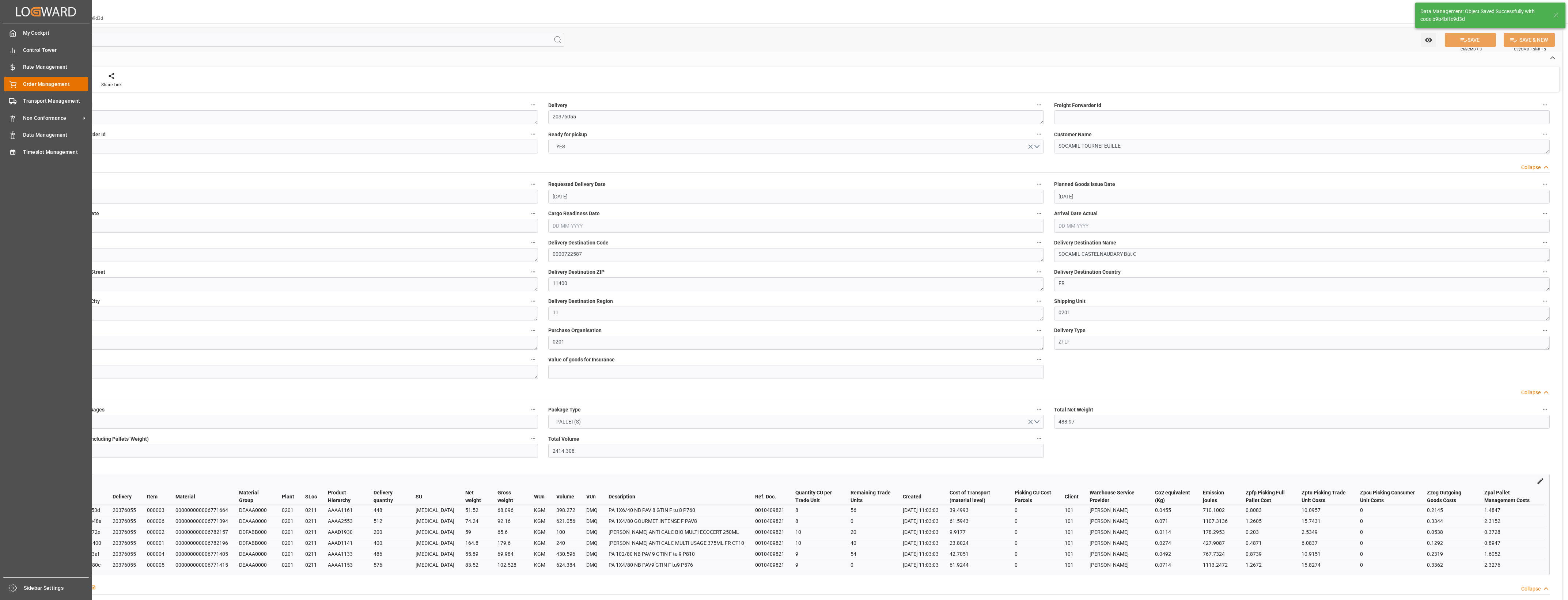
click at [21, 83] on div "Order Management Order Management" at bounding box center [46, 83] width 84 height 14
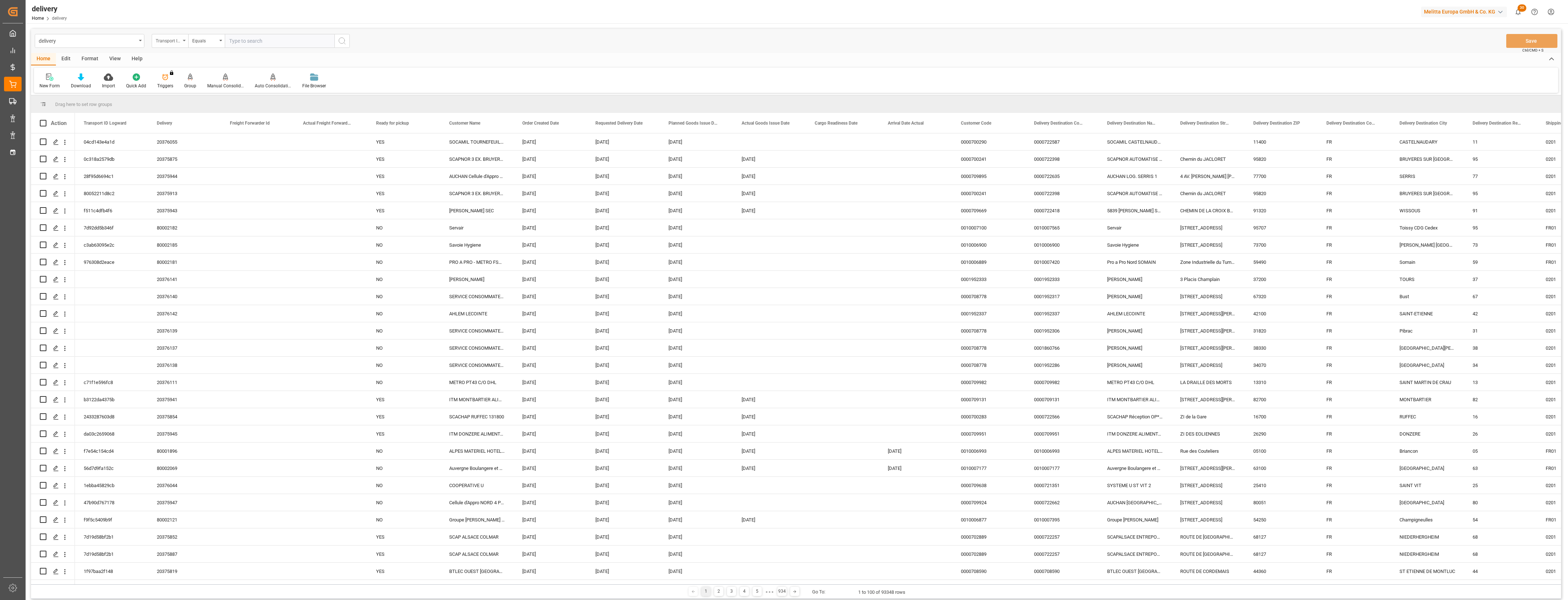
click at [184, 41] on icon "open menu" at bounding box center [184, 40] width 3 height 1
click at [183, 86] on div "Delivery" at bounding box center [206, 89] width 109 height 15
click at [244, 43] on input "text" at bounding box center [279, 41] width 110 height 14
type input "20375853"
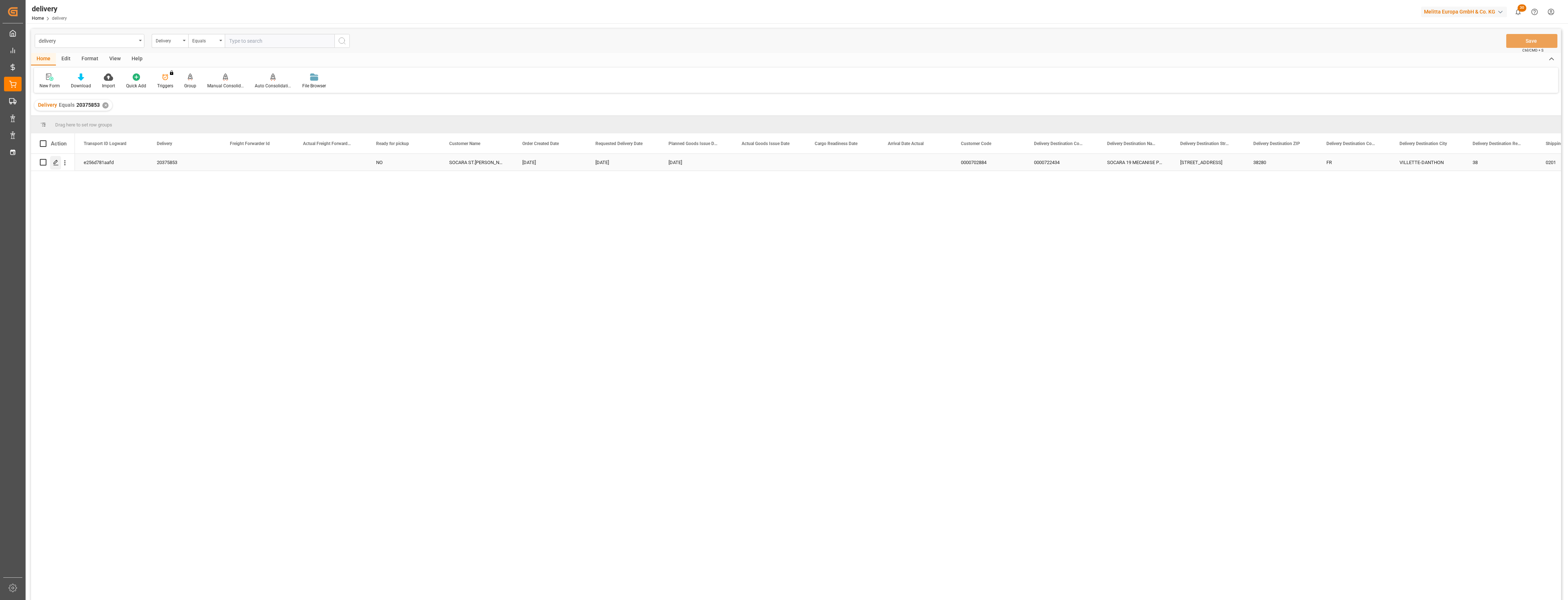
click at [57, 162] on icon "Press SPACE to select this row." at bounding box center [56, 162] width 6 height 6
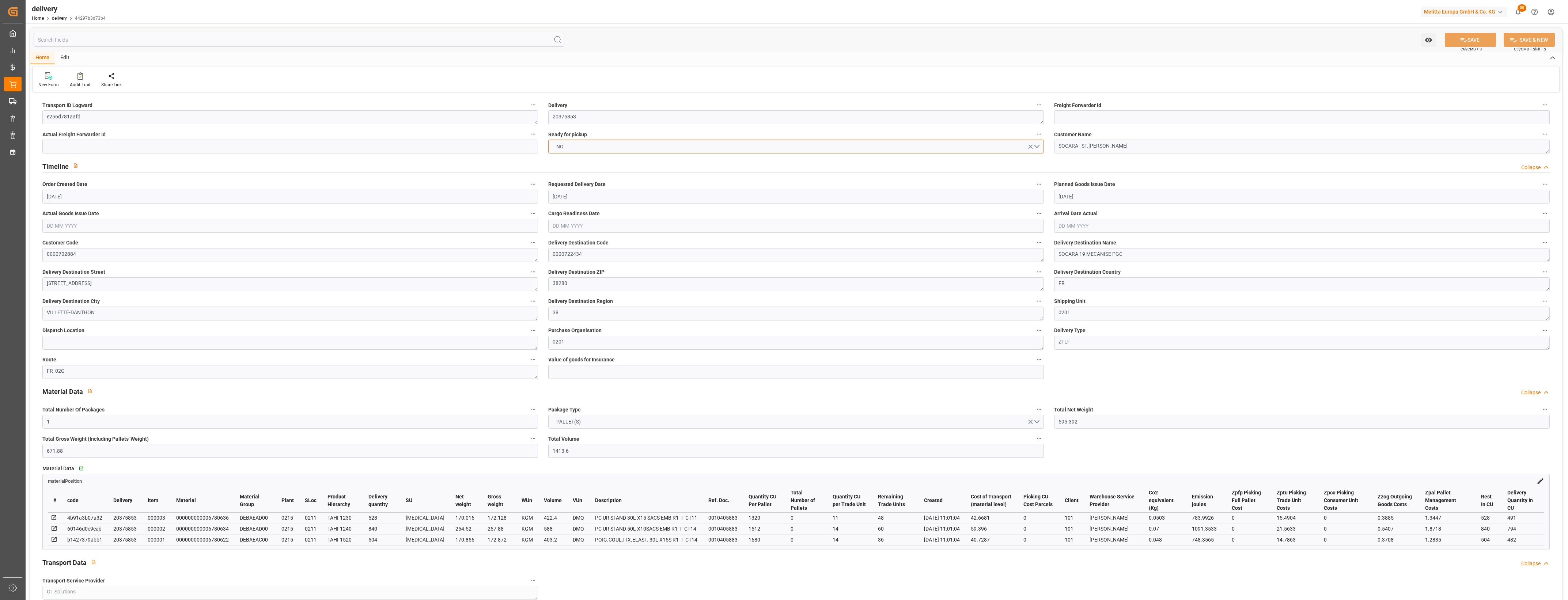
click at [1038, 144] on button "NO" at bounding box center [796, 146] width 495 height 14
click at [575, 147] on div "YES" at bounding box center [796, 148] width 495 height 15
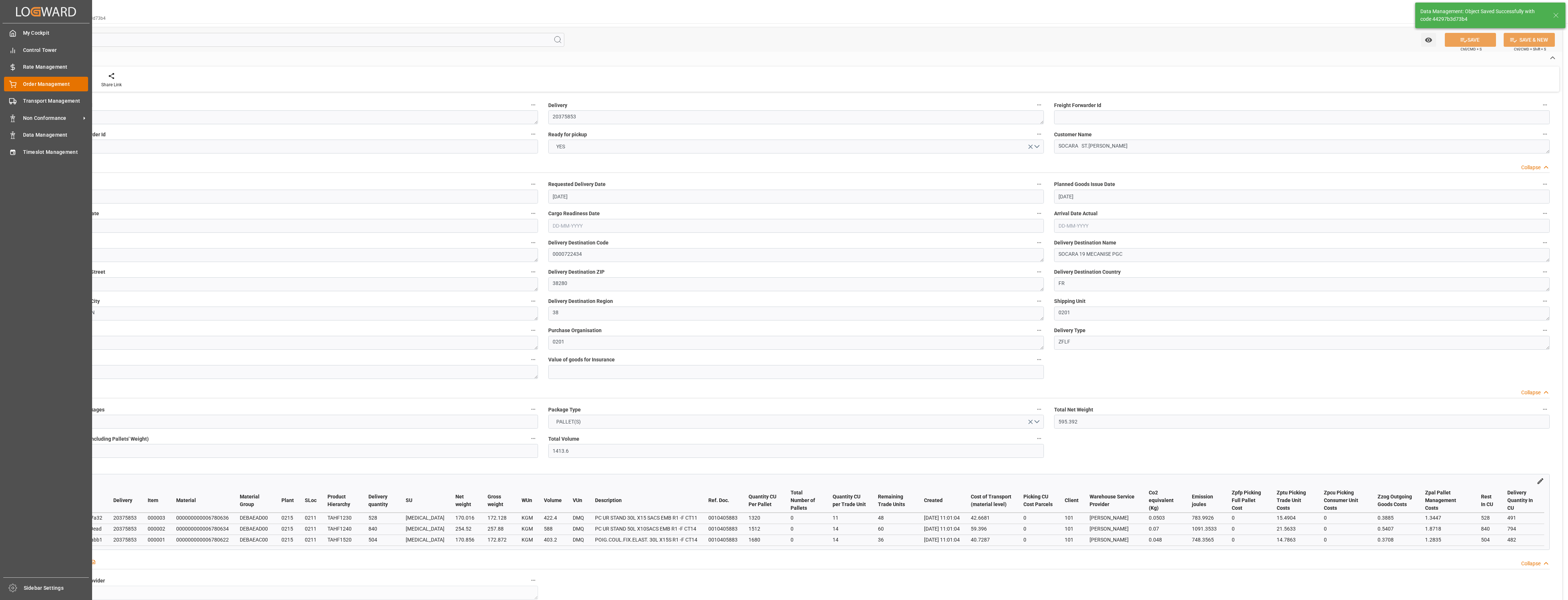
click at [16, 86] on icon at bounding box center [13, 85] width 7 height 7
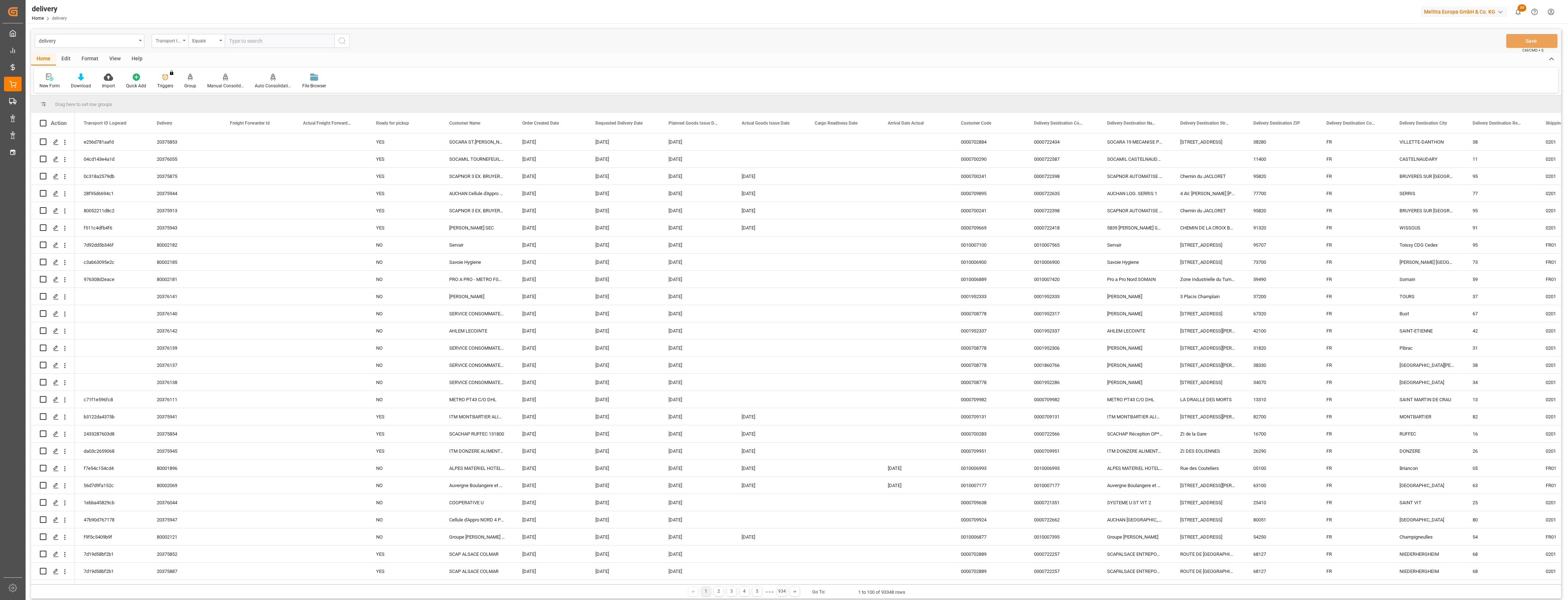
click at [184, 39] on div "Transport ID Logward" at bounding box center [170, 41] width 37 height 14
click at [181, 86] on div "Delivery" at bounding box center [206, 89] width 109 height 15
click at [237, 43] on input "text" at bounding box center [279, 41] width 110 height 14
type input "20376046"
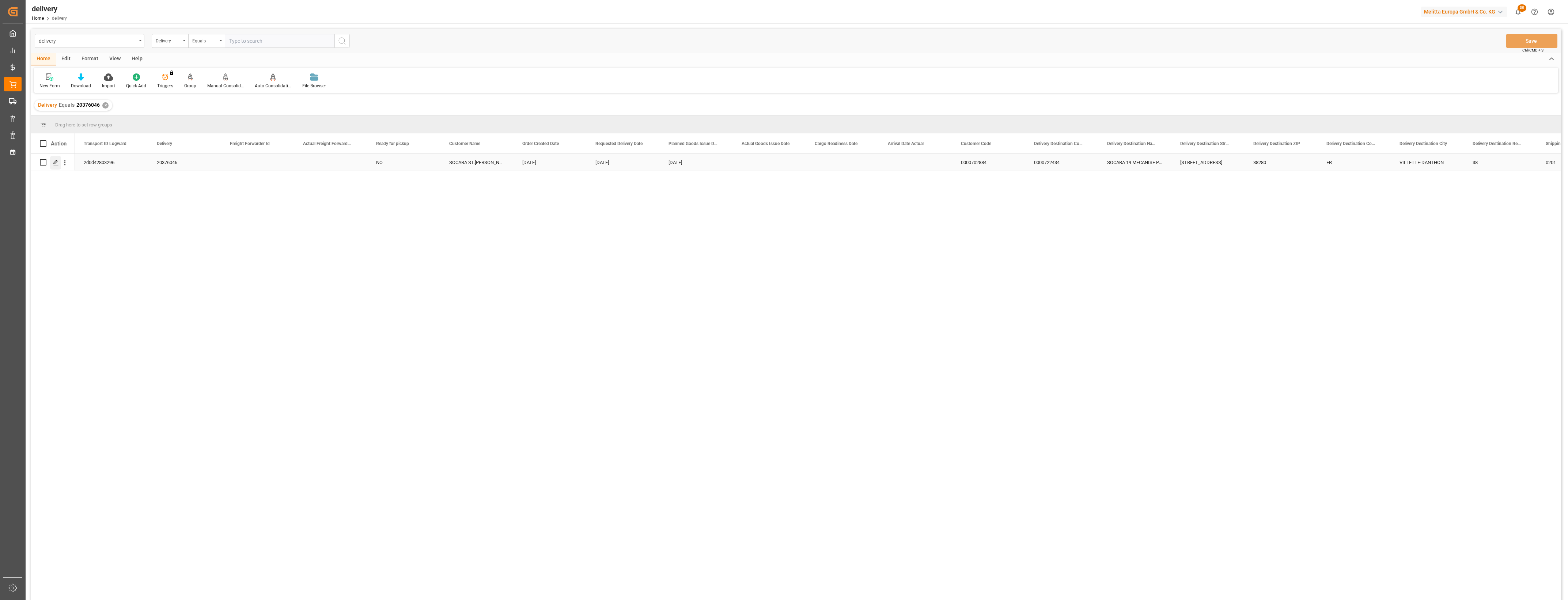
click at [57, 161] on polygon "Press SPACE to select this row." at bounding box center [55, 162] width 4 height 4
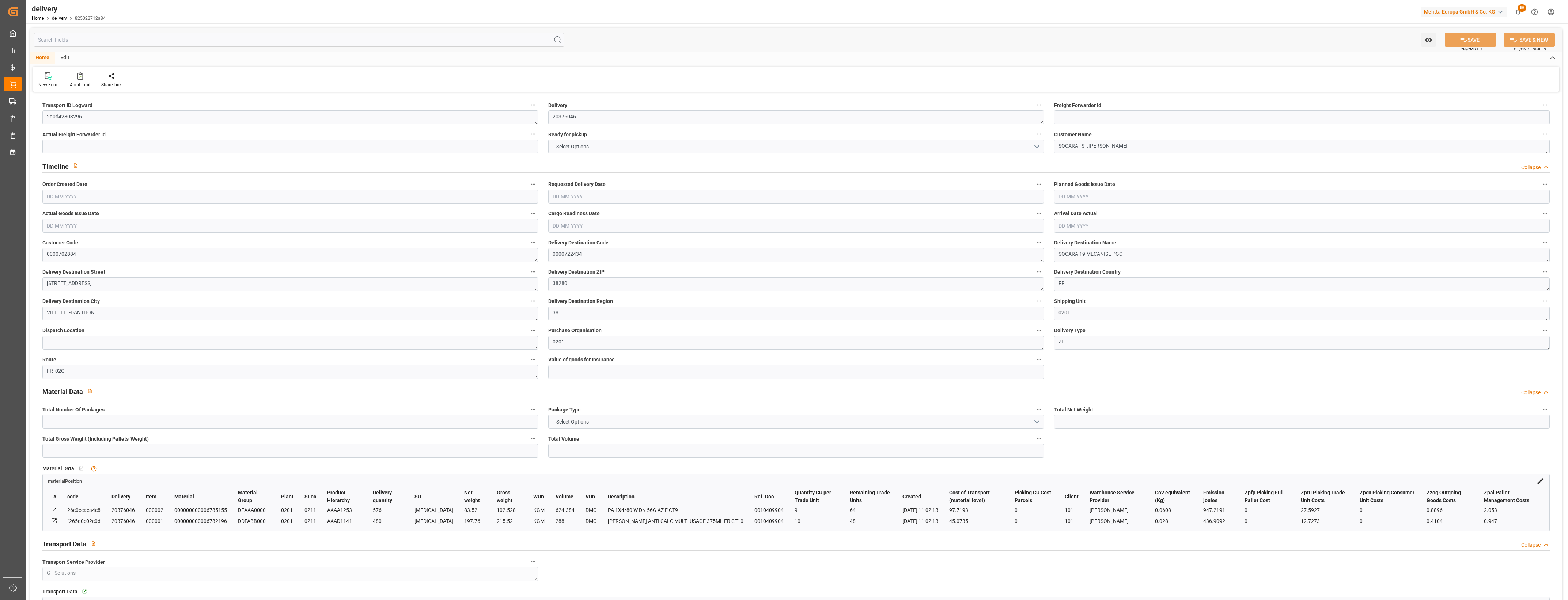
type input "2"
type input "281.28"
type input "368.52"
type input "912.384"
type input "112"
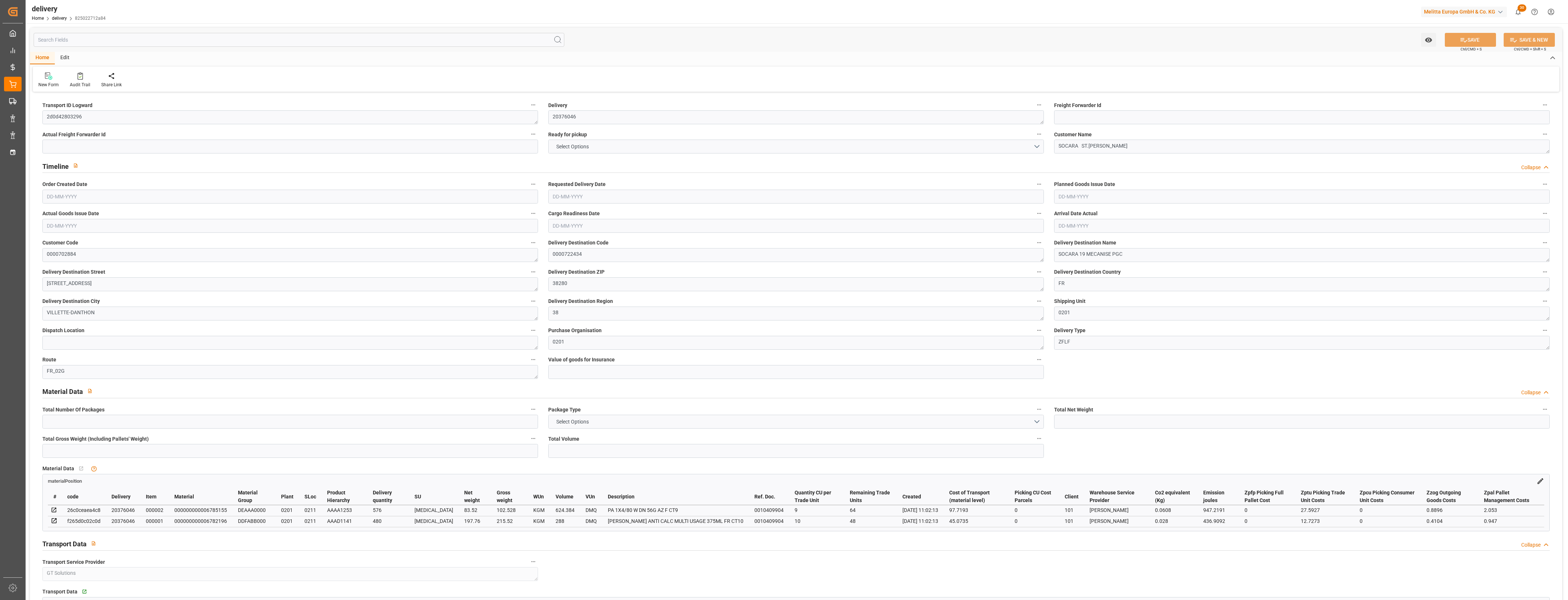
type input "2"
type input "0"
type input "2"
type input "0"
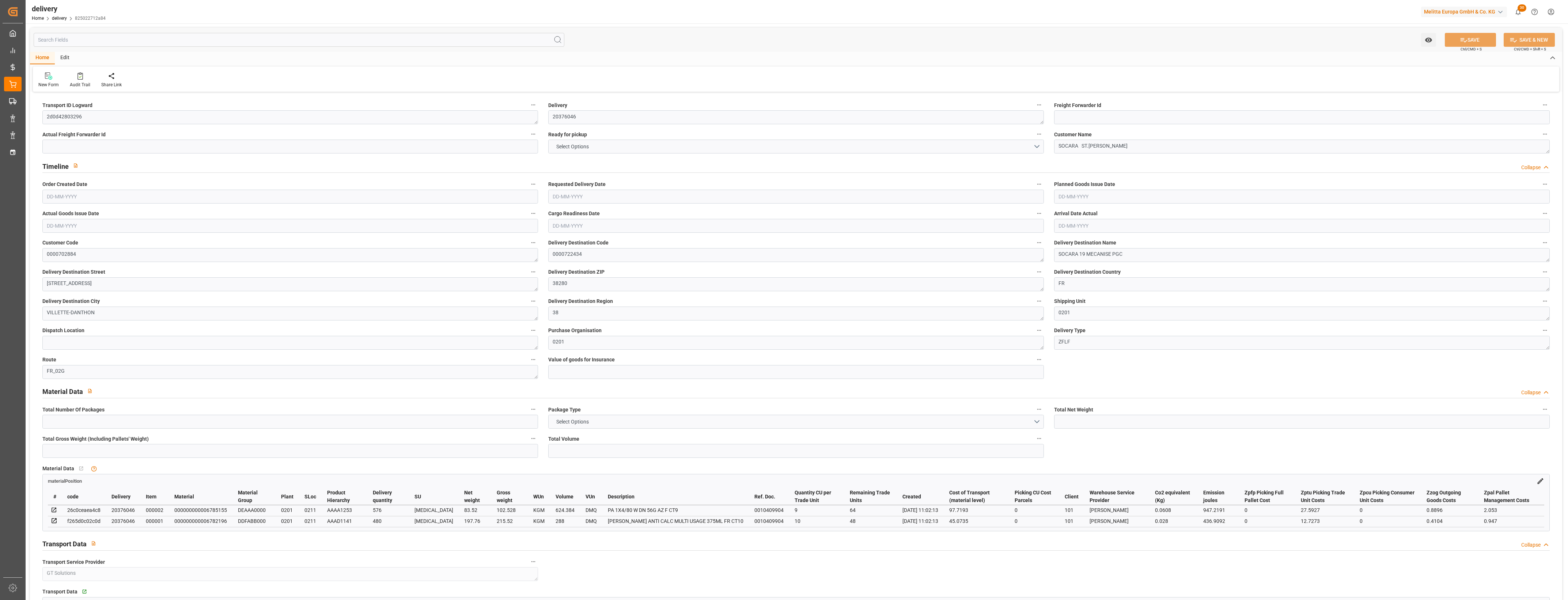
type input "-6.0272"
type input "148.82"
type input "142.7928"
type input "0"
type input "40.32"
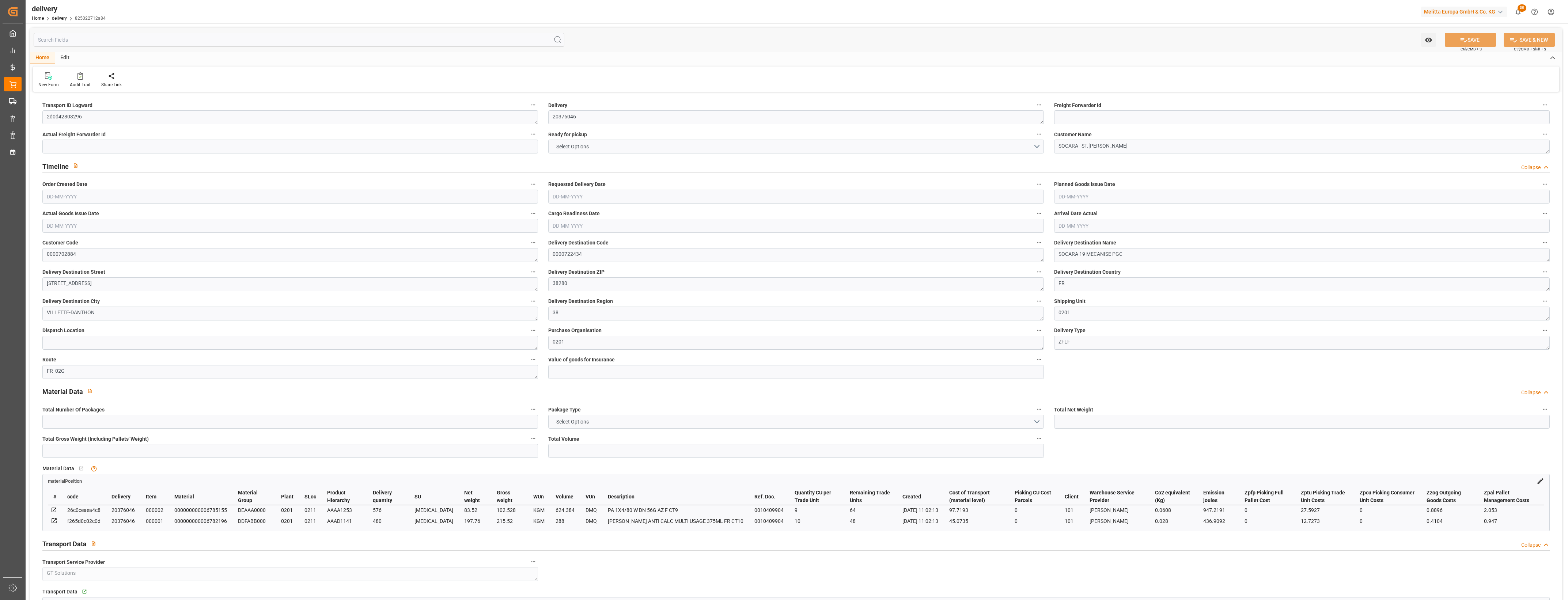
type input "1.5"
type input "1.3"
type input "0"
type input "3"
type input "318.048"
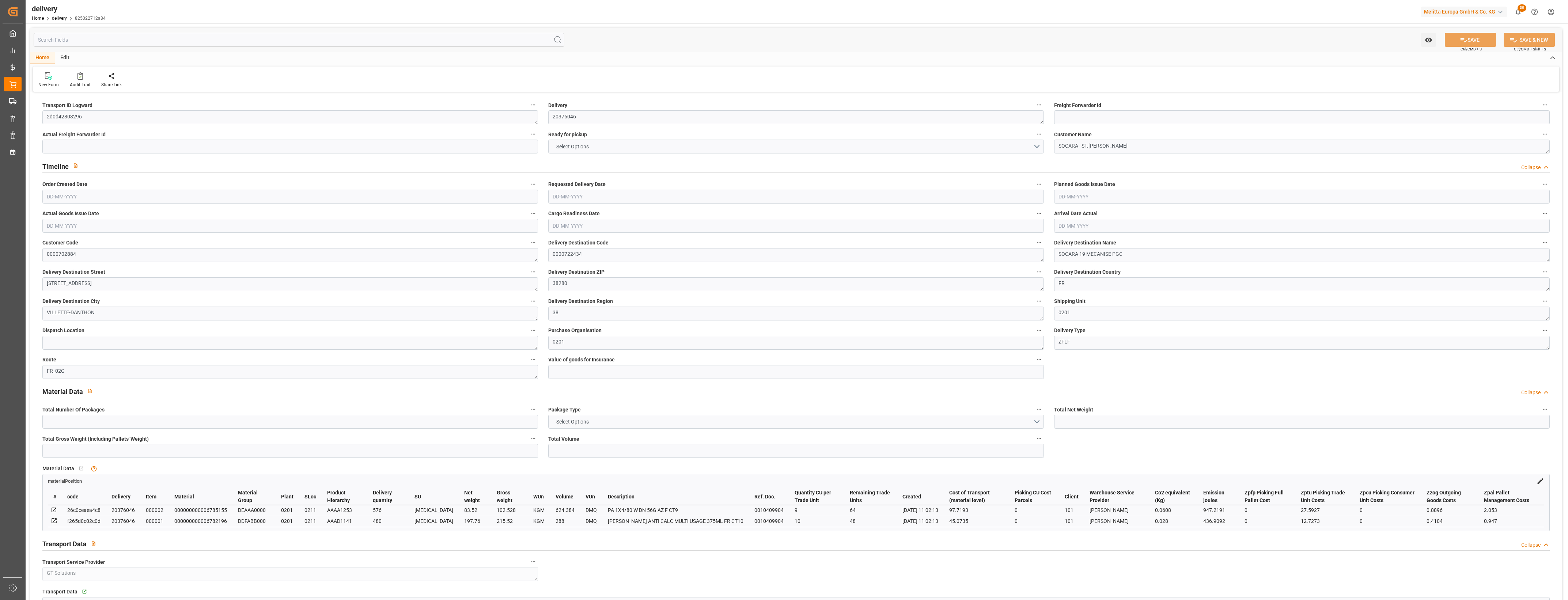
type input "101"
type input "1384.1283"
type input "0.0888"
type input "0"
type input "[DATE]"
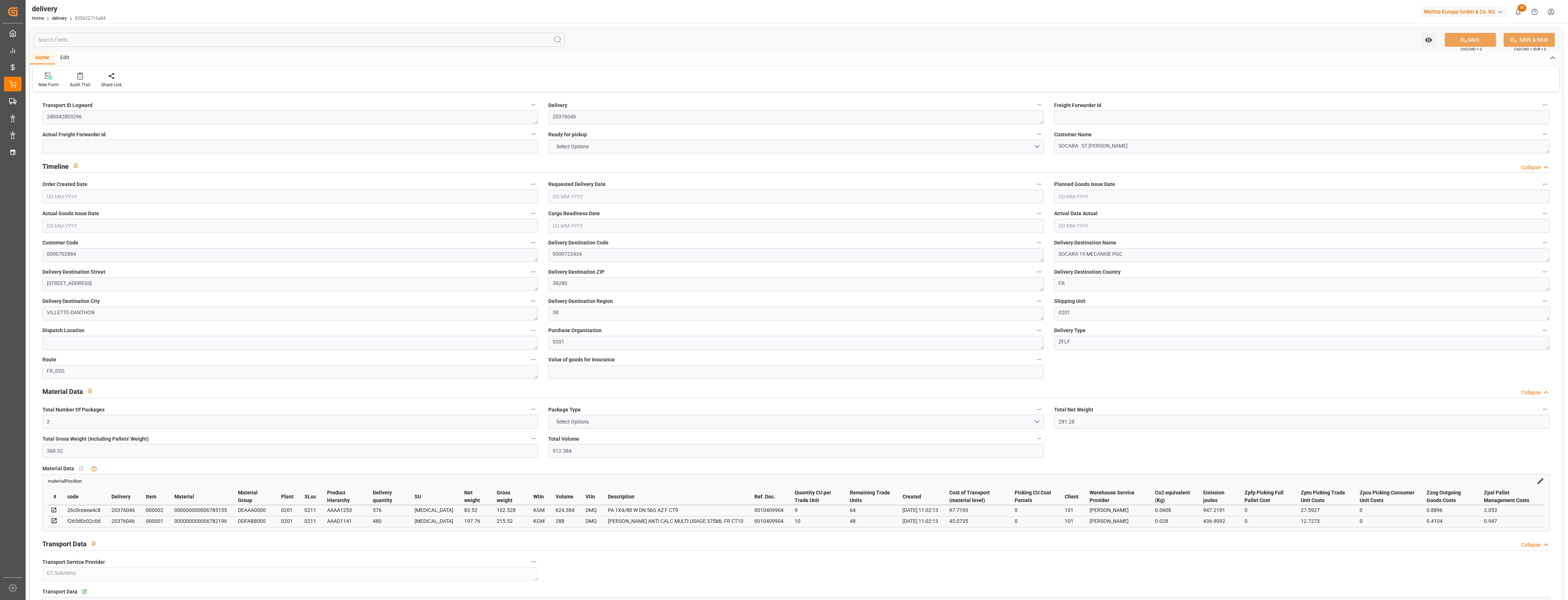
type input "[DATE]"
type input "[DATE] 11:02"
click at [1038, 145] on button "NO" at bounding box center [796, 146] width 495 height 14
click at [558, 150] on div "YES" at bounding box center [796, 148] width 495 height 15
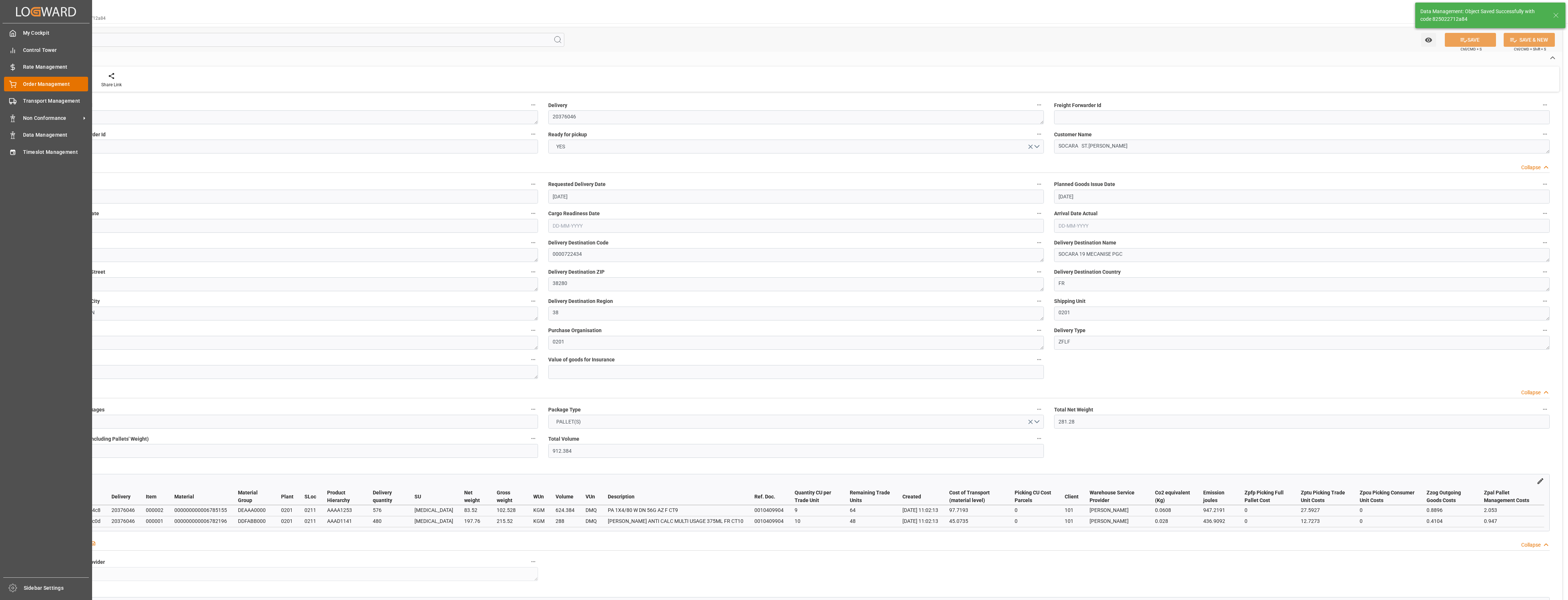
click at [17, 86] on div "Order Management Order Management" at bounding box center [46, 83] width 84 height 14
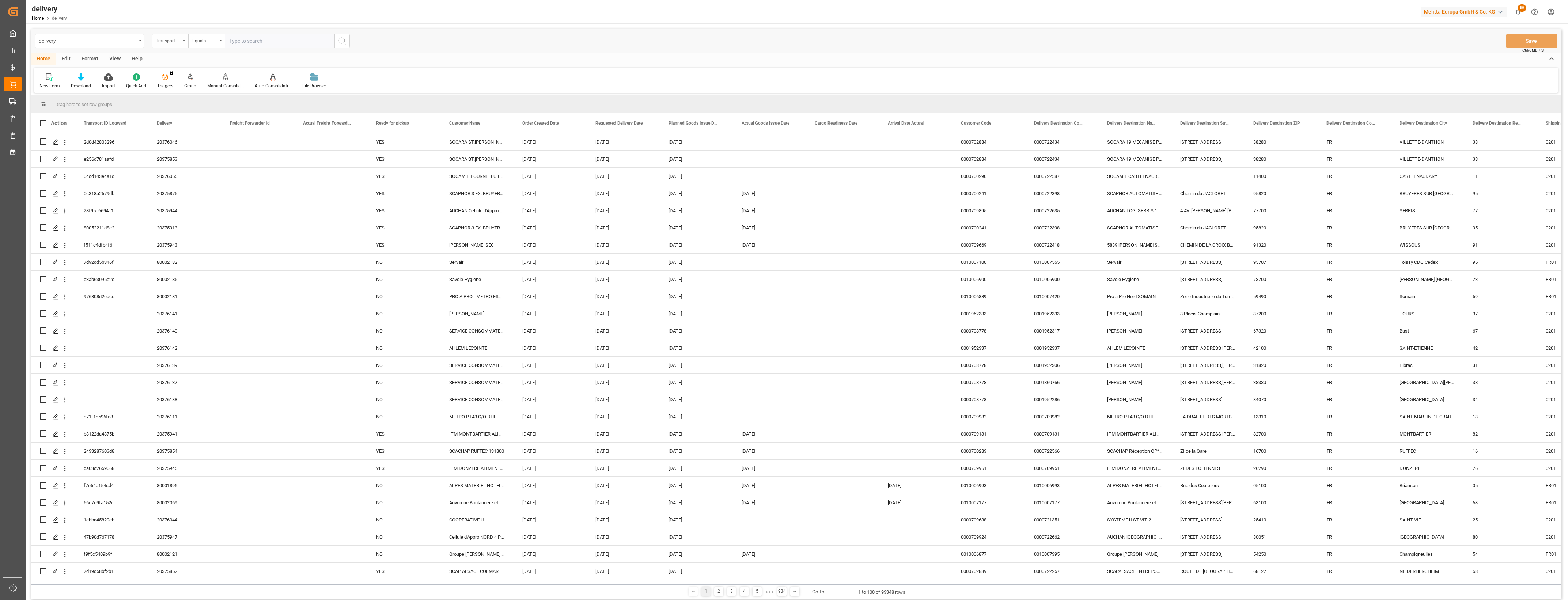
click at [184, 41] on div "Transport ID Logward" at bounding box center [170, 41] width 37 height 14
click at [176, 88] on div "Delivery" at bounding box center [206, 89] width 109 height 15
click at [242, 44] on input "text" at bounding box center [279, 41] width 110 height 14
type input "20376045"
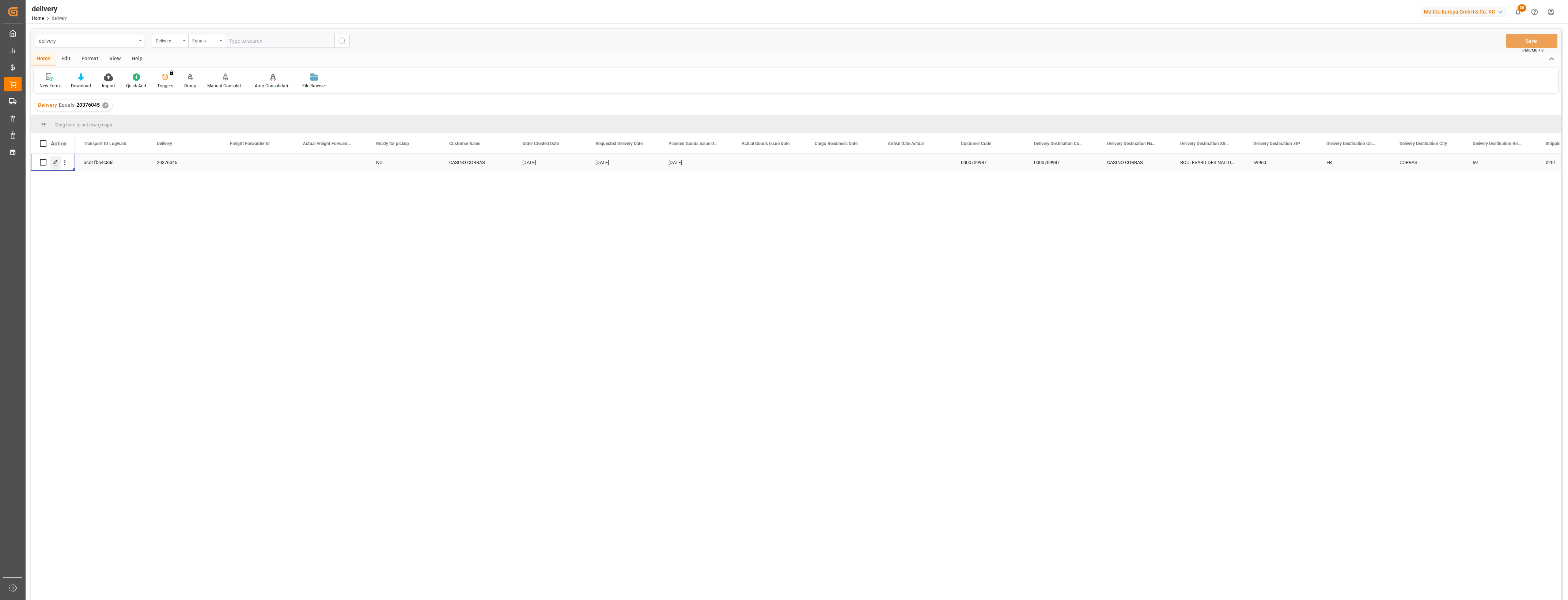
click at [55, 161] on polygon "Press SPACE to select this row." at bounding box center [55, 162] width 4 height 4
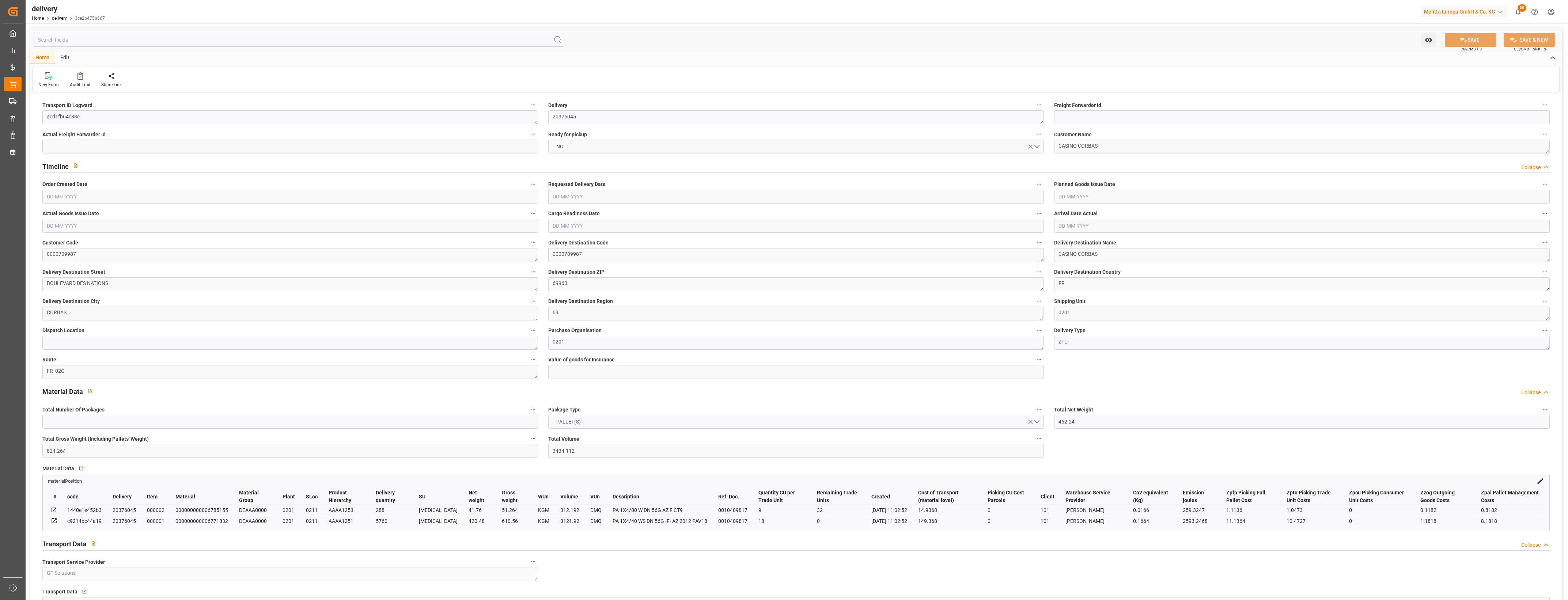
type input "[DATE]"
type input "[DATE] 11:02"
click at [1037, 146] on button "NO" at bounding box center [796, 146] width 495 height 14
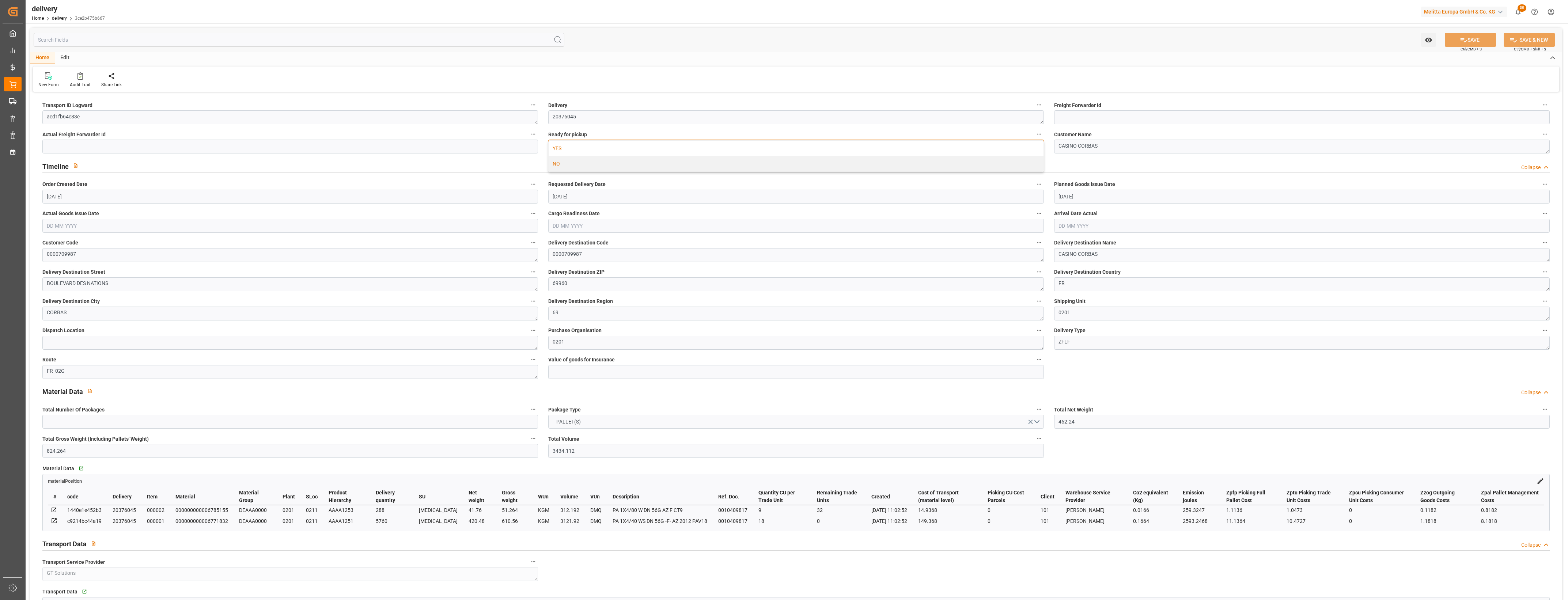
click at [663, 147] on div "YES" at bounding box center [796, 148] width 495 height 15
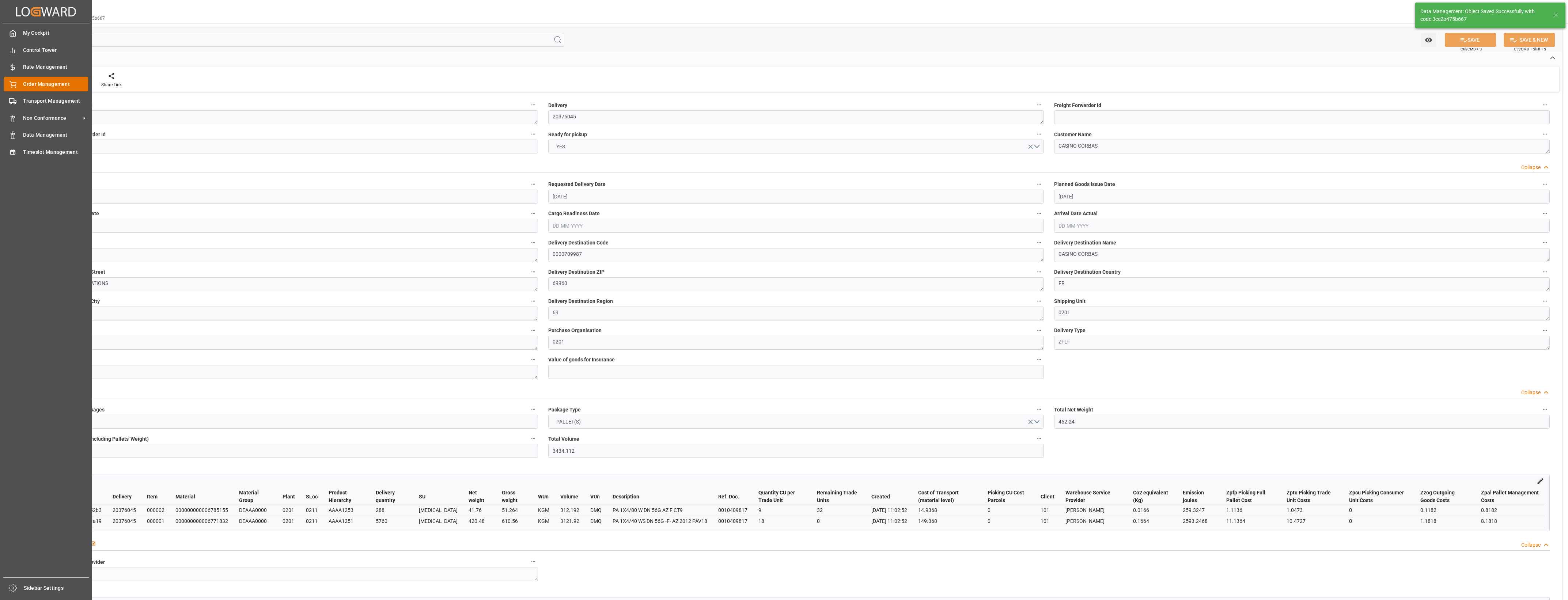
click at [24, 82] on span "Order Management" at bounding box center [55, 84] width 65 height 8
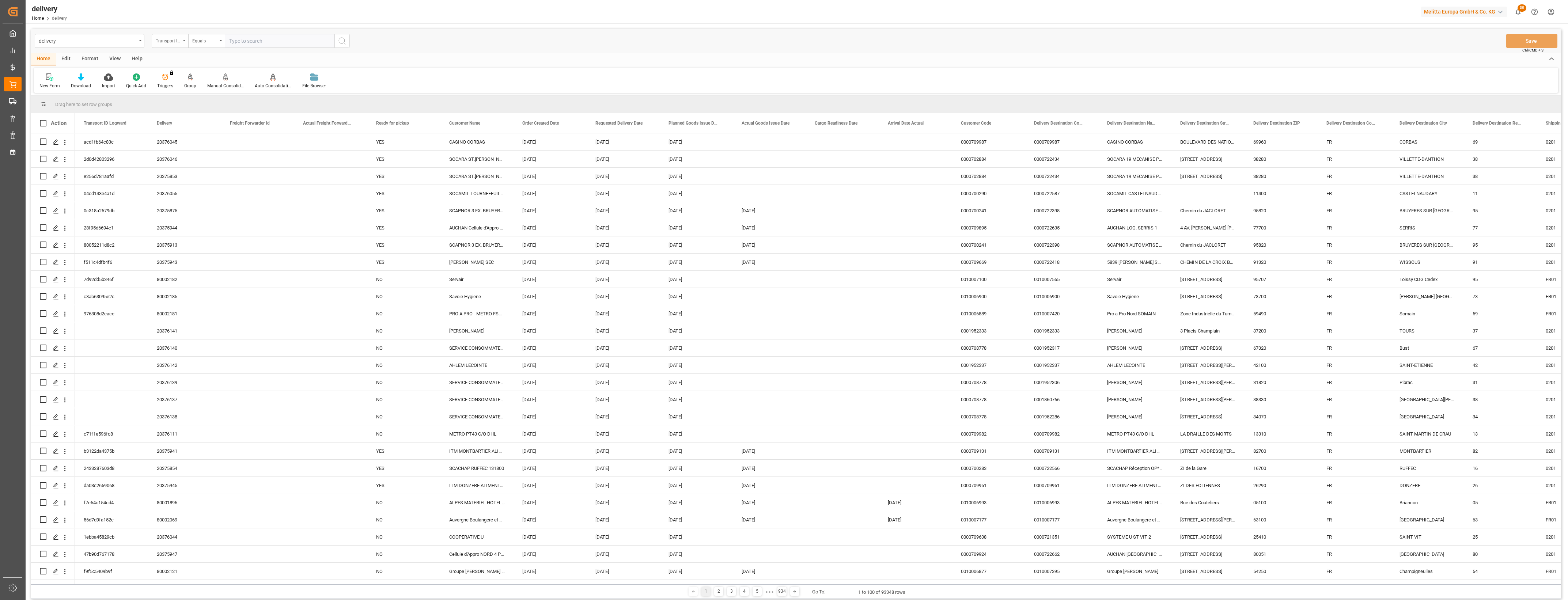
click at [185, 40] on icon "open menu" at bounding box center [184, 40] width 3 height 1
click at [179, 87] on div "Delivery" at bounding box center [206, 89] width 109 height 15
click at [248, 43] on input "text" at bounding box center [279, 41] width 110 height 14
type input "20375889"
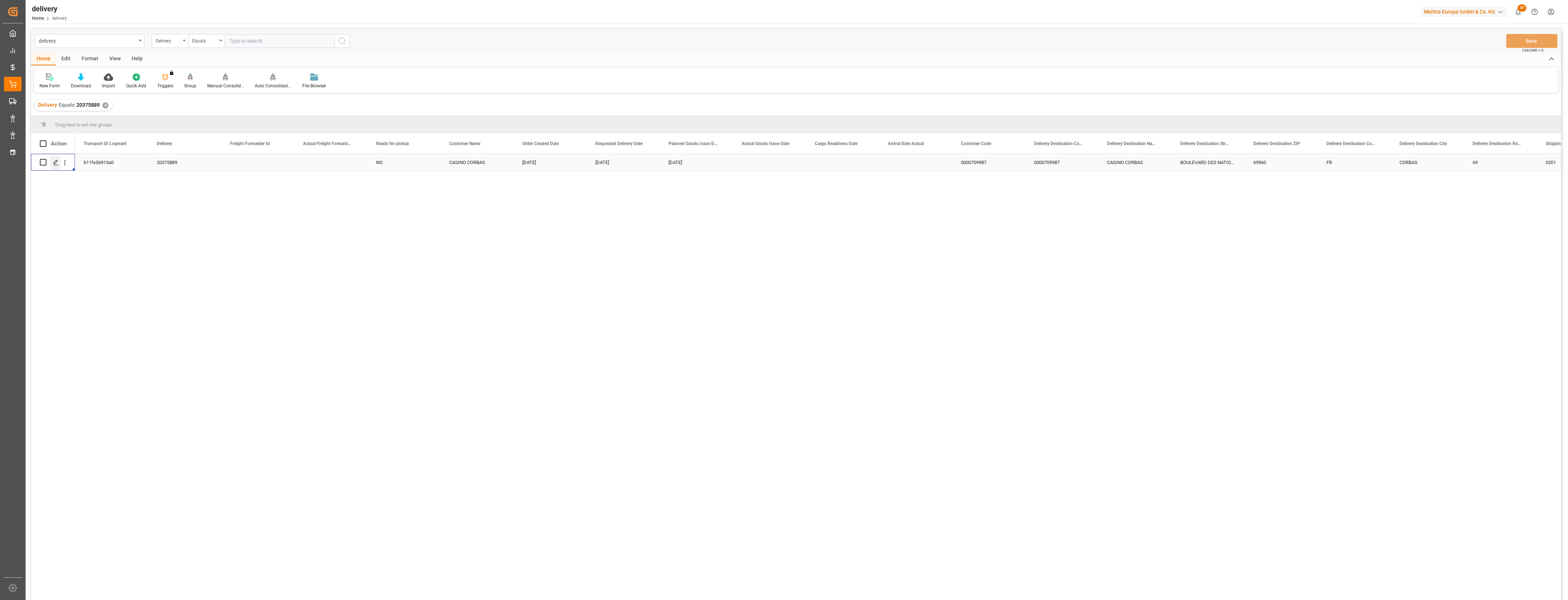
click at [55, 162] on icon "Press SPACE to select this row." at bounding box center [56, 162] width 6 height 6
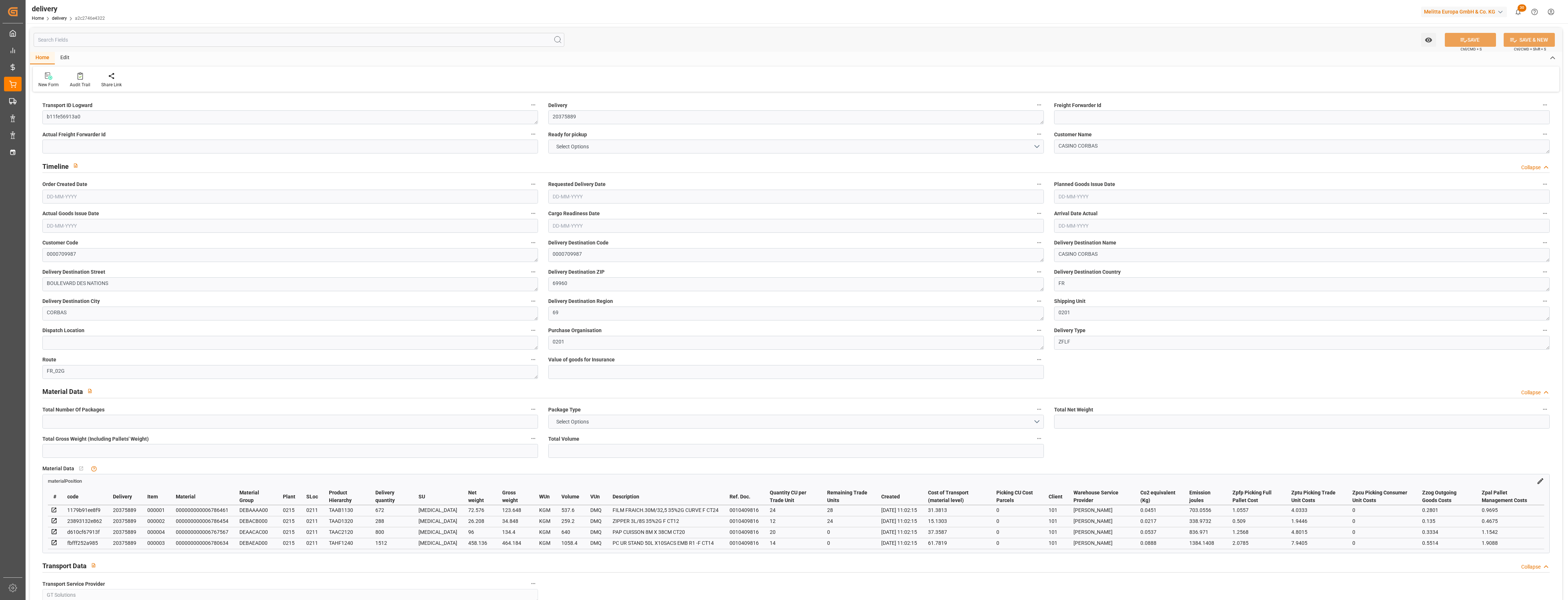
type input "652.92"
type input "860.496"
type input "2495.2"
type input "52"
type input "3"
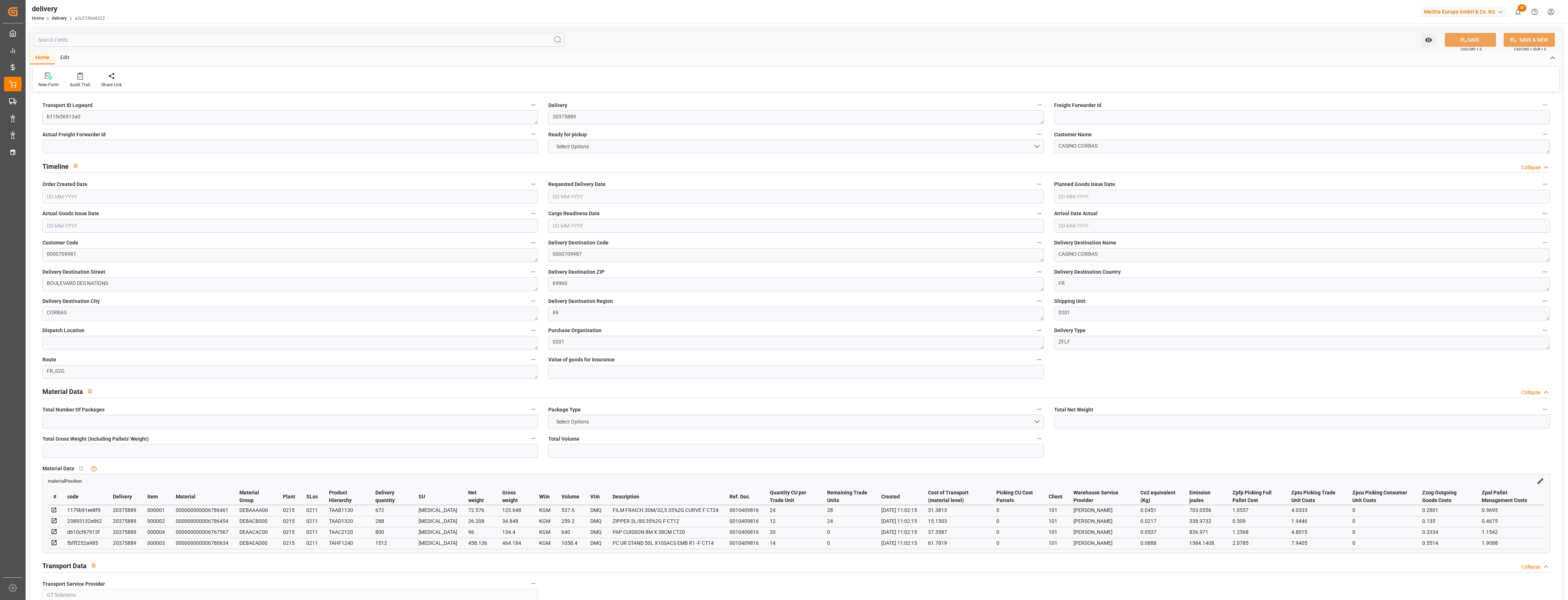
type input "2"
type input "3"
type input "0"
type input "-6.1479"
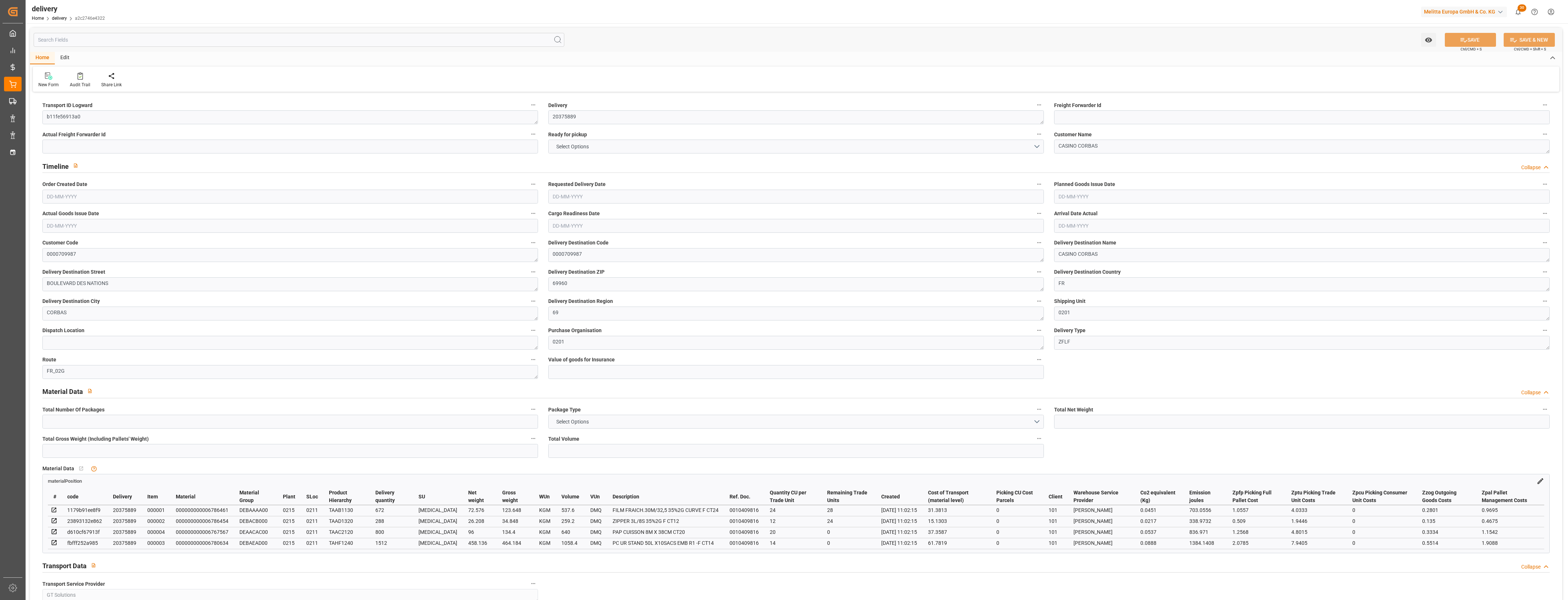
type input "151.8"
type input "145.6521"
type input "4.9"
type input "18.72"
type input "1.5"
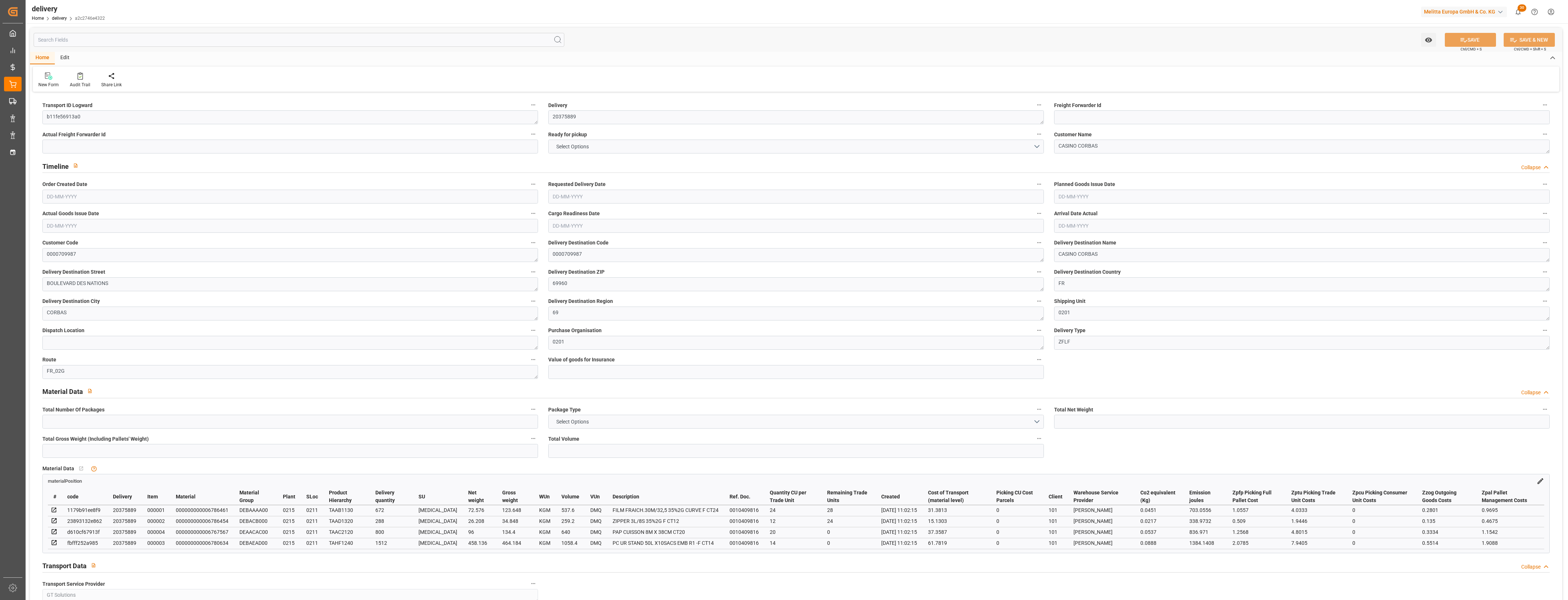
type input "1.3"
type input "0"
type input "4.5"
type input "757.08"
type input "101"
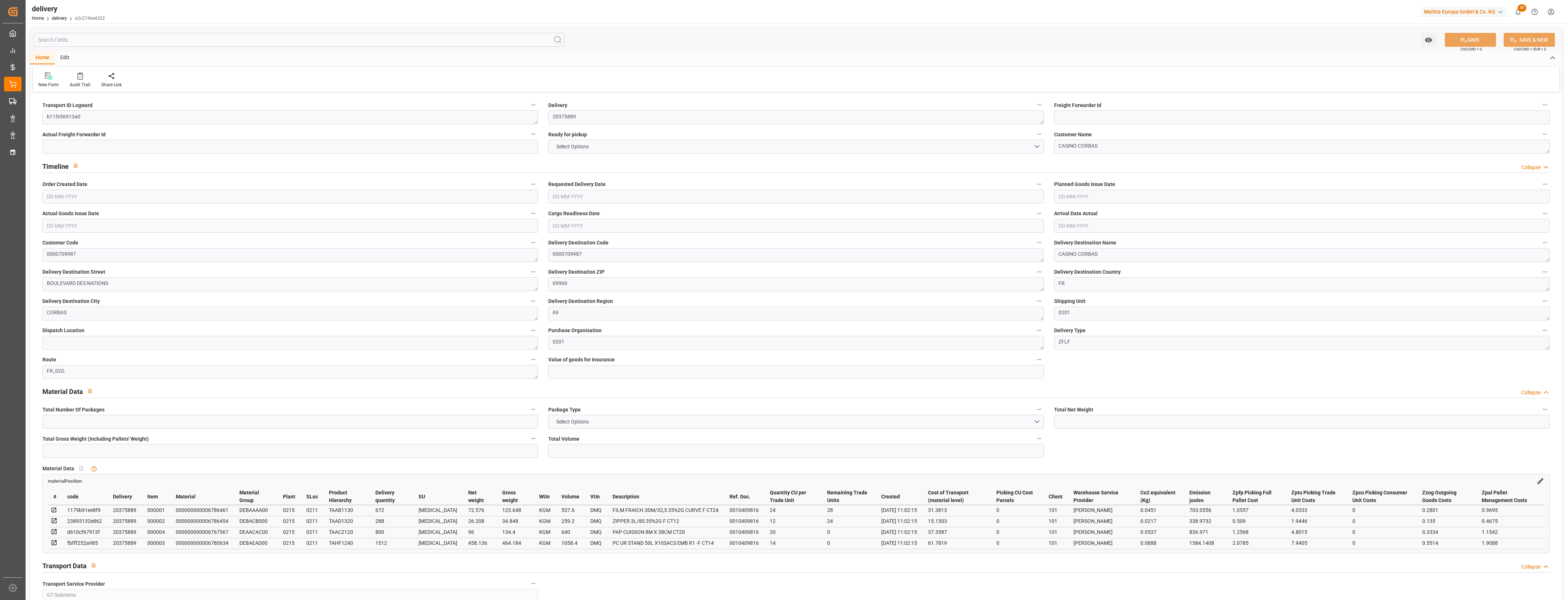
type input "3263.1406"
type input "0.2093"
type input "0"
type input "[DATE]"
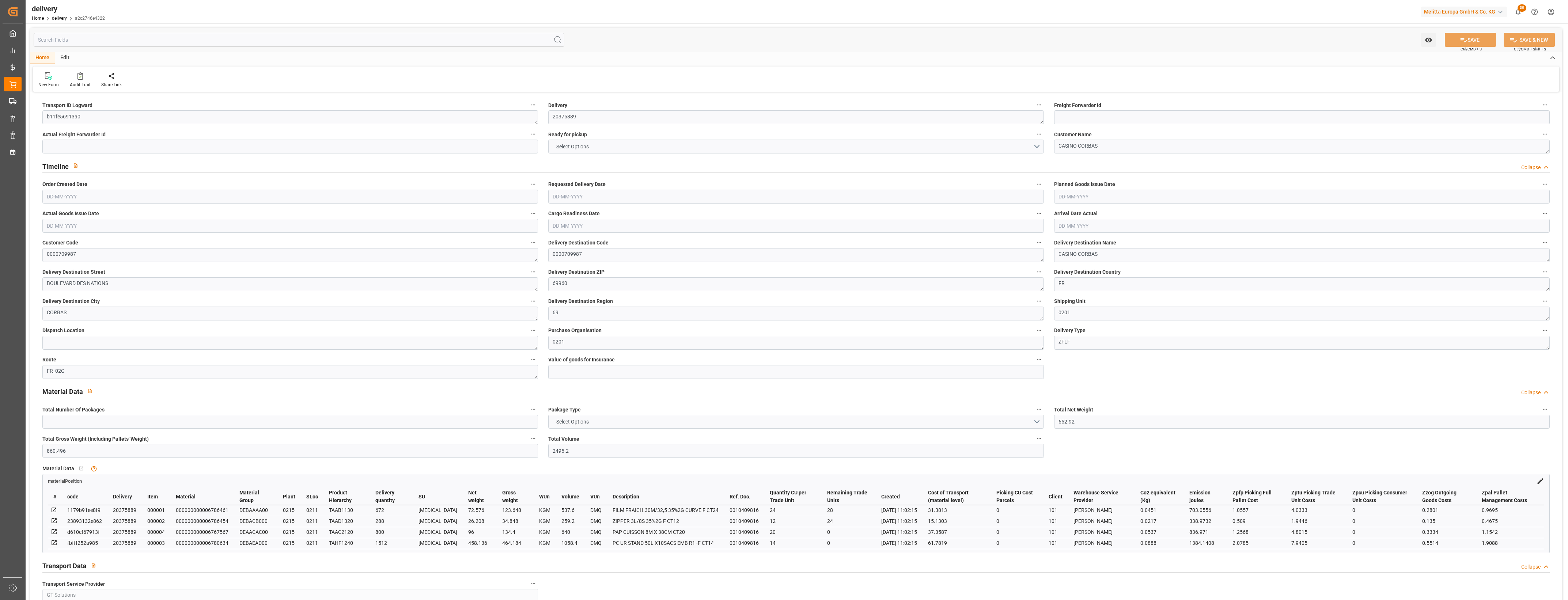
type input "[DATE]"
type input "[DATE] 11:02"
click at [1037, 145] on button "NO" at bounding box center [796, 146] width 495 height 14
click at [599, 146] on div "YES" at bounding box center [796, 148] width 495 height 15
click at [301, 379] on div "Route FR_02G" at bounding box center [290, 367] width 506 height 29
